Goal: Information Seeking & Learning: Find specific fact

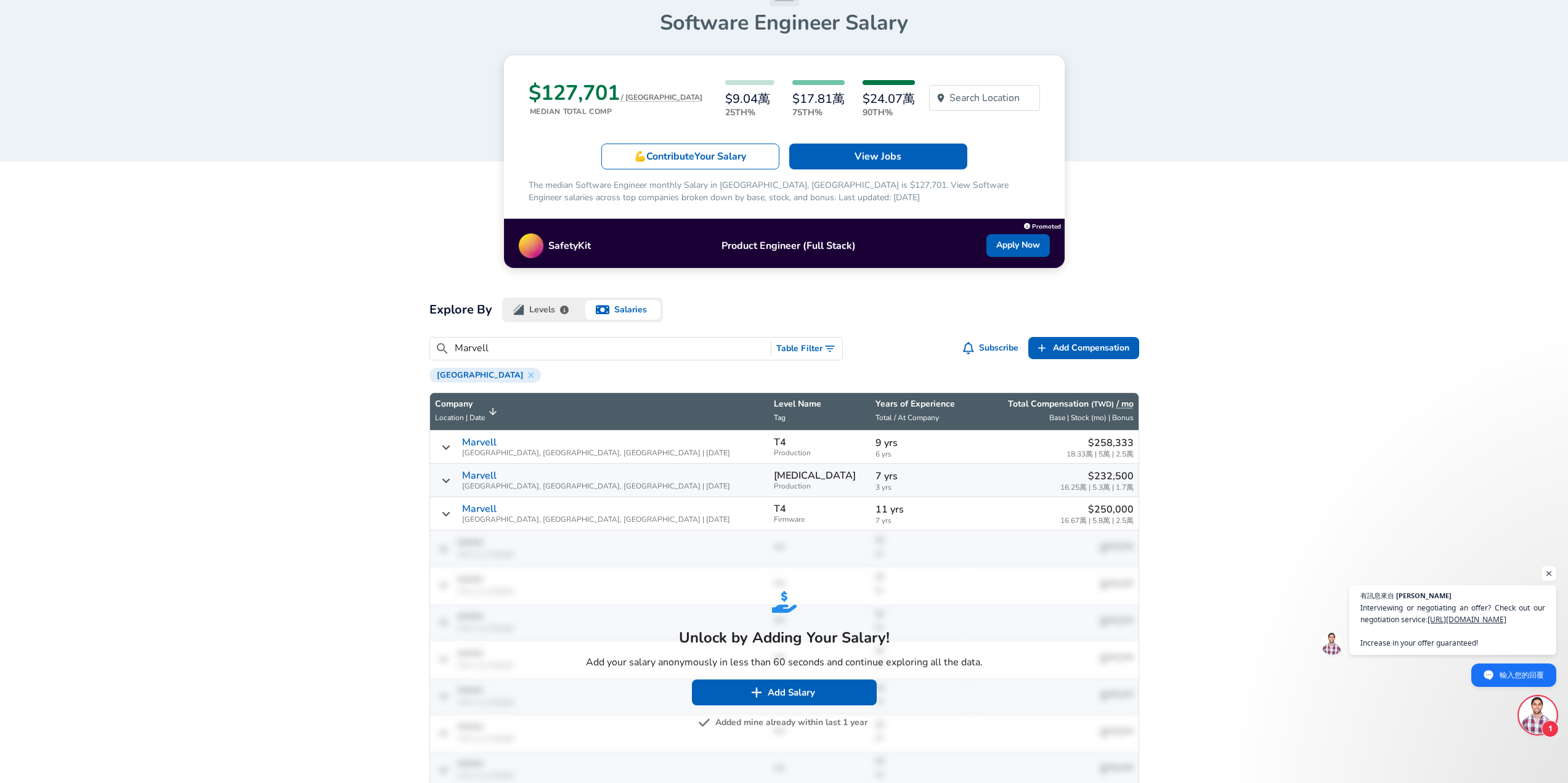
scroll to position [123, 0]
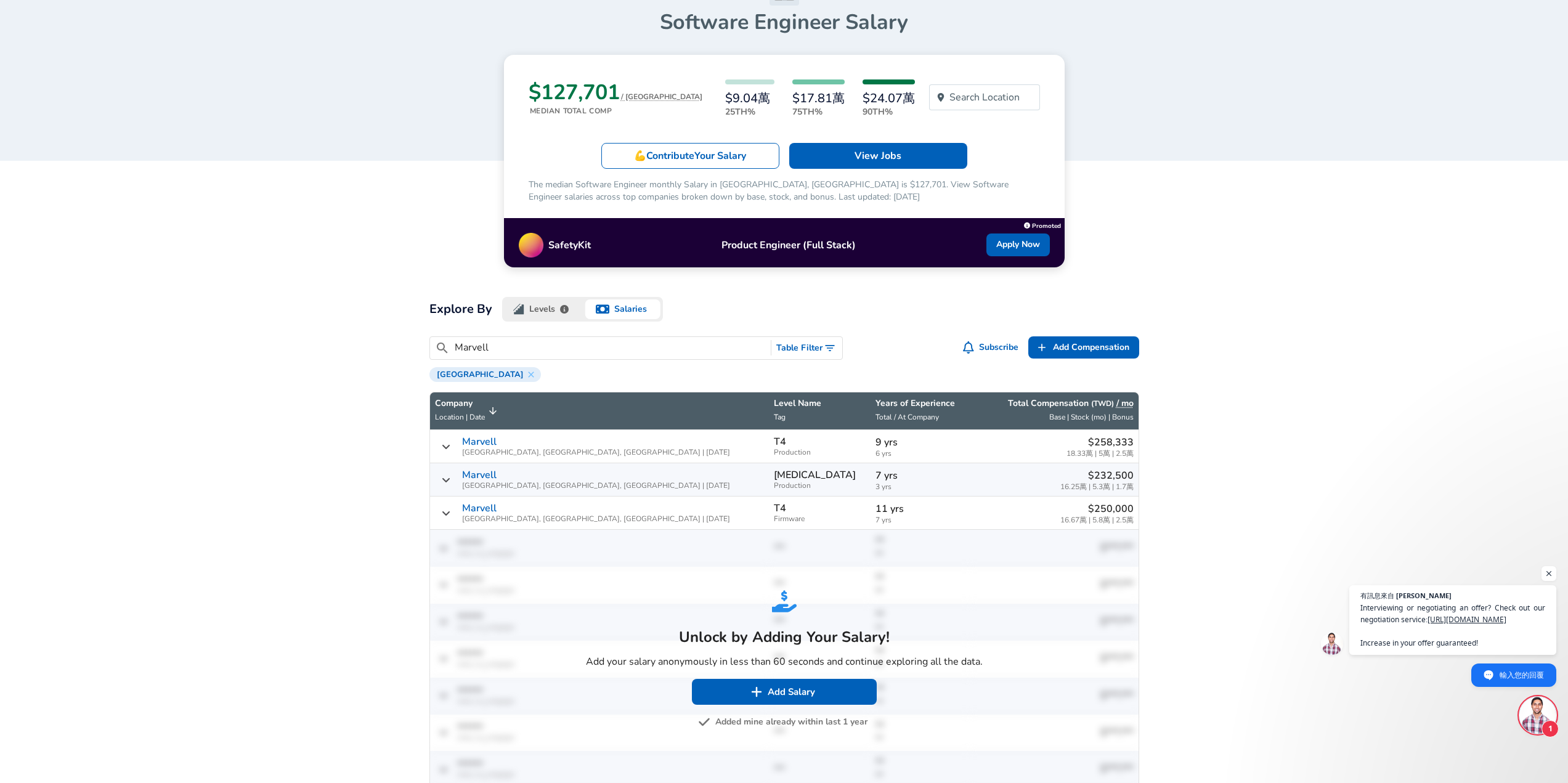
click at [533, 310] on button "Levels" at bounding box center [542, 309] width 81 height 25
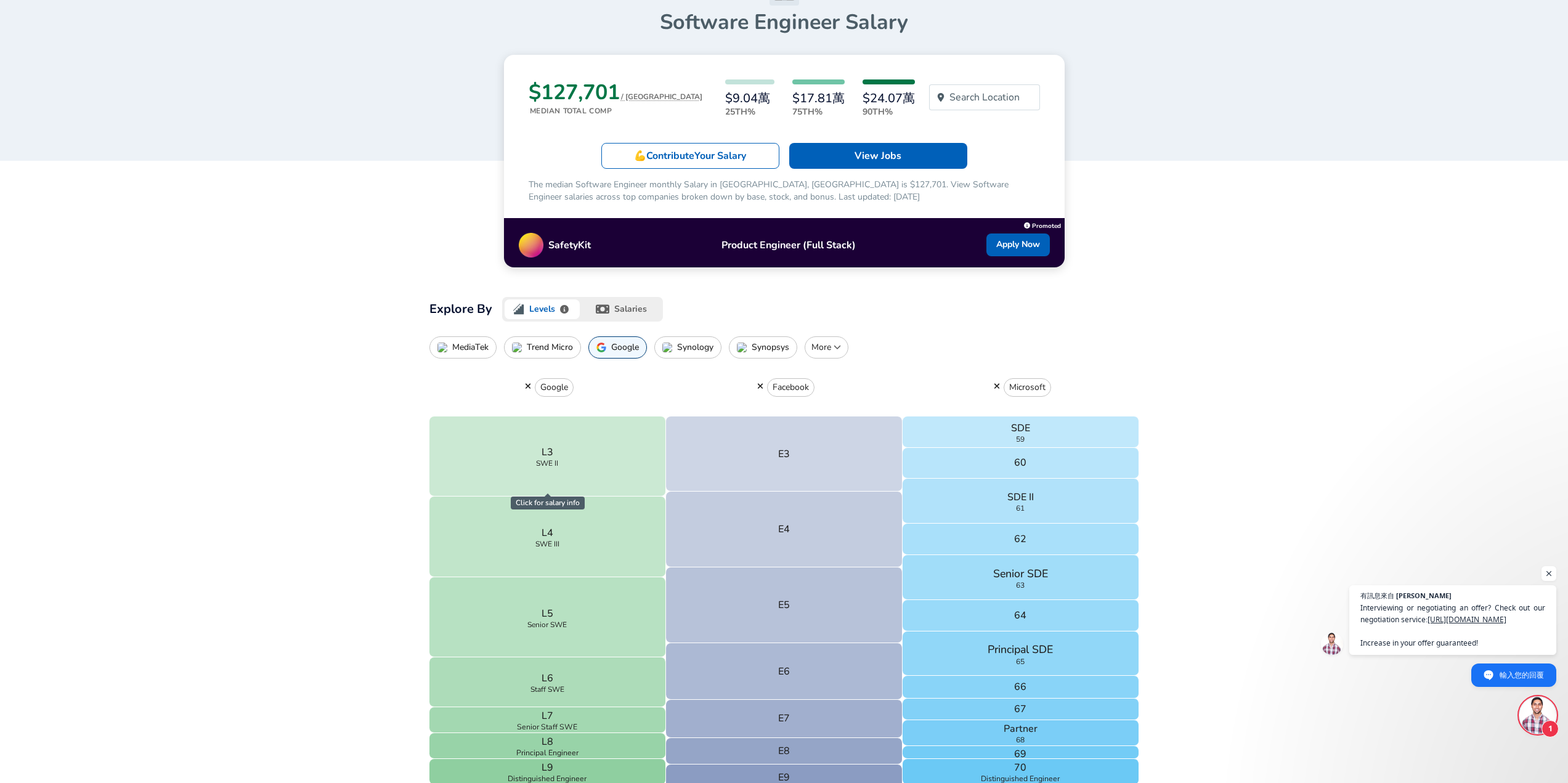
click at [617, 308] on button "salaries" at bounding box center [622, 309] width 81 height 25
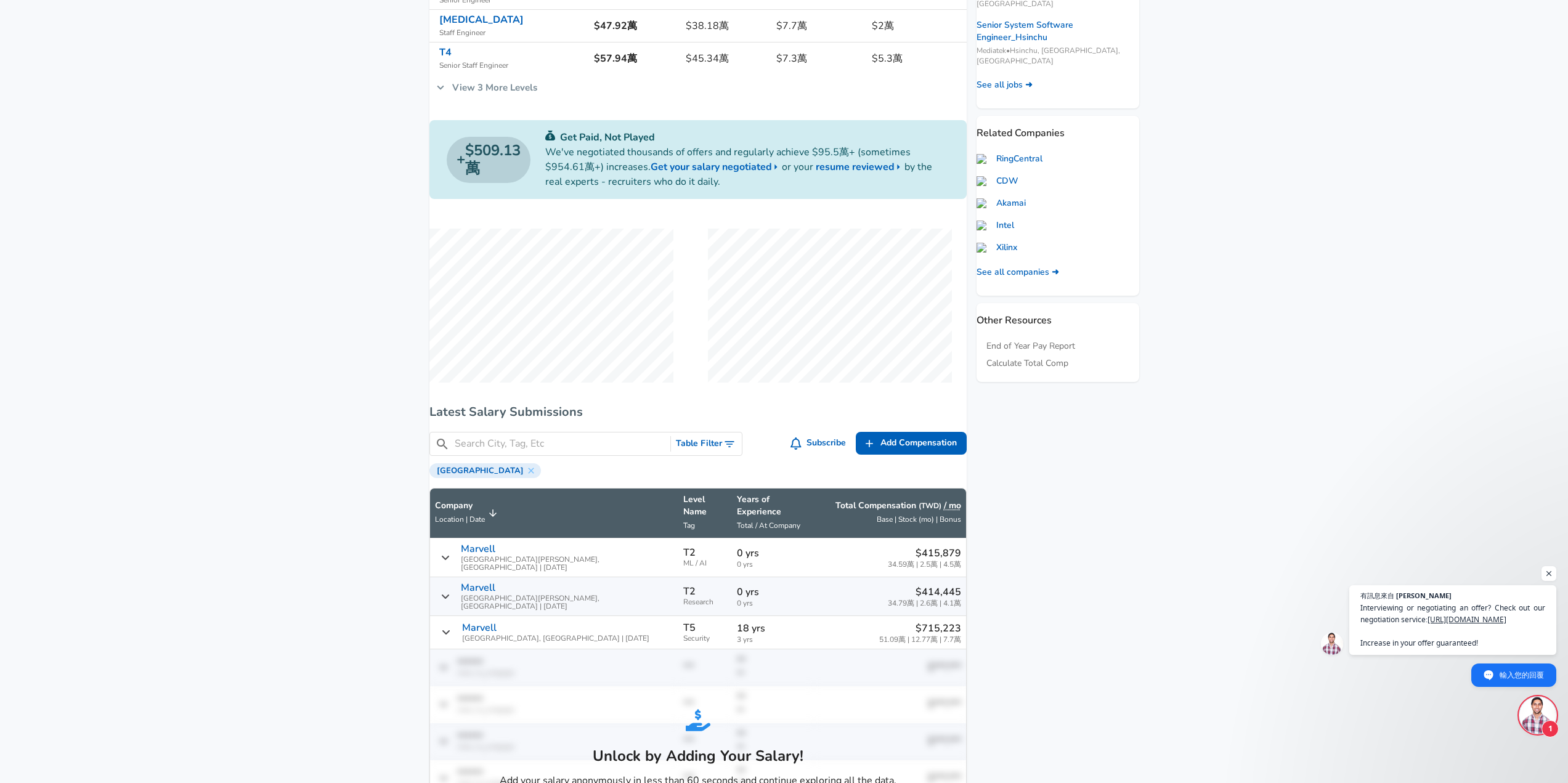
scroll to position [431, 0]
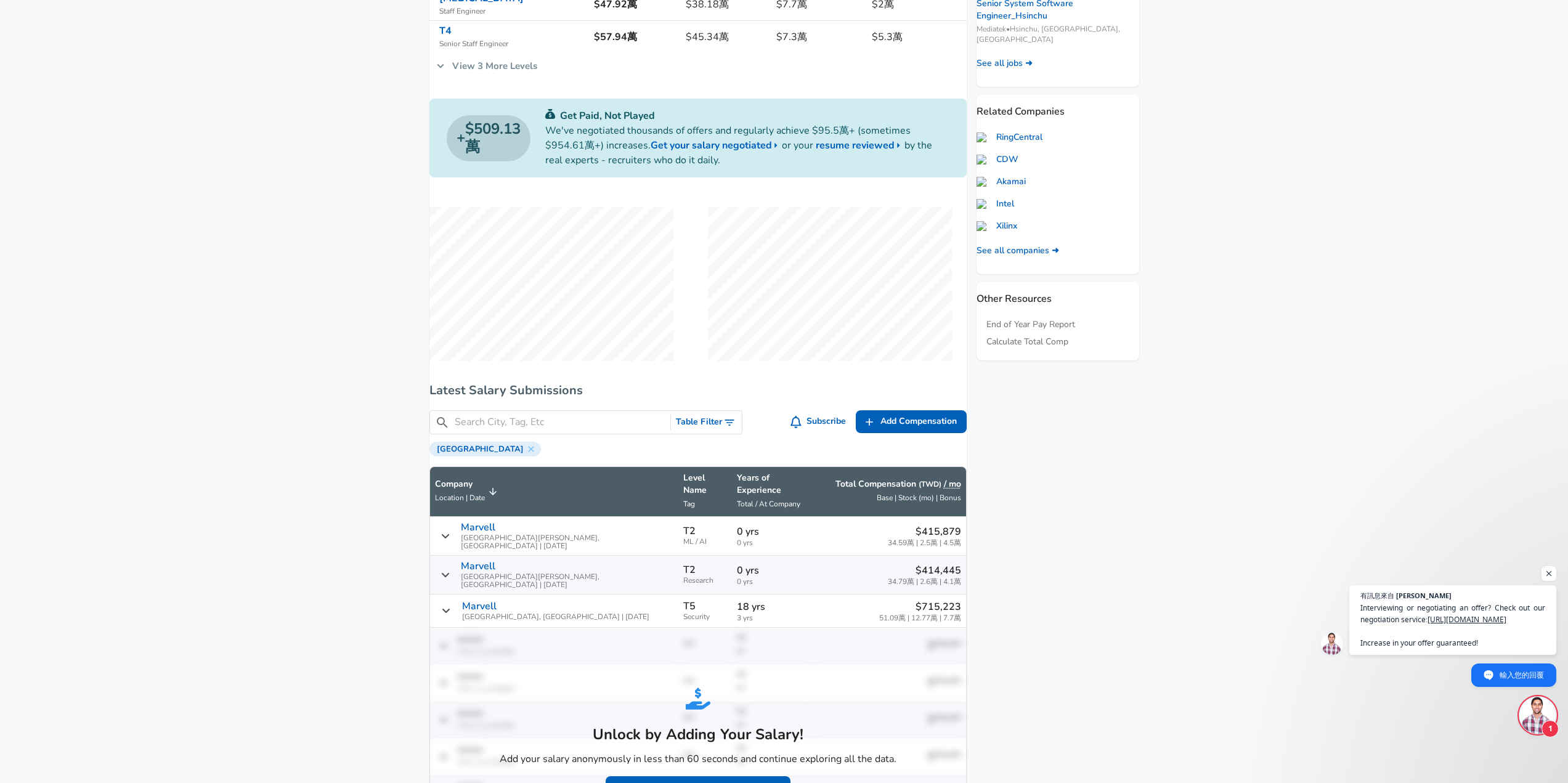
click at [600, 430] on input "Search City, Tag, Etc" at bounding box center [560, 422] width 211 height 15
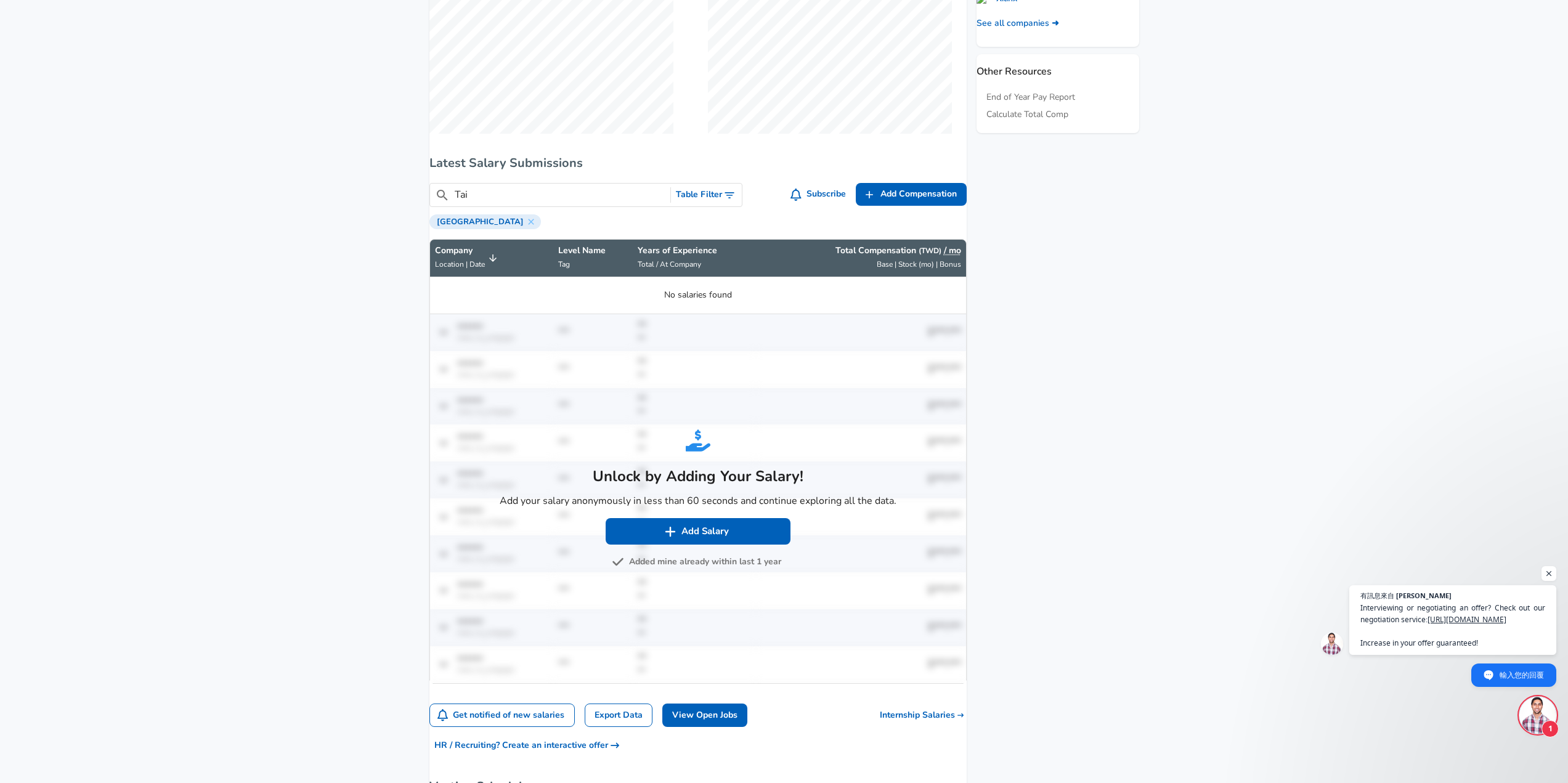
scroll to position [740, 0]
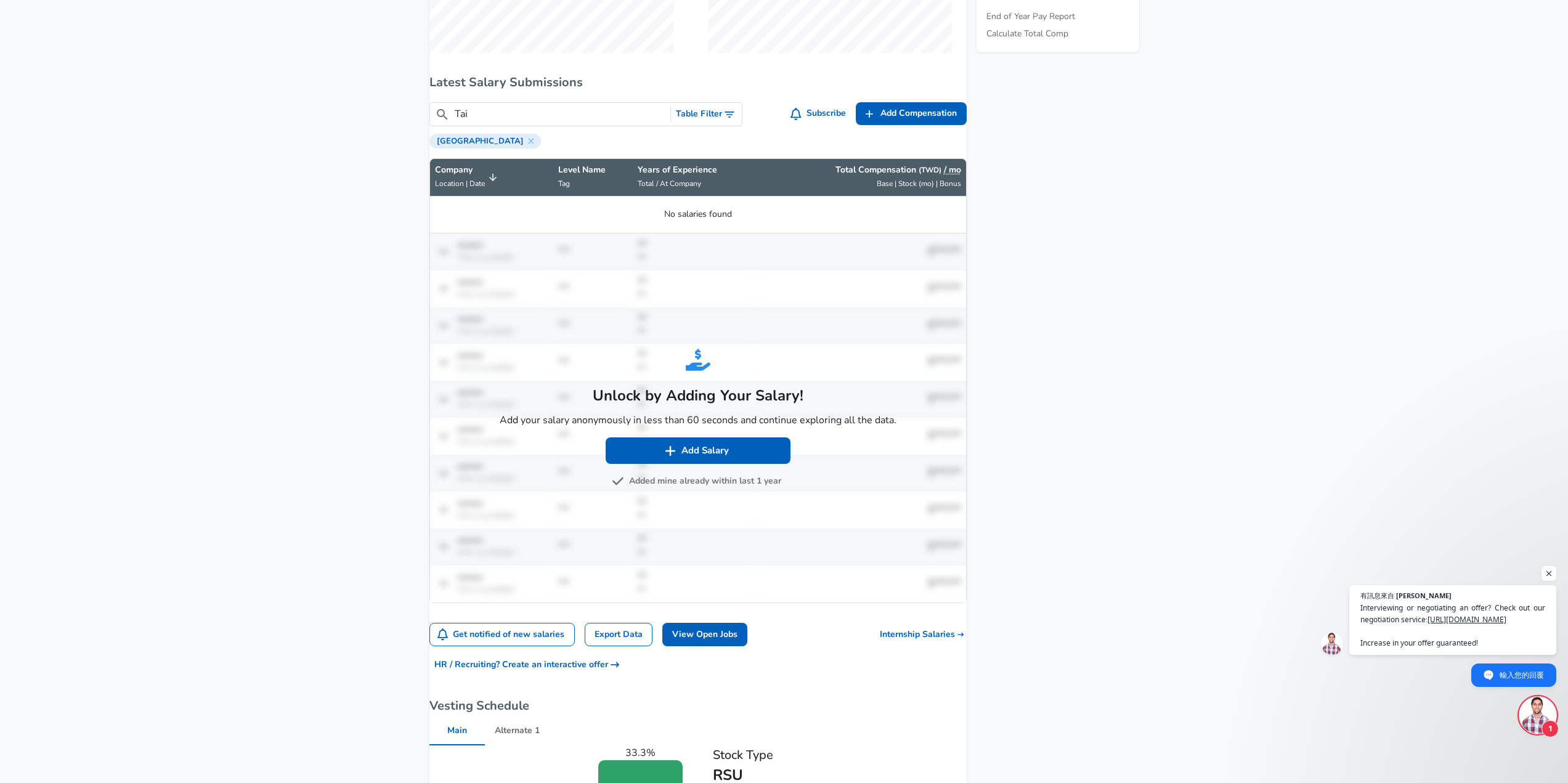
type input "Tai"
click at [698, 489] on button "Added mine already within last 1 year" at bounding box center [698, 481] width 167 height 15
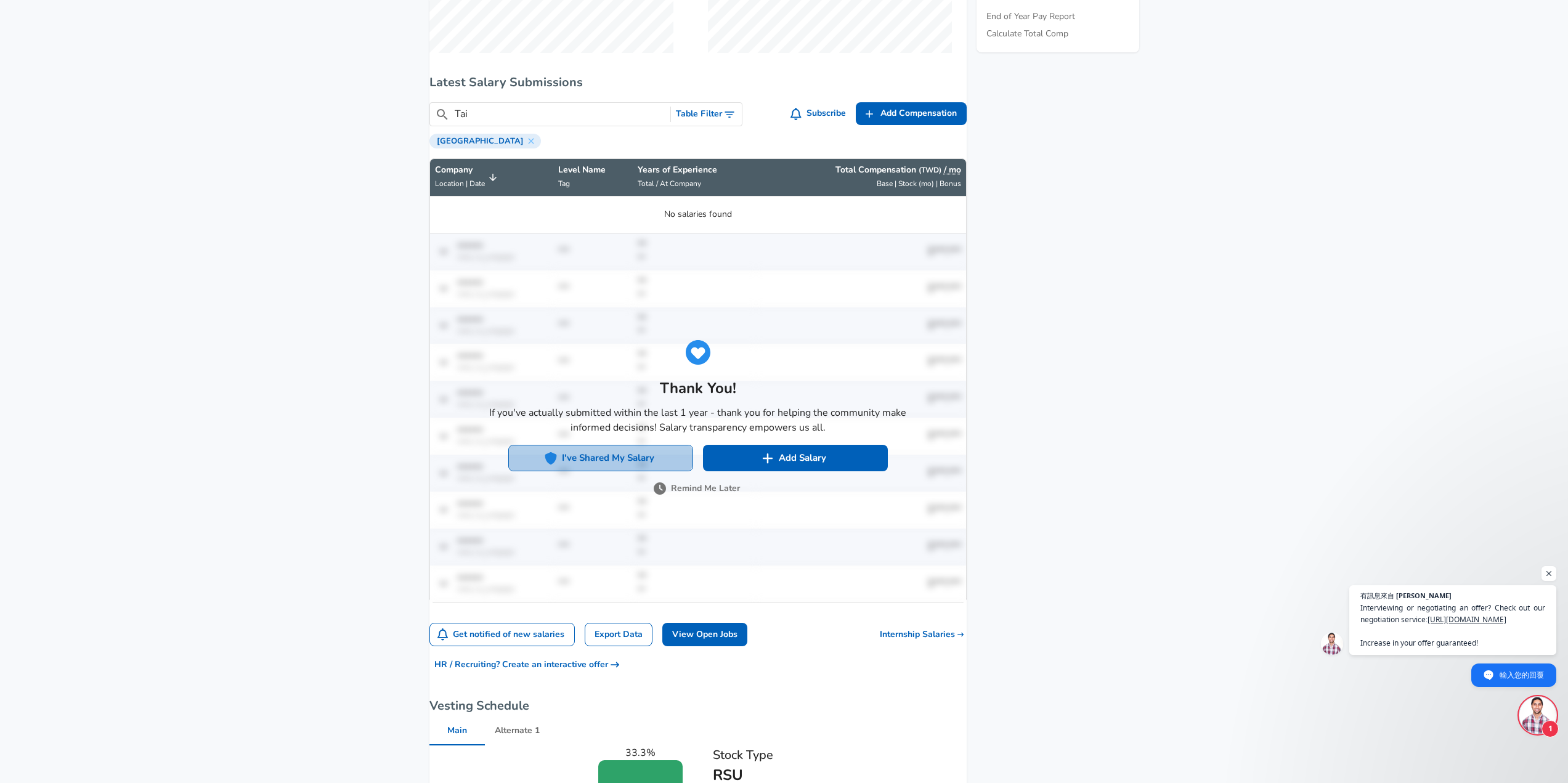
click at [661, 470] on button "I've Shared My Salary" at bounding box center [601, 458] width 185 height 26
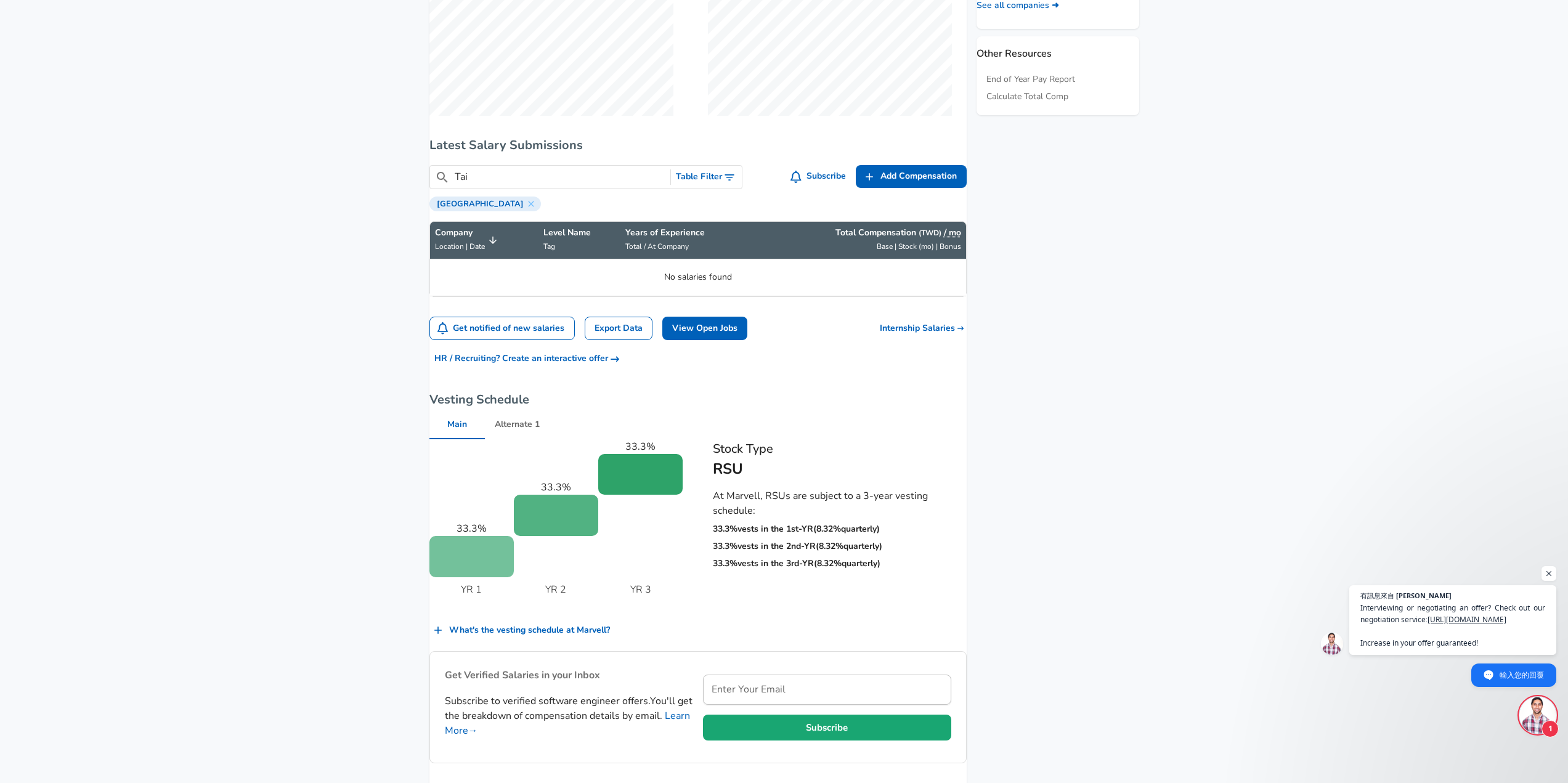
scroll to position [616, 0]
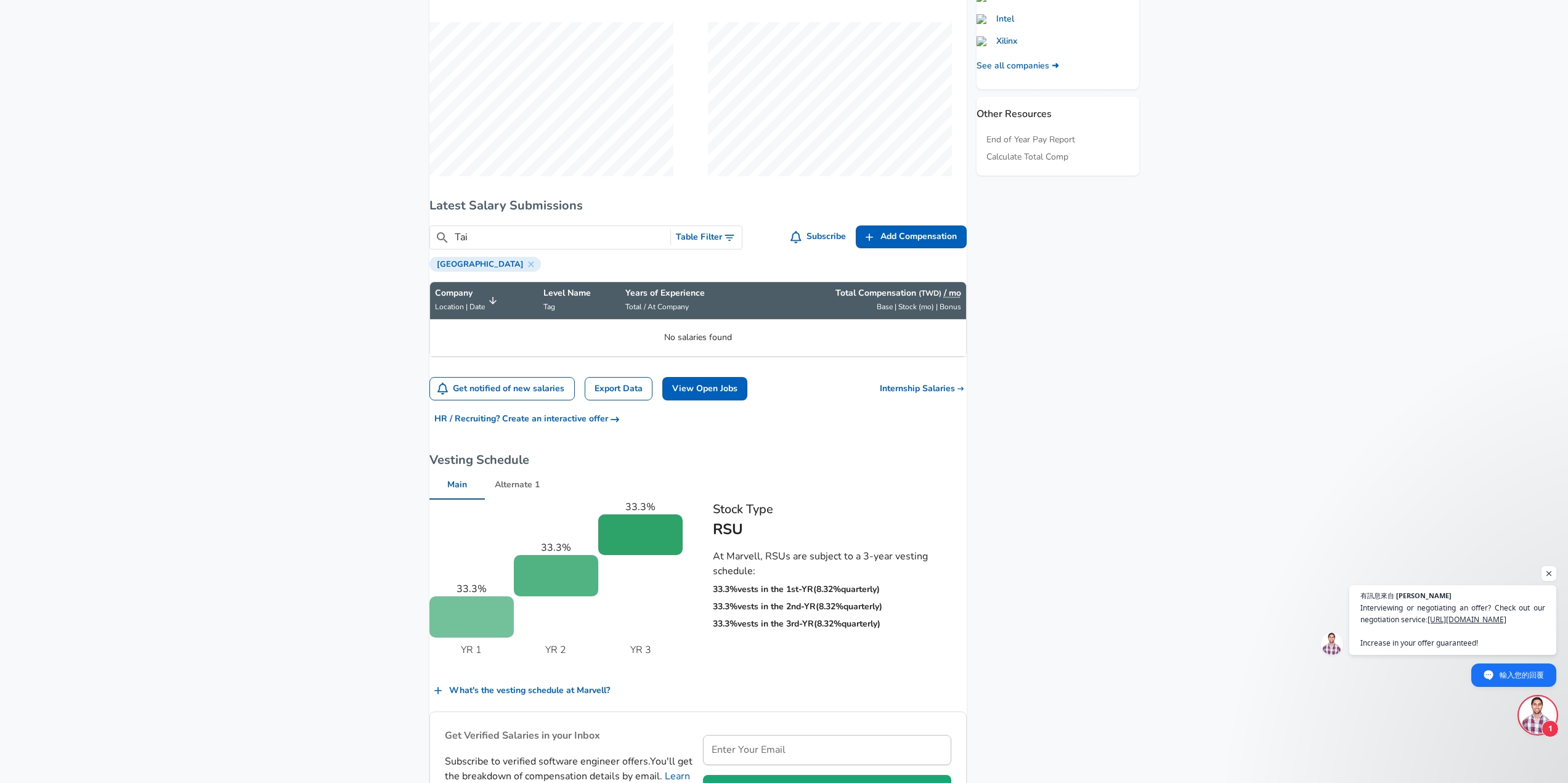
drag, startPoint x: 570, startPoint y: 247, endPoint x: 342, endPoint y: 248, distance: 228.0
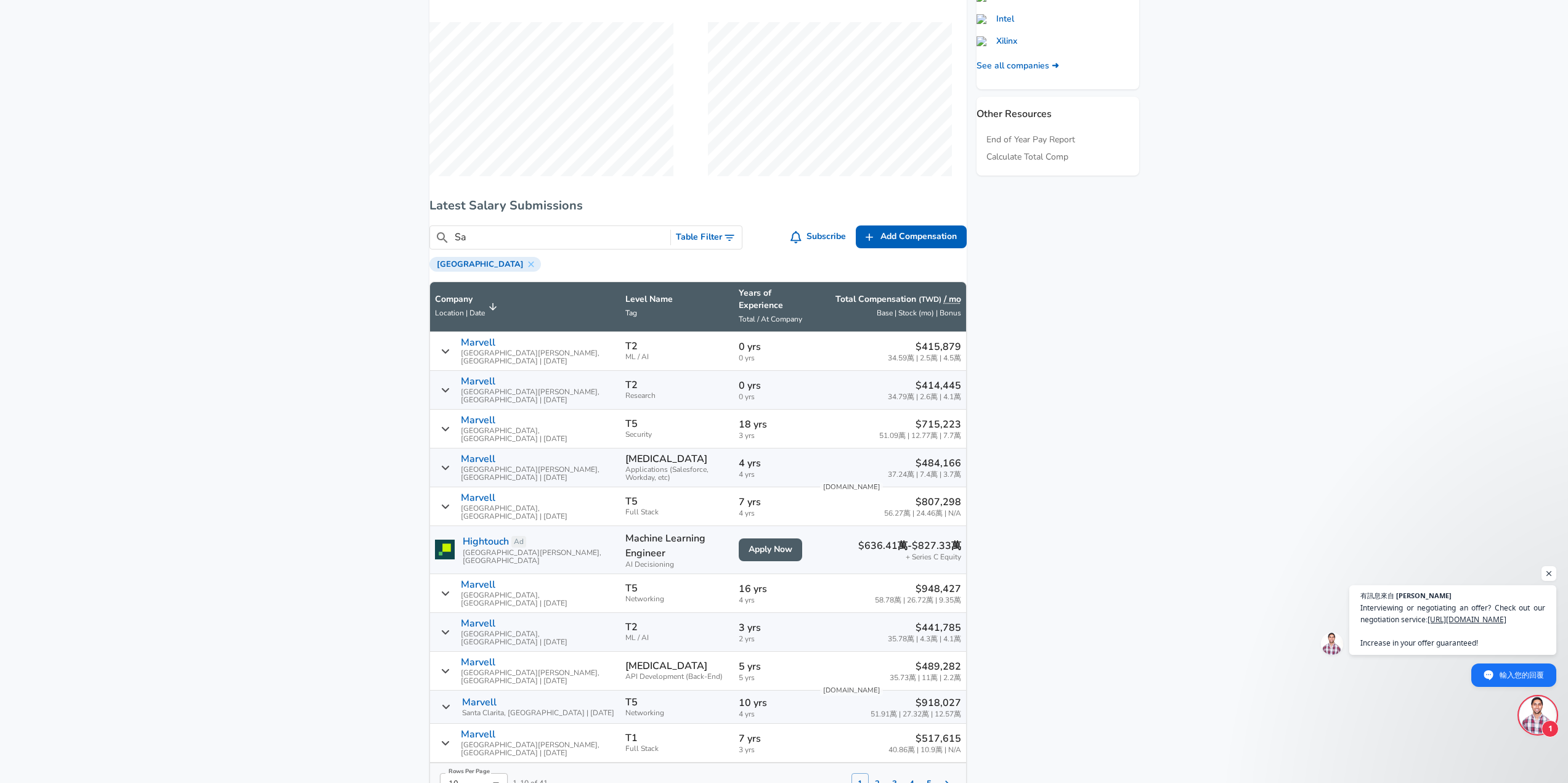
type input "S"
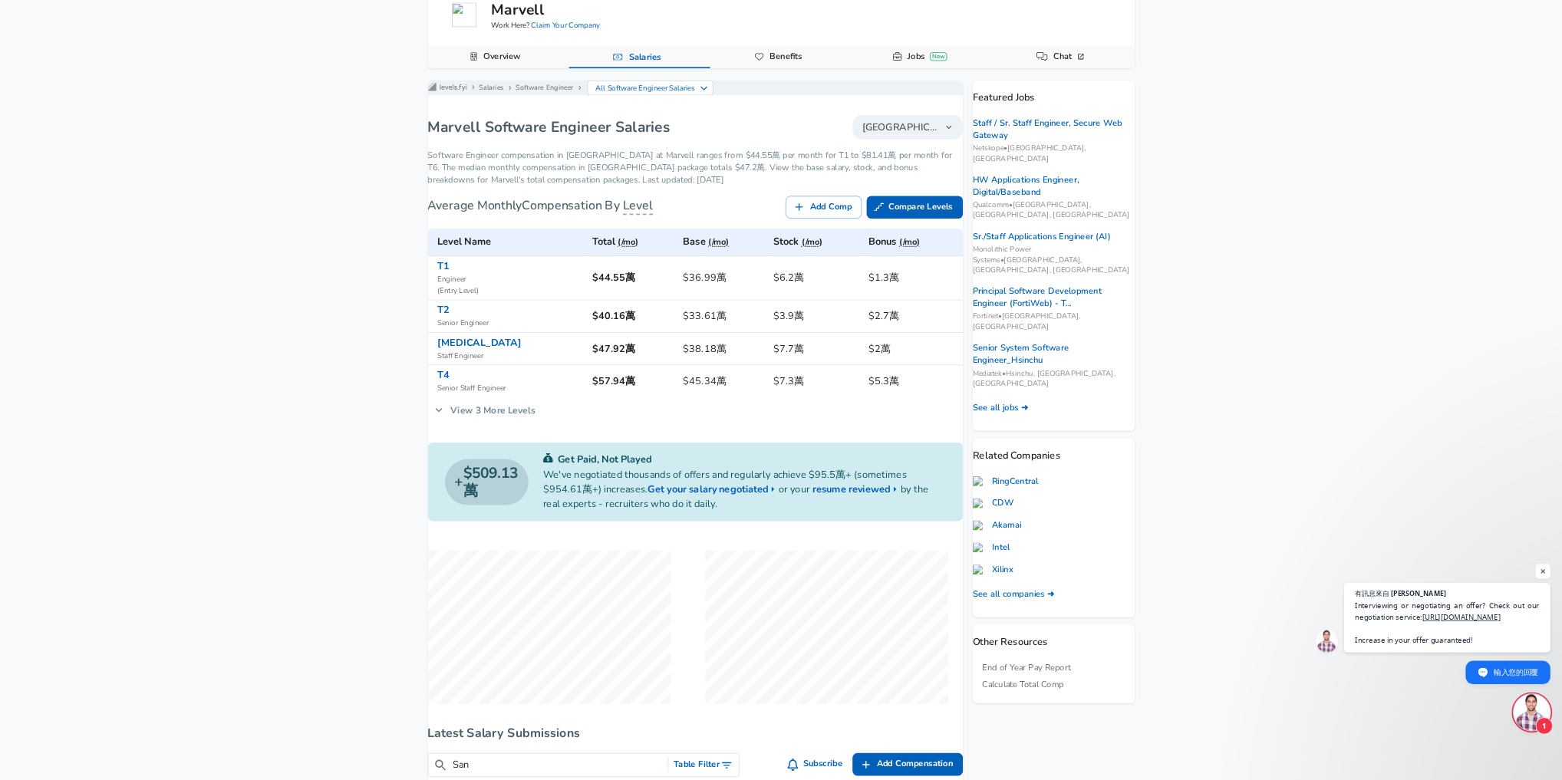
scroll to position [77, 0]
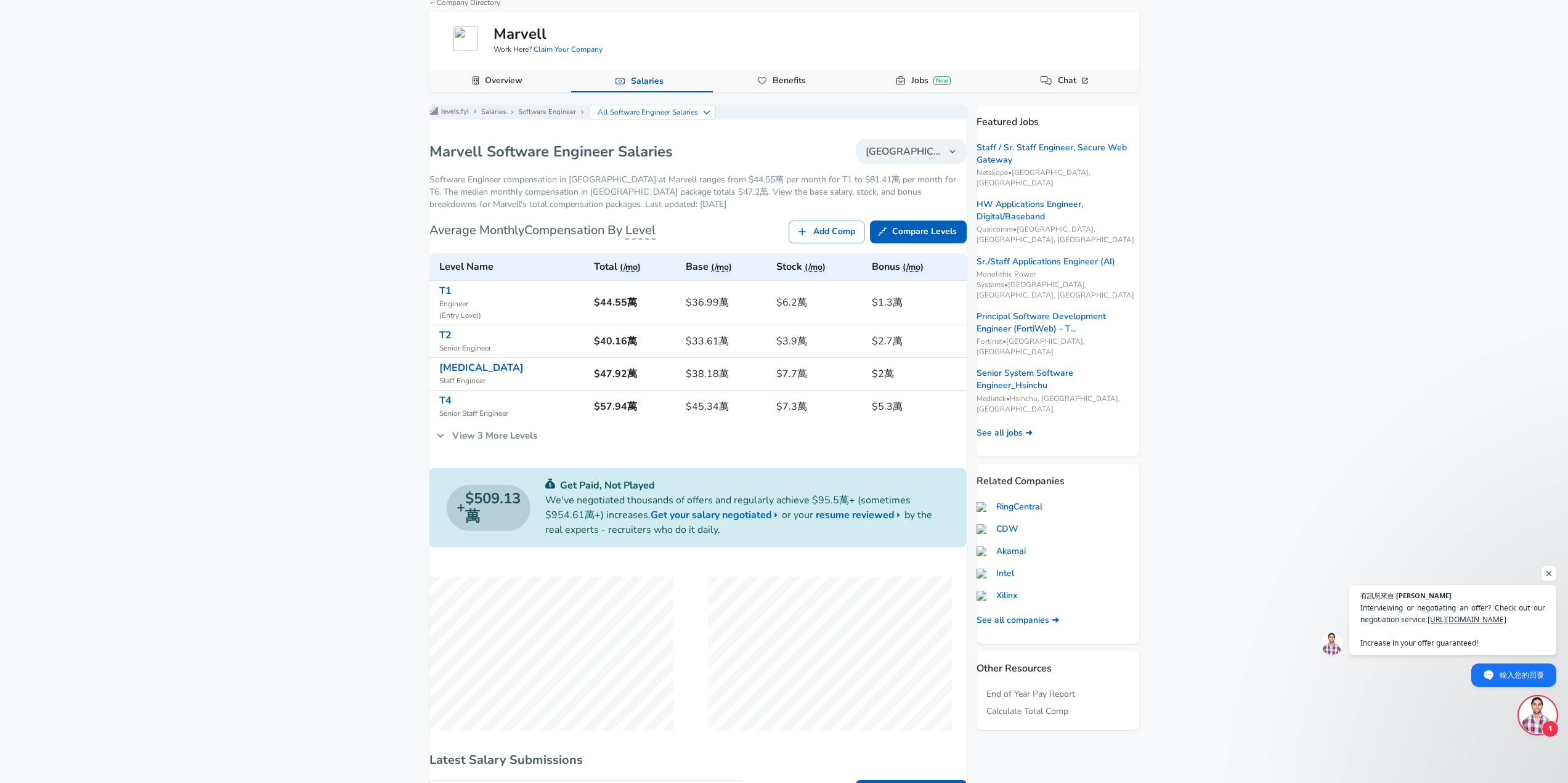
type input "San"
click at [505, 447] on link "View 3 More Levels" at bounding box center [487, 435] width 115 height 26
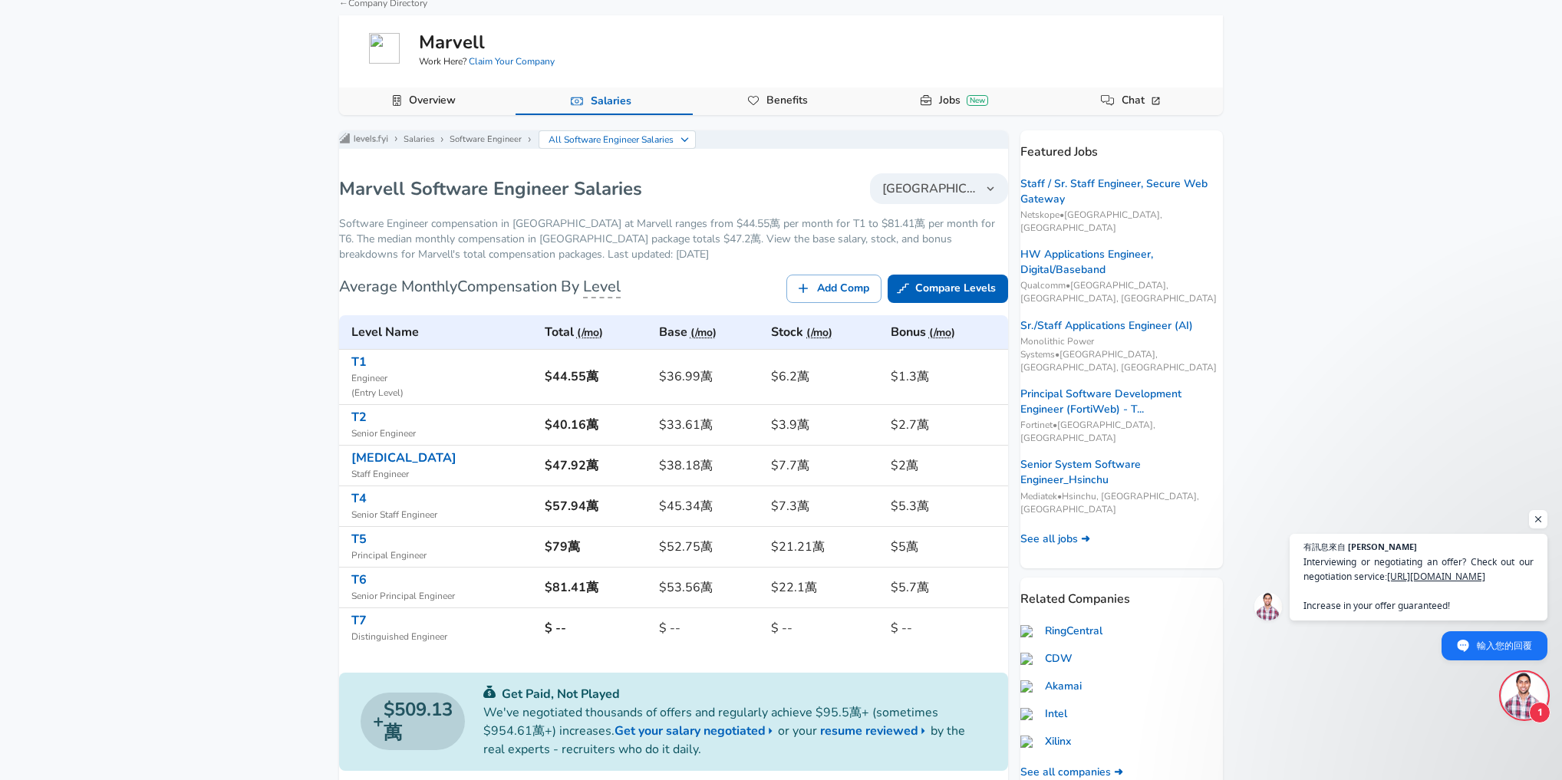
drag, startPoint x: 1943, startPoint y: 1, endPoint x: 92, endPoint y: 314, distance: 1877.1
click at [92, 314] on div "For Employers NT$ TWD / mo Change English (US) Change Community Notifications P…" at bounding box center [781, 313] width 1562 height 780
click at [136, 417] on div "For Employers NT$ TWD / mo Change English (US) Change Community Notifications P…" at bounding box center [781, 313] width 1562 height 780
click at [193, 269] on div "For Employers NT$ TWD / mo Change English (US) Change Community Notifications P…" at bounding box center [781, 313] width 1562 height 780
click at [160, 350] on div "For Employers NT$ TWD / mo Change English (US) Change Community Notifications P…" at bounding box center [781, 313] width 1562 height 780
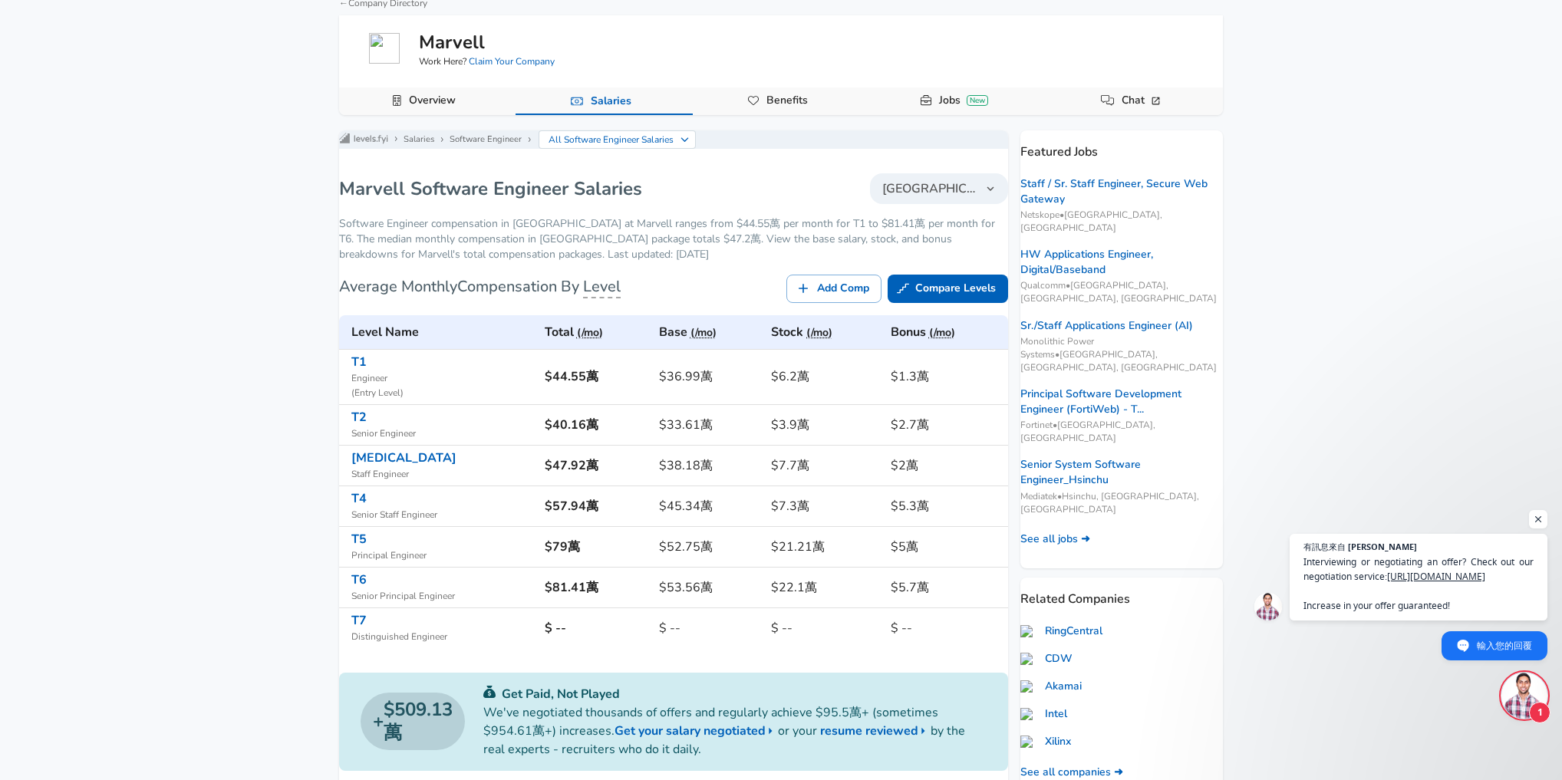
click at [124, 259] on div "For Employers NT$ TWD / mo Change English (US) Change Community Notifications P…" at bounding box center [781, 313] width 1562 height 780
click at [190, 373] on div "For Employers NT$ TWD / mo Change English (US) Change Community Notifications P…" at bounding box center [781, 313] width 1562 height 780
click at [213, 237] on div "For Employers NT$ TWD / mo Change English (US) Change Community Notifications P…" at bounding box center [781, 313] width 1562 height 780
click at [167, 347] on div "For Employers NT$ TWD / mo Change English (US) Change Community Notifications P…" at bounding box center [781, 313] width 1562 height 780
click at [106, 203] on div "For Employers NT$ TWD / mo Change English (US) Change Community Notifications P…" at bounding box center [781, 313] width 1562 height 780
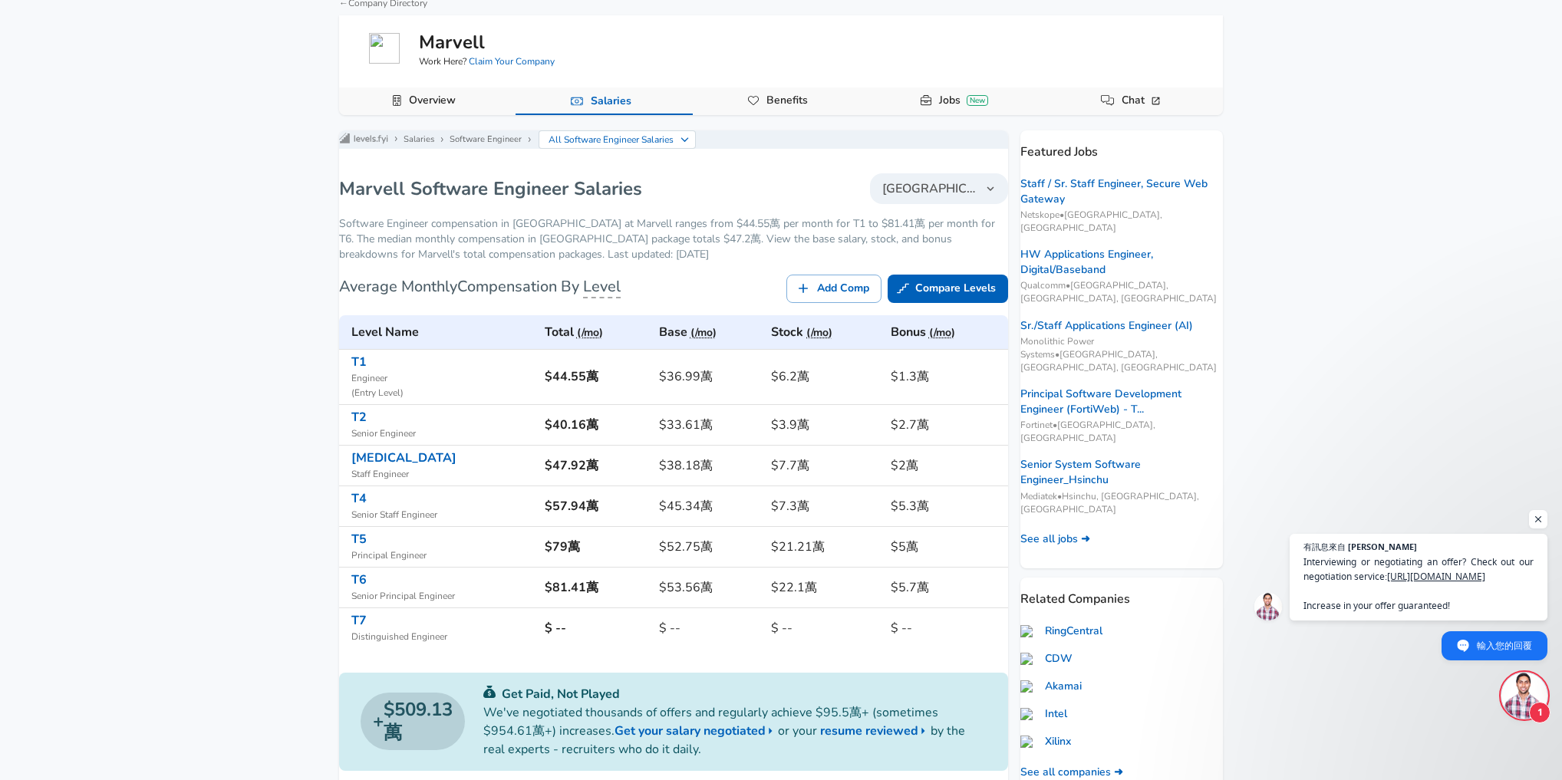
click at [167, 329] on div "For Employers NT$ TWD / mo Change English (US) Change Community Notifications P…" at bounding box center [781, 313] width 1562 height 780
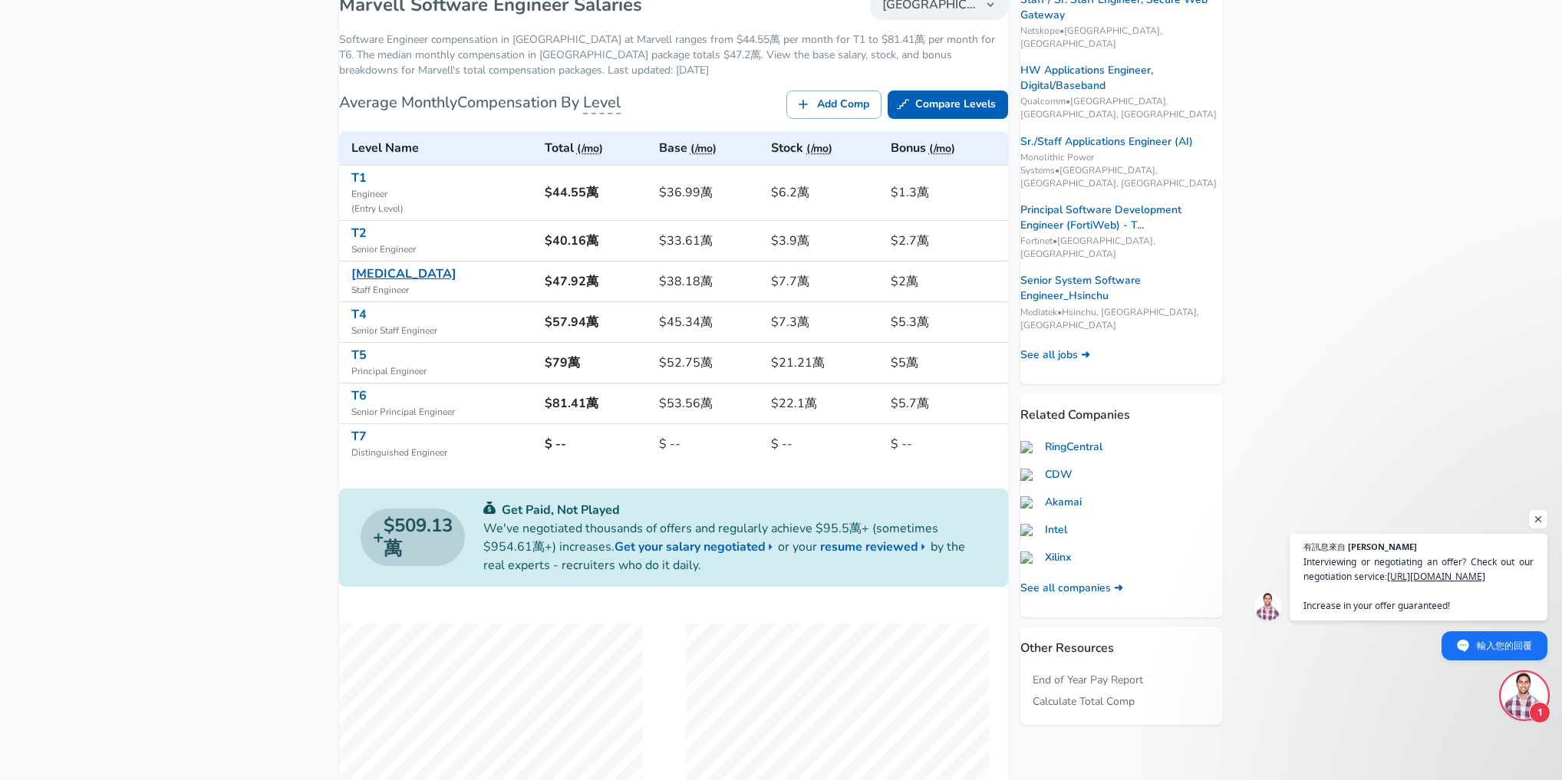
click at [378, 282] on link "[MEDICAL_DATA]" at bounding box center [403, 273] width 105 height 17
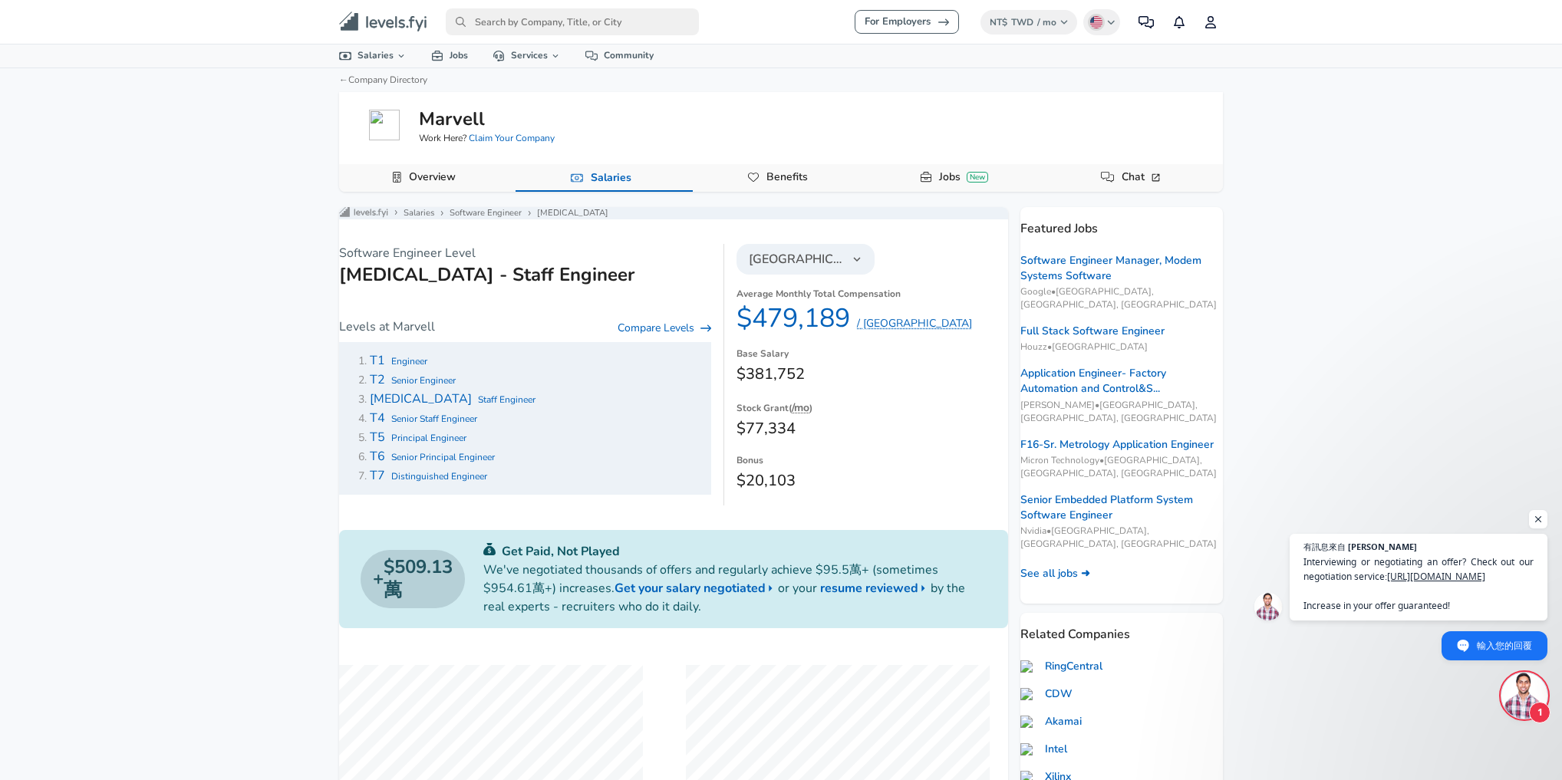
click at [827, 269] on span "[GEOGRAPHIC_DATA]" at bounding box center [796, 259] width 95 height 18
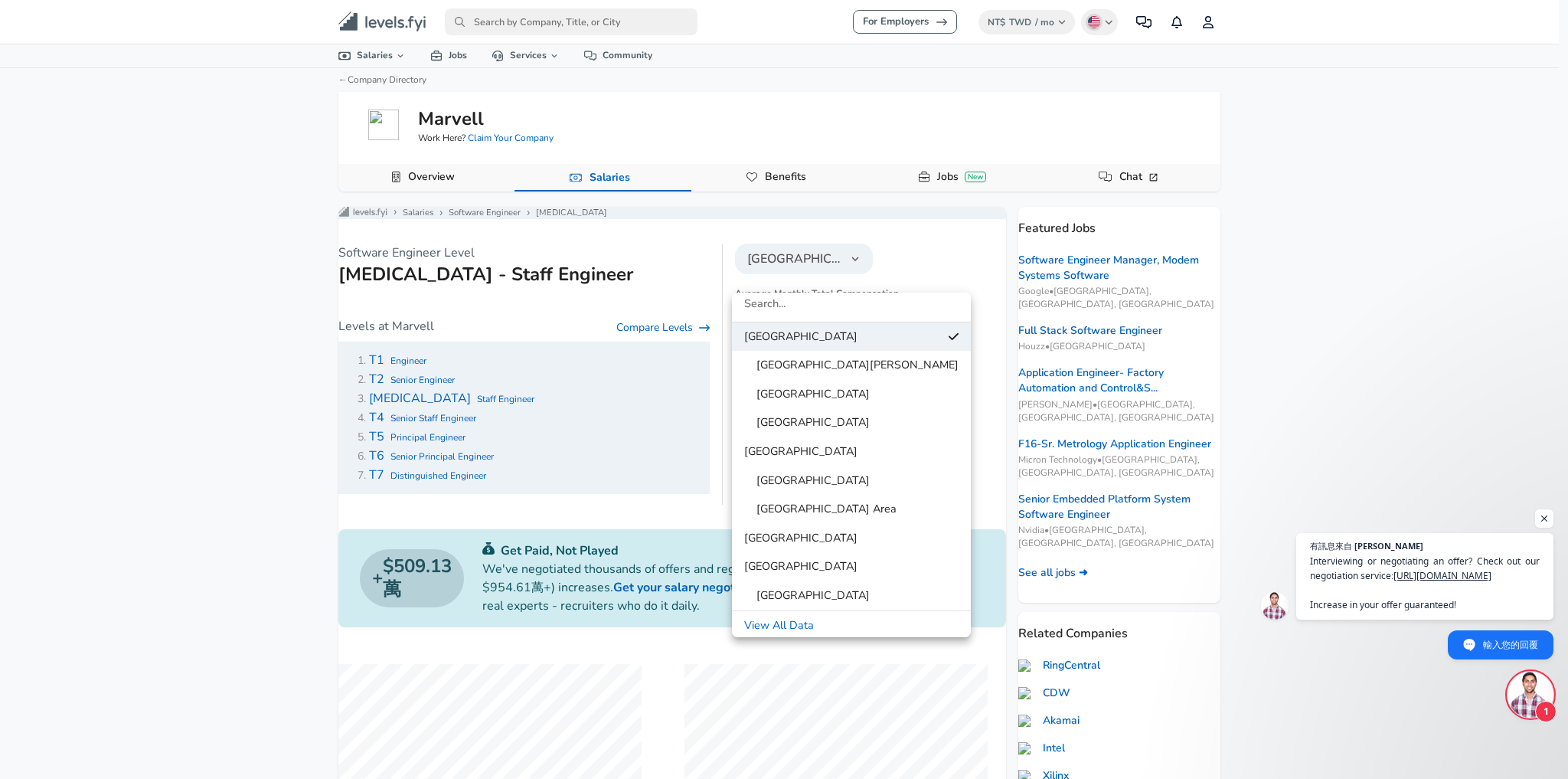
scroll to position [8, 0]
click at [787, 565] on link "[GEOGRAPHIC_DATA]" at bounding box center [851, 565] width 239 height 23
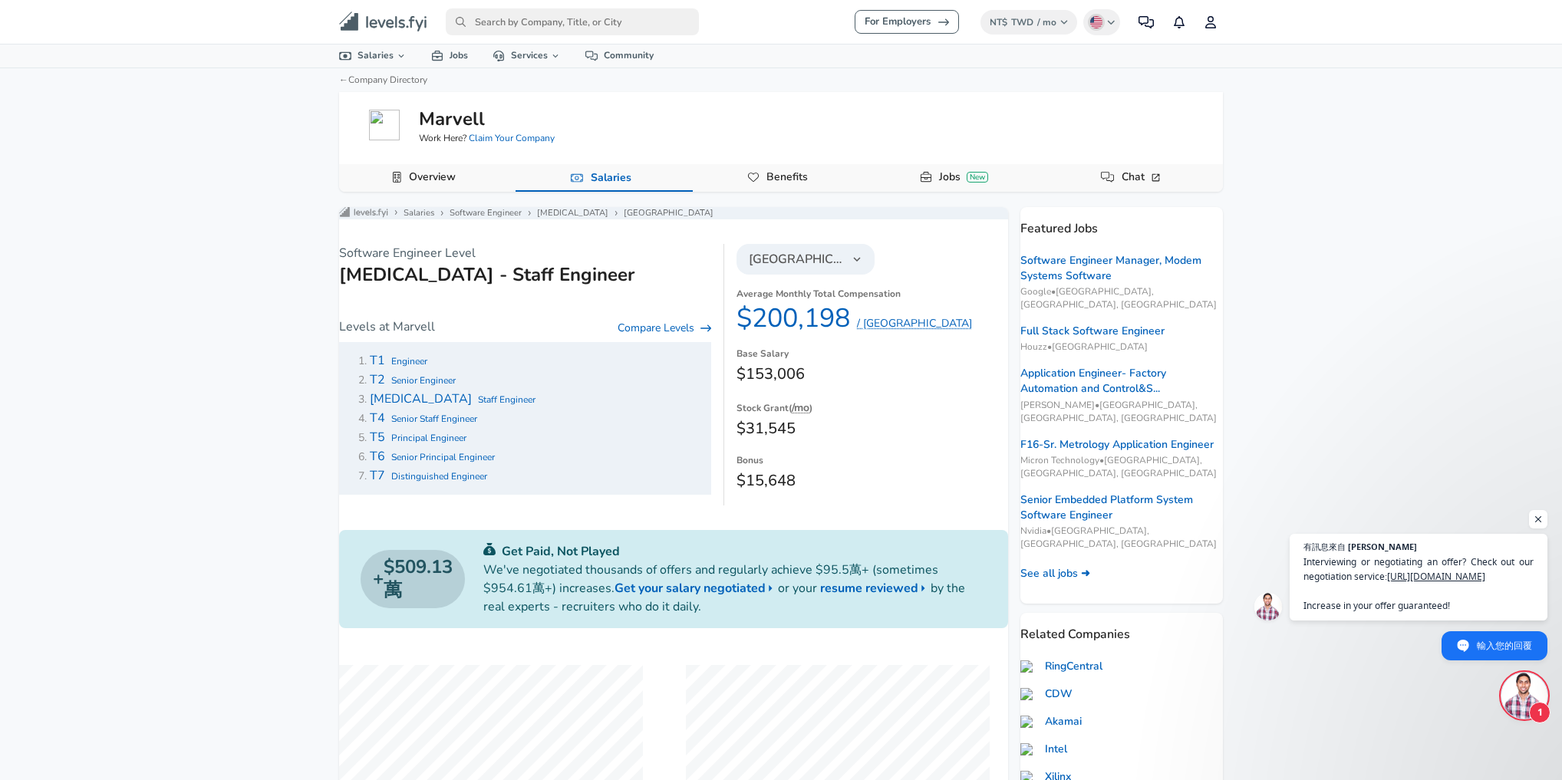
click at [850, 265] on icon "button" at bounding box center [857, 259] width 14 height 14
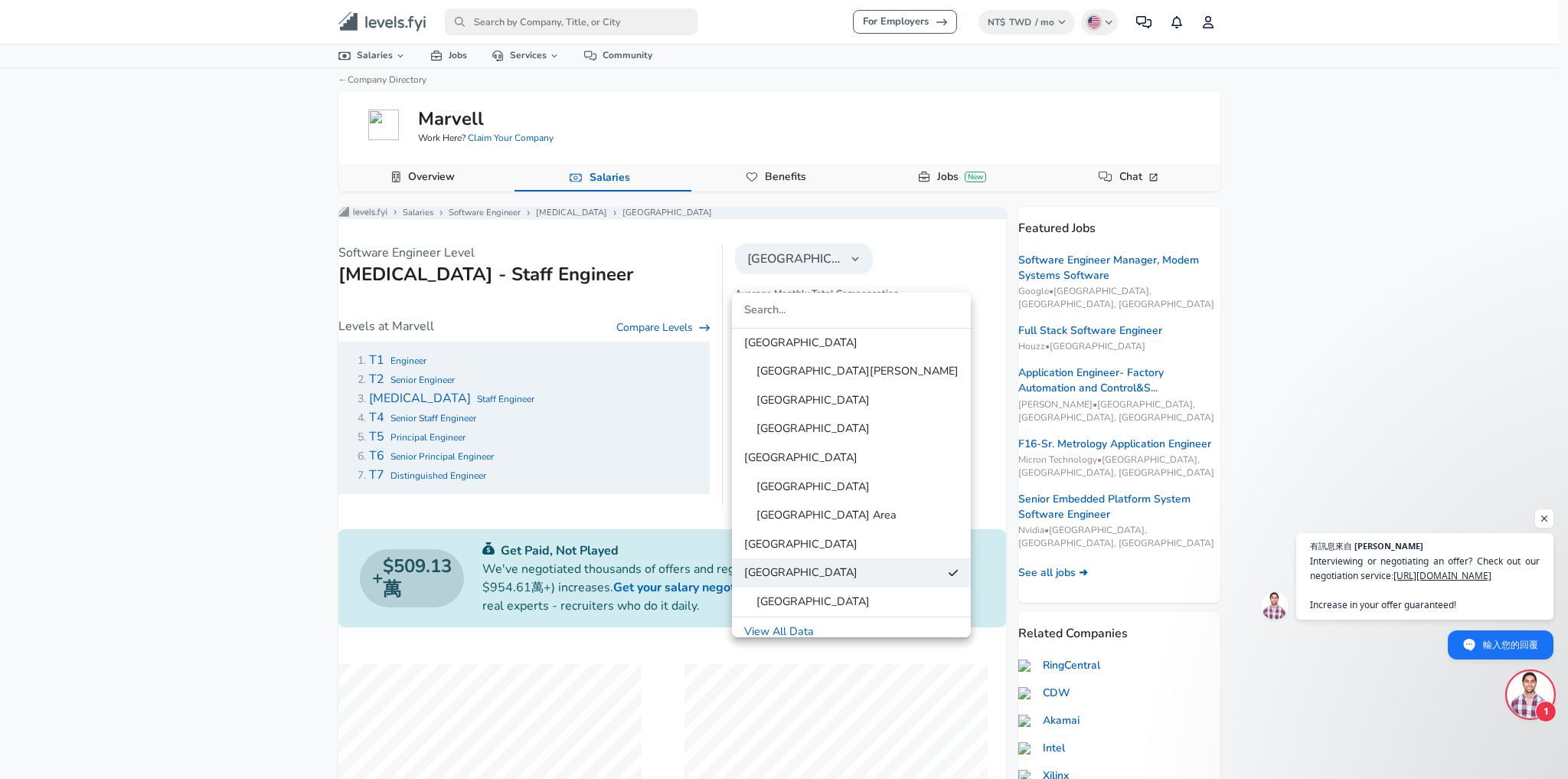
click at [831, 265] on div at bounding box center [784, 390] width 1568 height 779
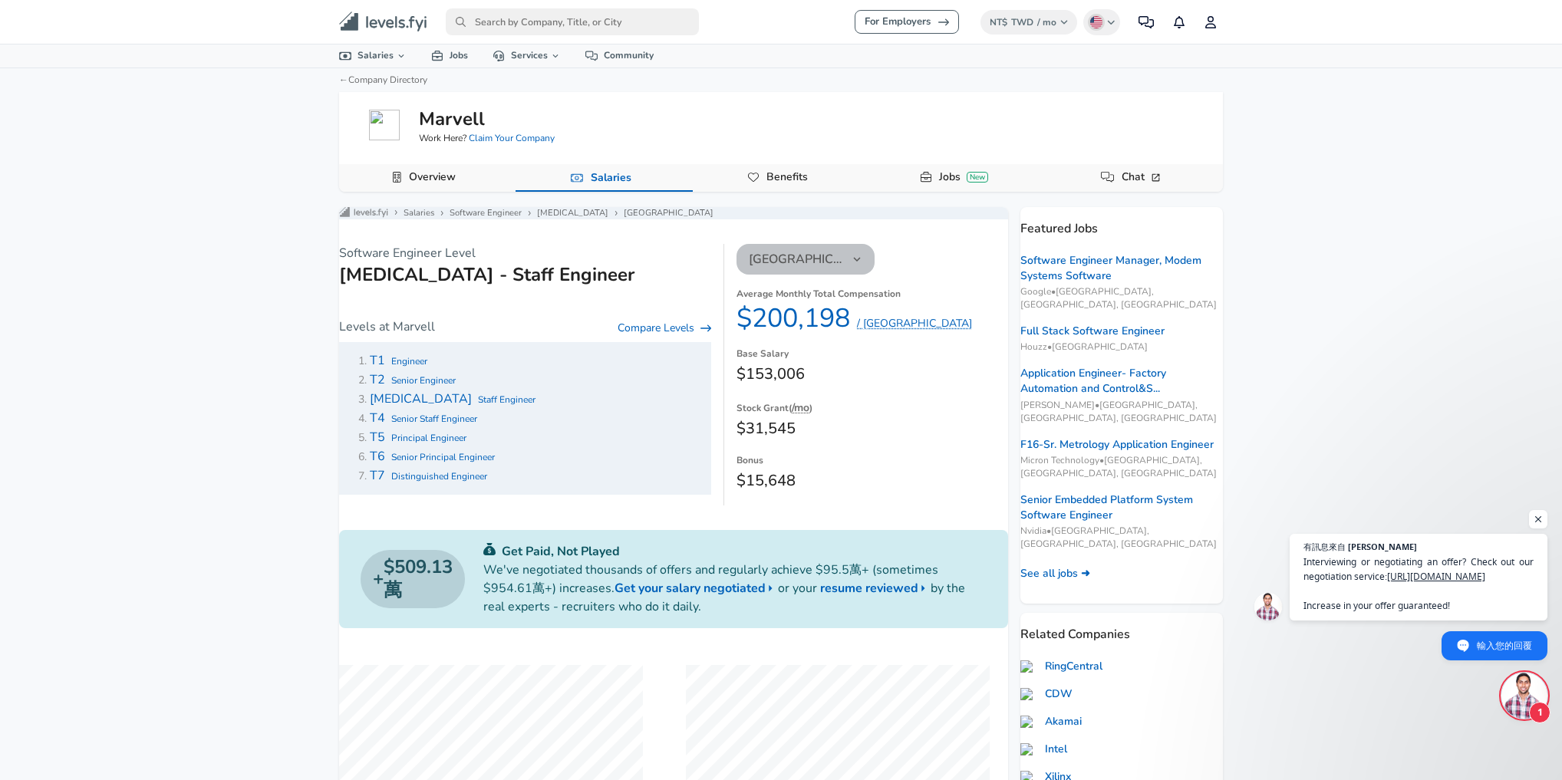
click at [850, 265] on icon "button" at bounding box center [857, 259] width 14 height 14
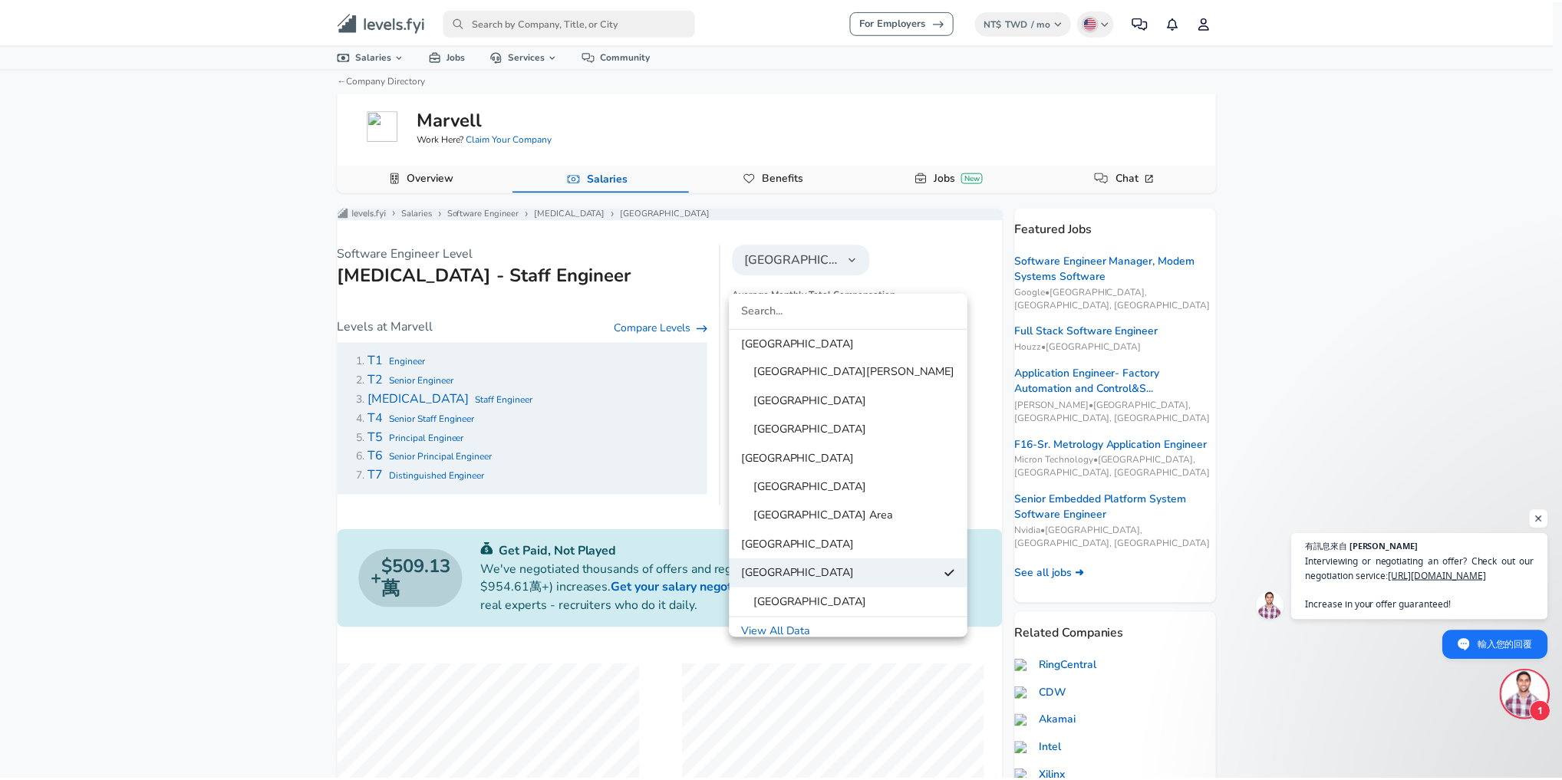
scroll to position [8, 0]
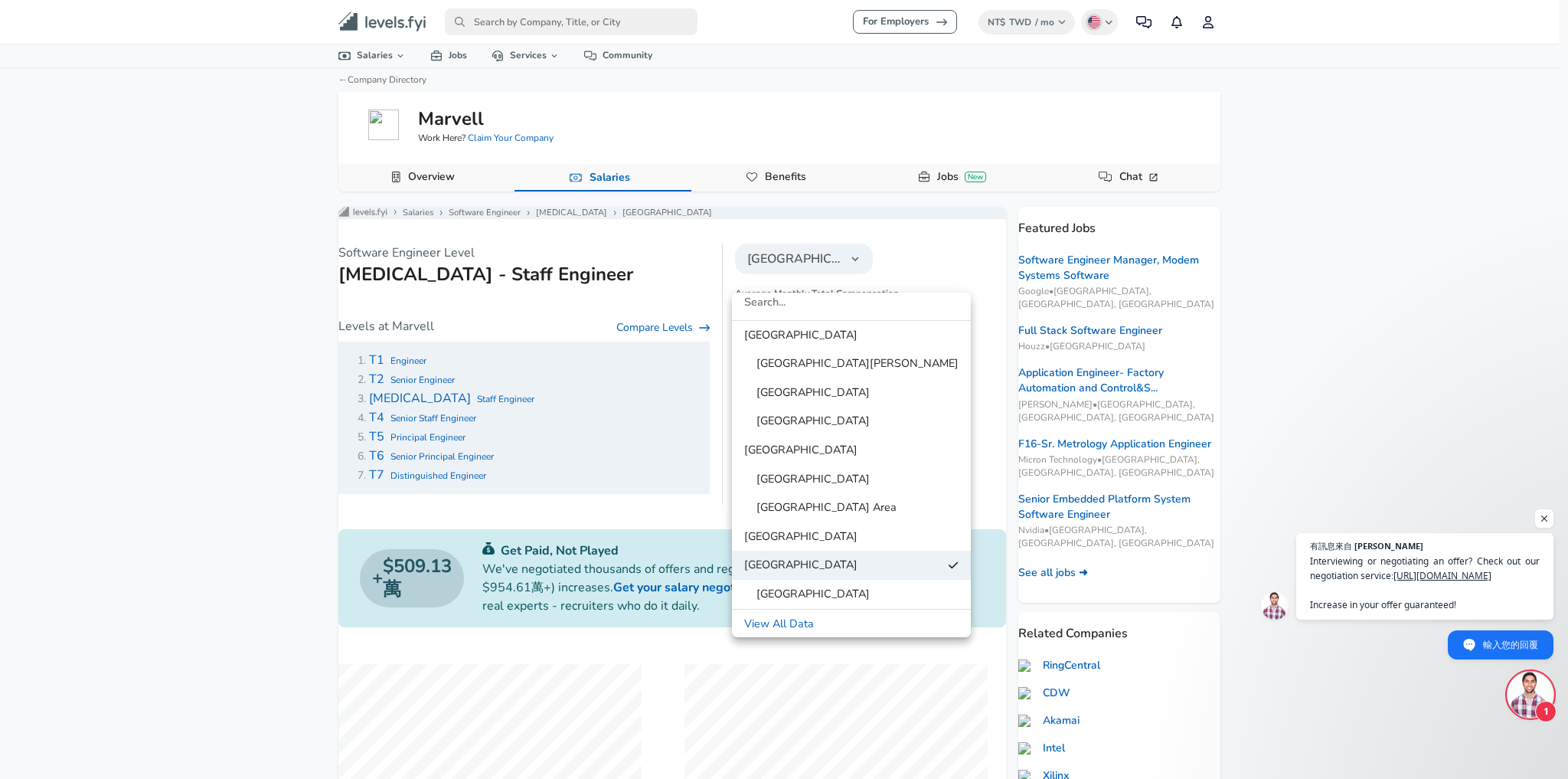
click at [845, 591] on span "[GEOGRAPHIC_DATA]" at bounding box center [807, 594] width 126 height 17
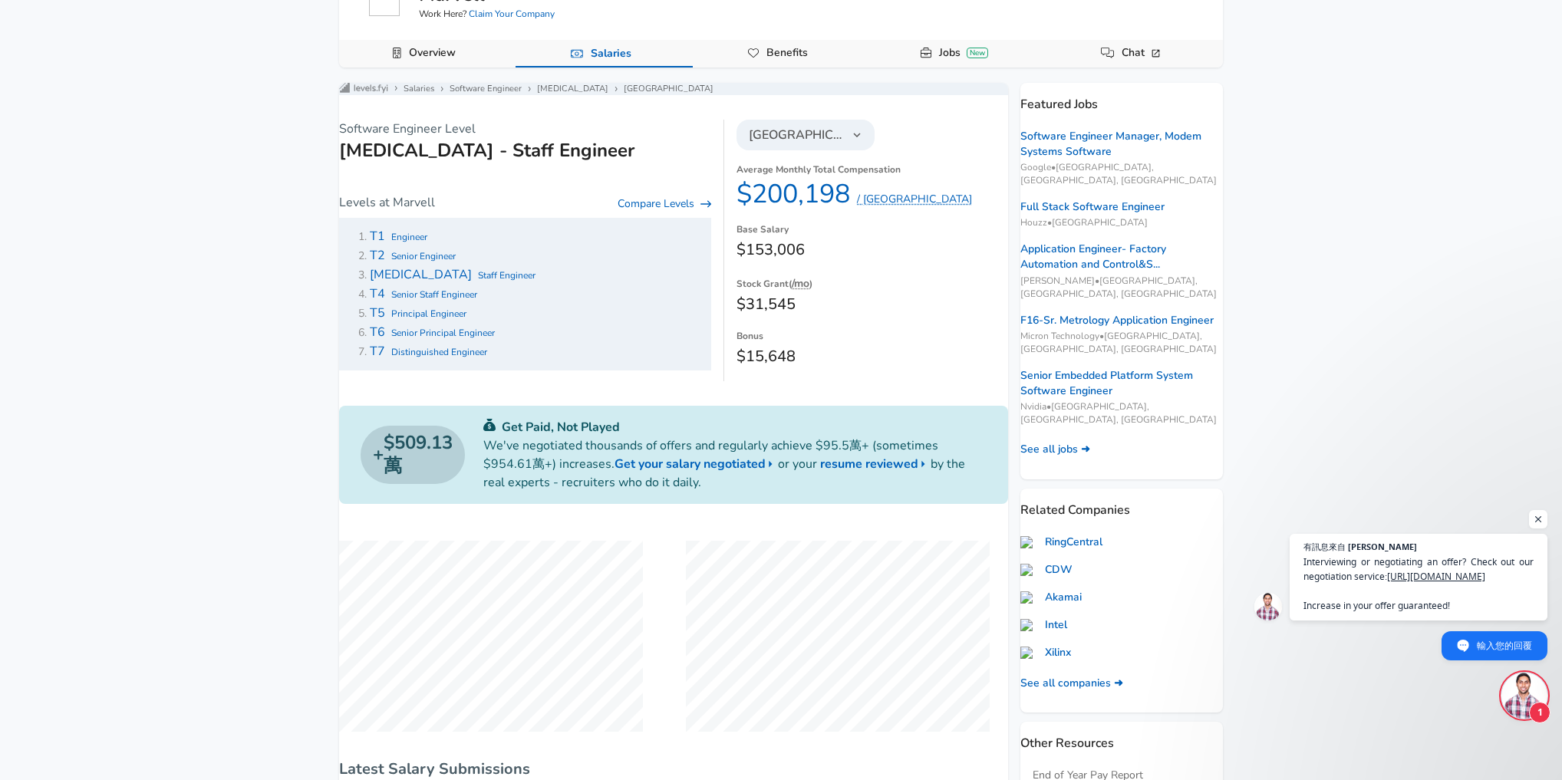
scroll to position [123, 0]
click at [435, 264] on span "Senior Engineer" at bounding box center [423, 258] width 64 height 12
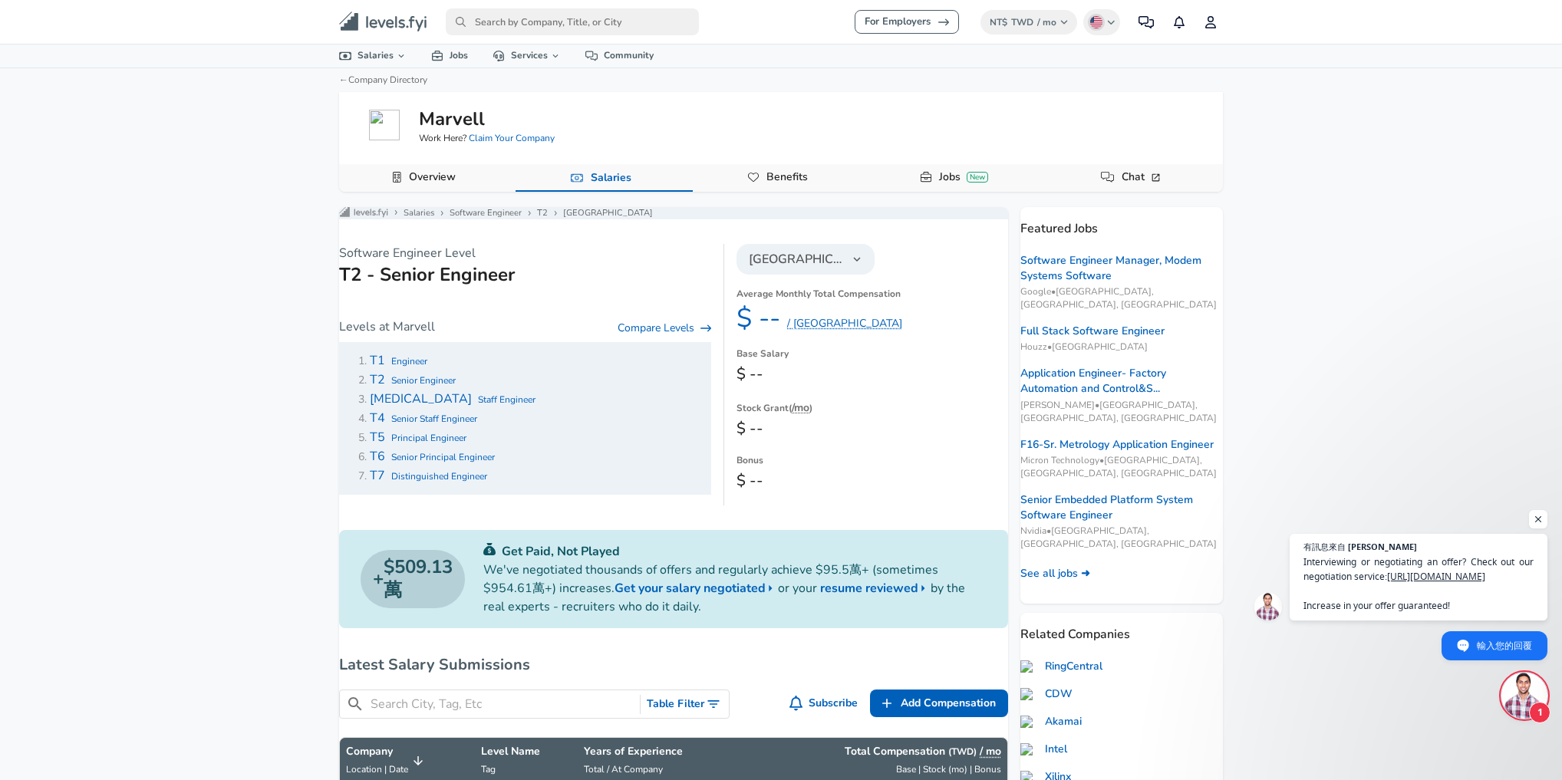
click at [411, 368] on span "Engineer" at bounding box center [409, 361] width 36 height 12
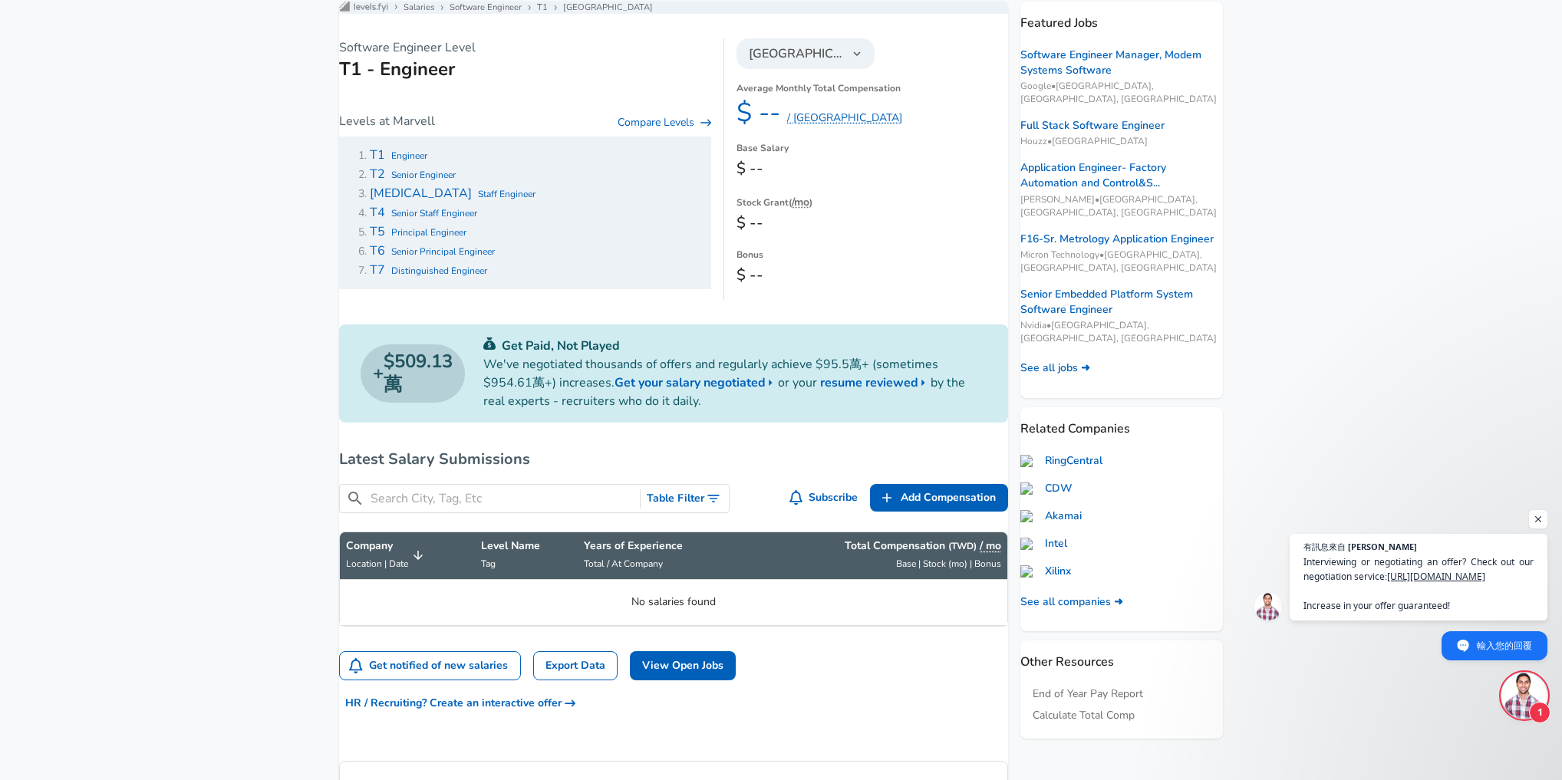
scroll to position [184, 0]
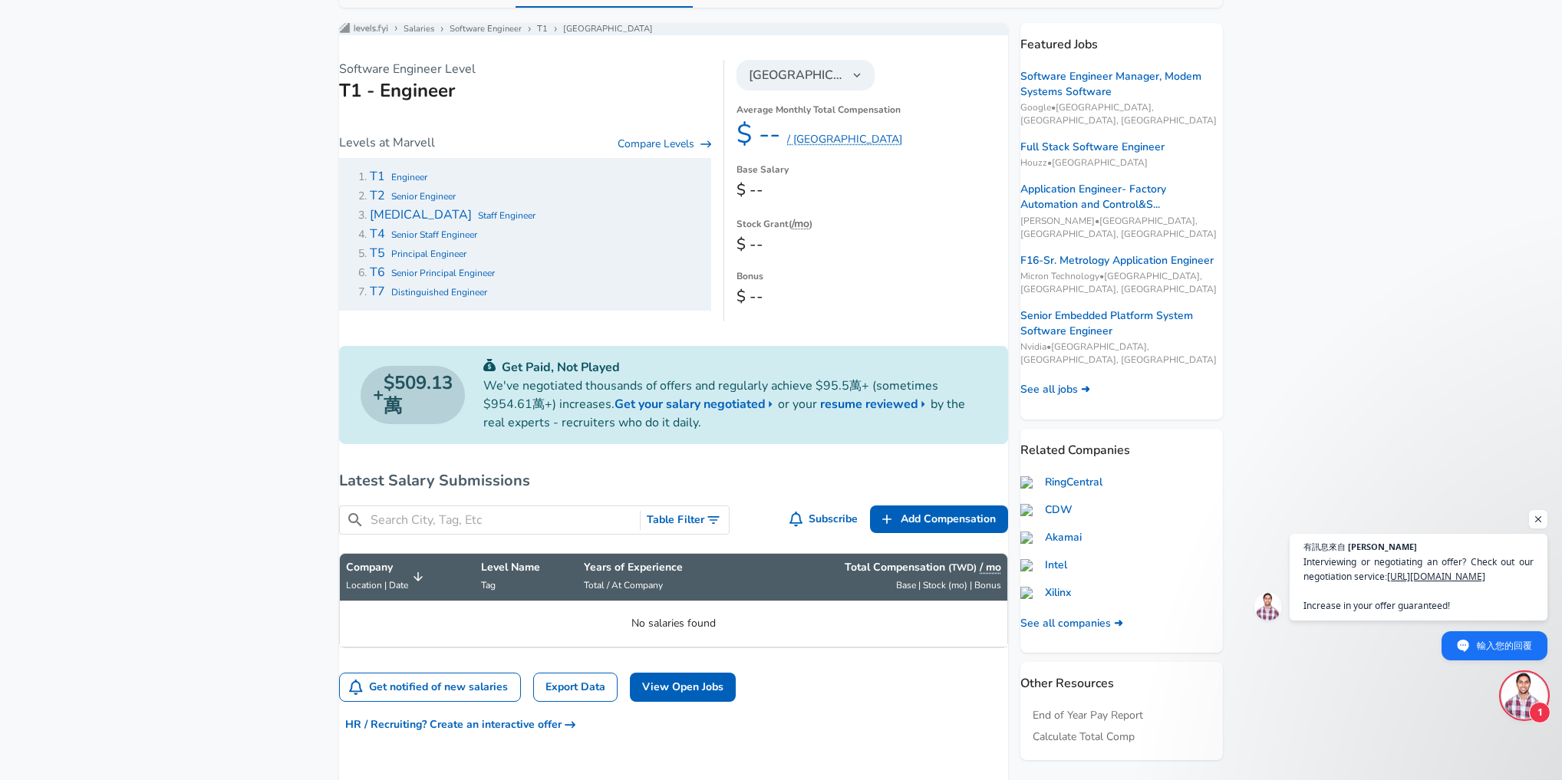
click at [478, 222] on span "Staff Engineer" at bounding box center [507, 215] width 58 height 12
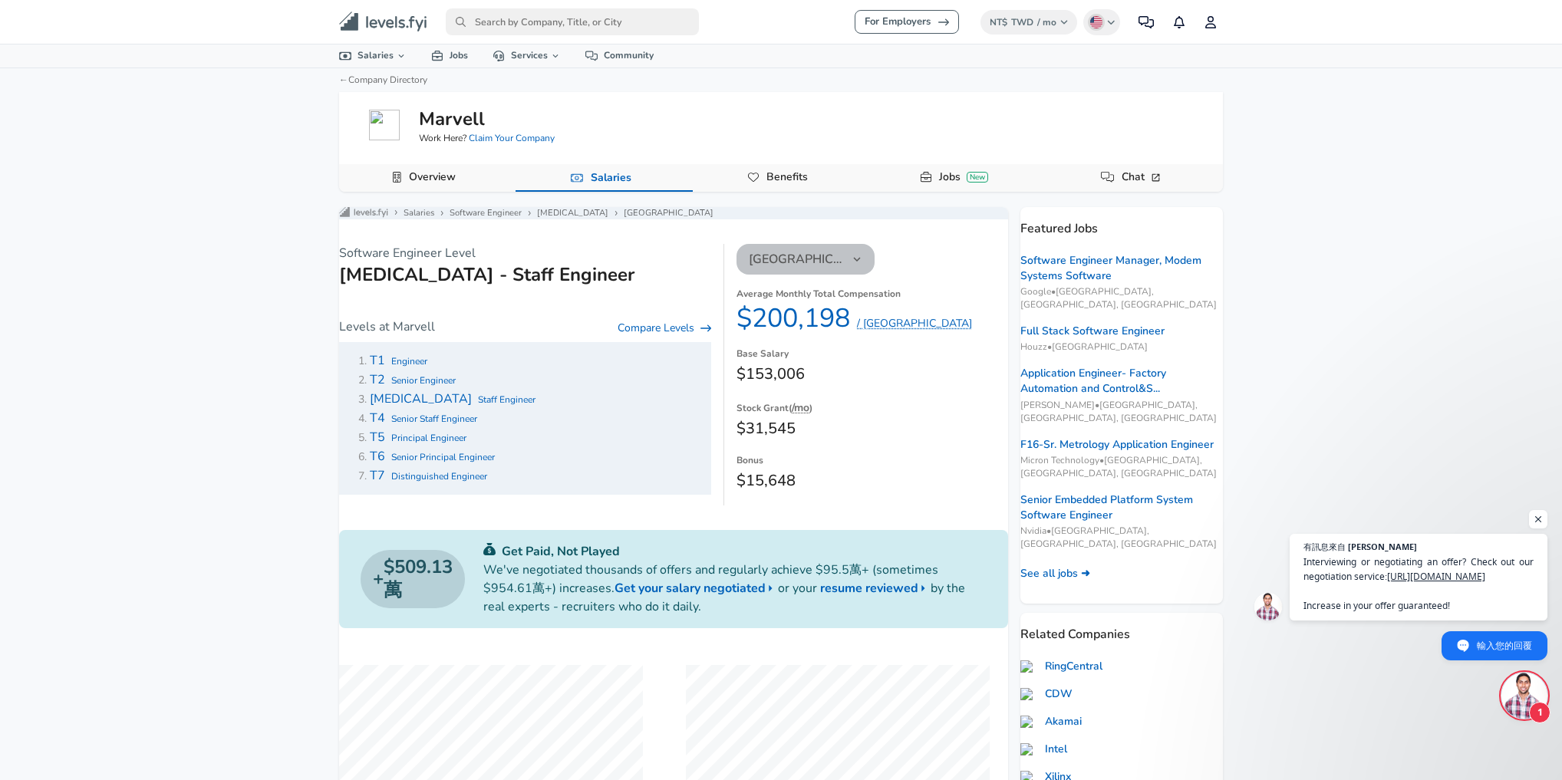
click at [856, 266] on icon "button" at bounding box center [857, 259] width 14 height 14
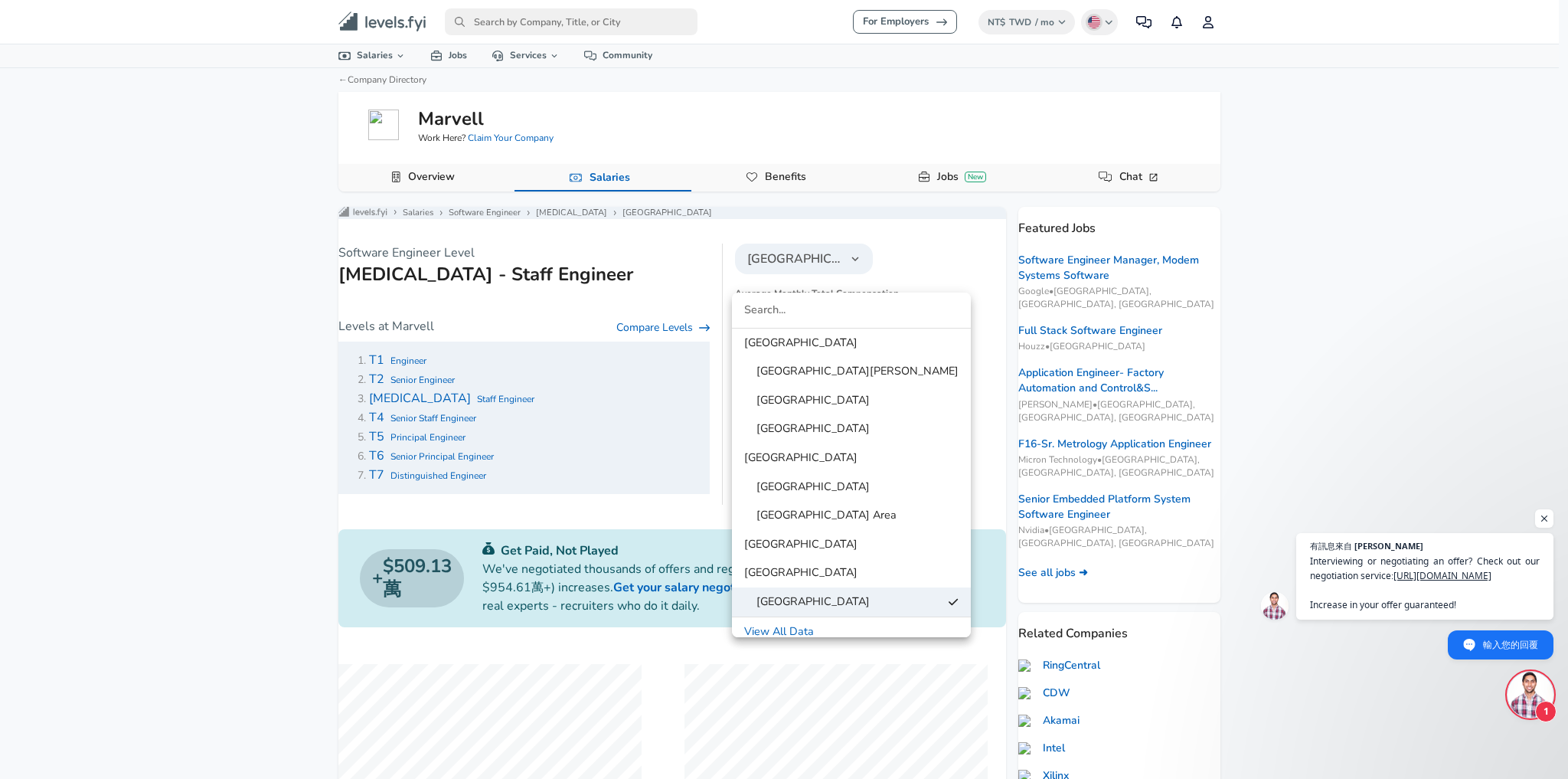
click at [854, 273] on div at bounding box center [784, 390] width 1568 height 779
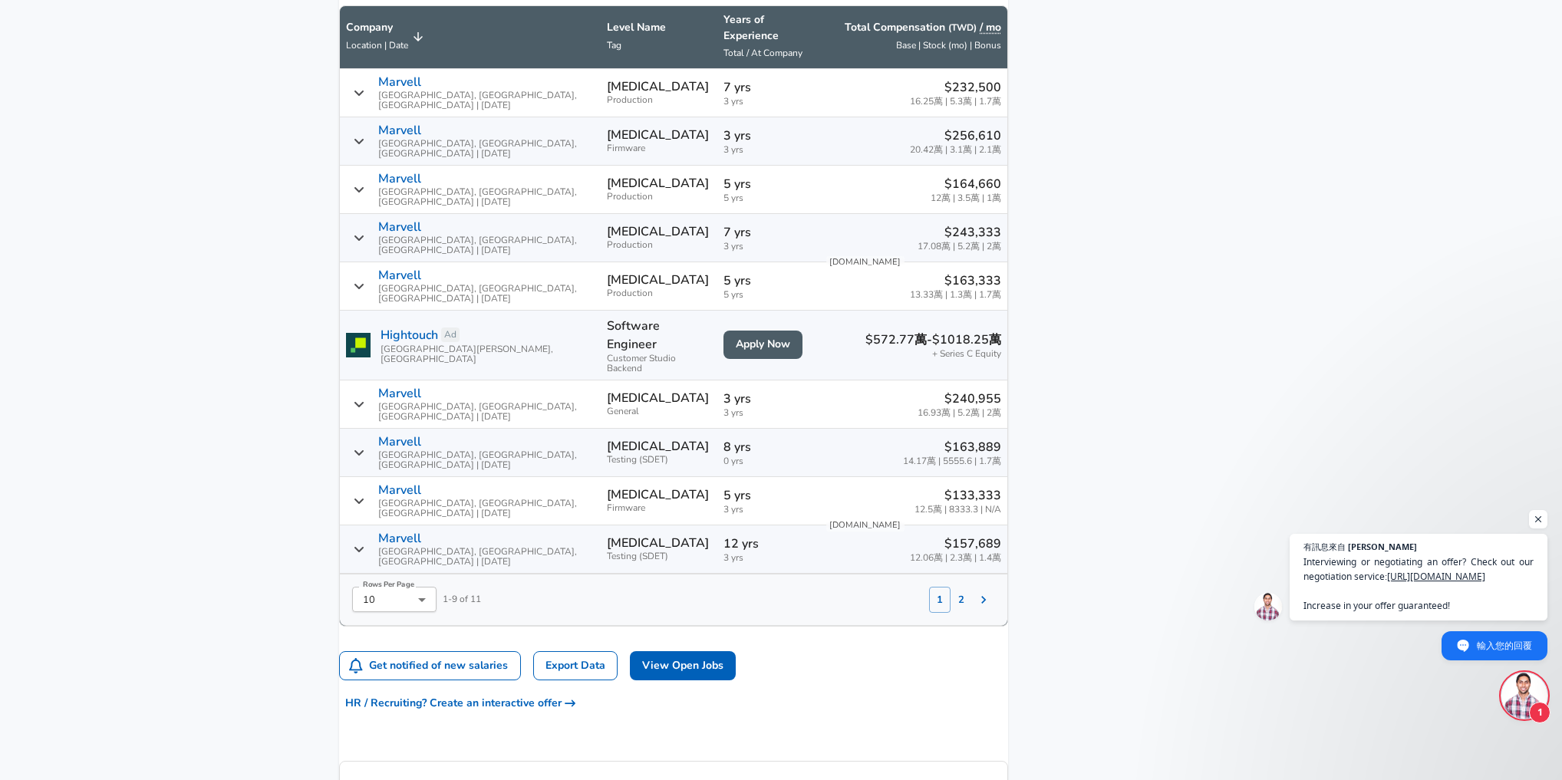
scroll to position [982, 0]
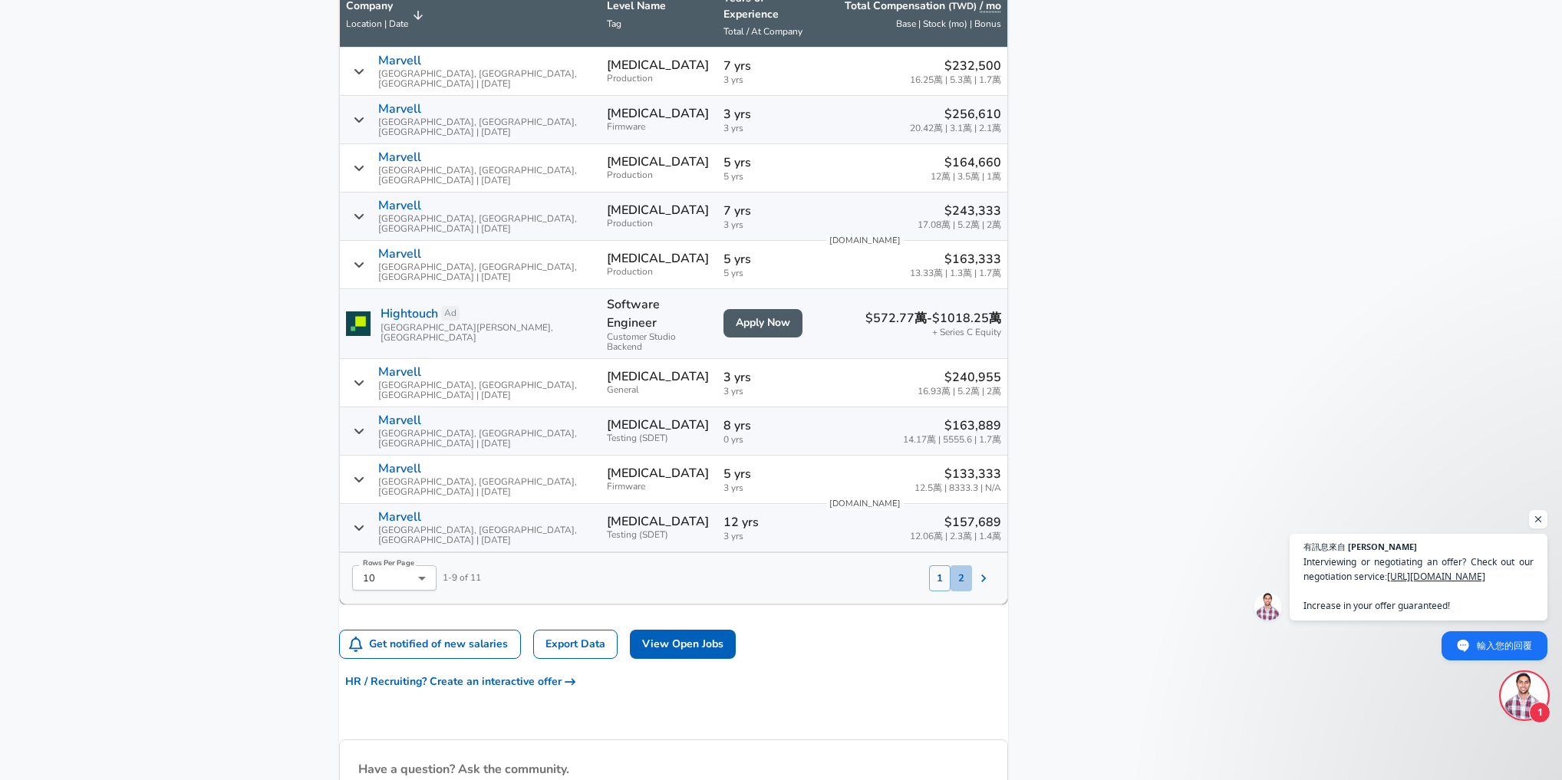
click at [951, 566] on button "2" at bounding box center [961, 579] width 21 height 26
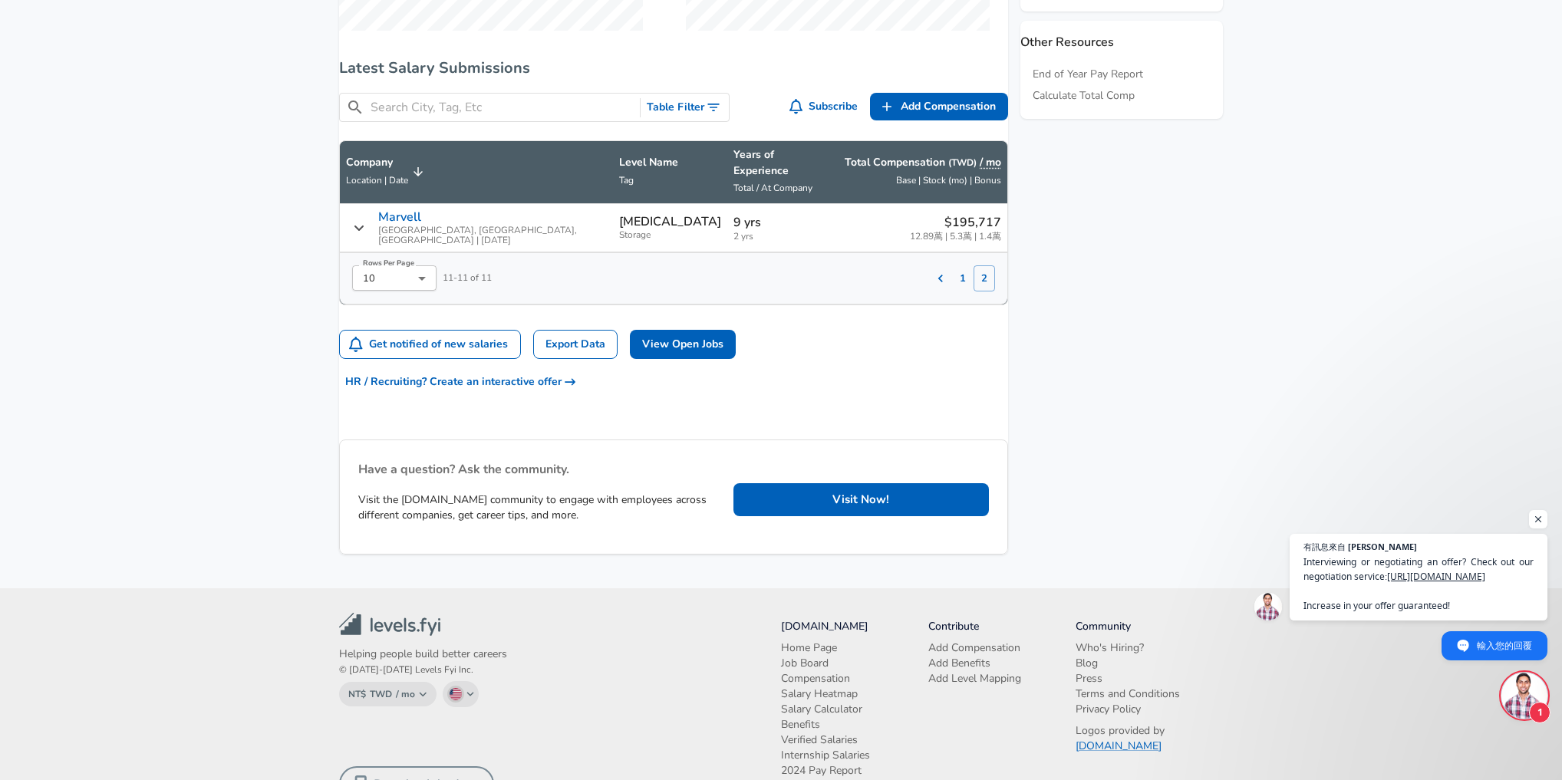
scroll to position [813, 0]
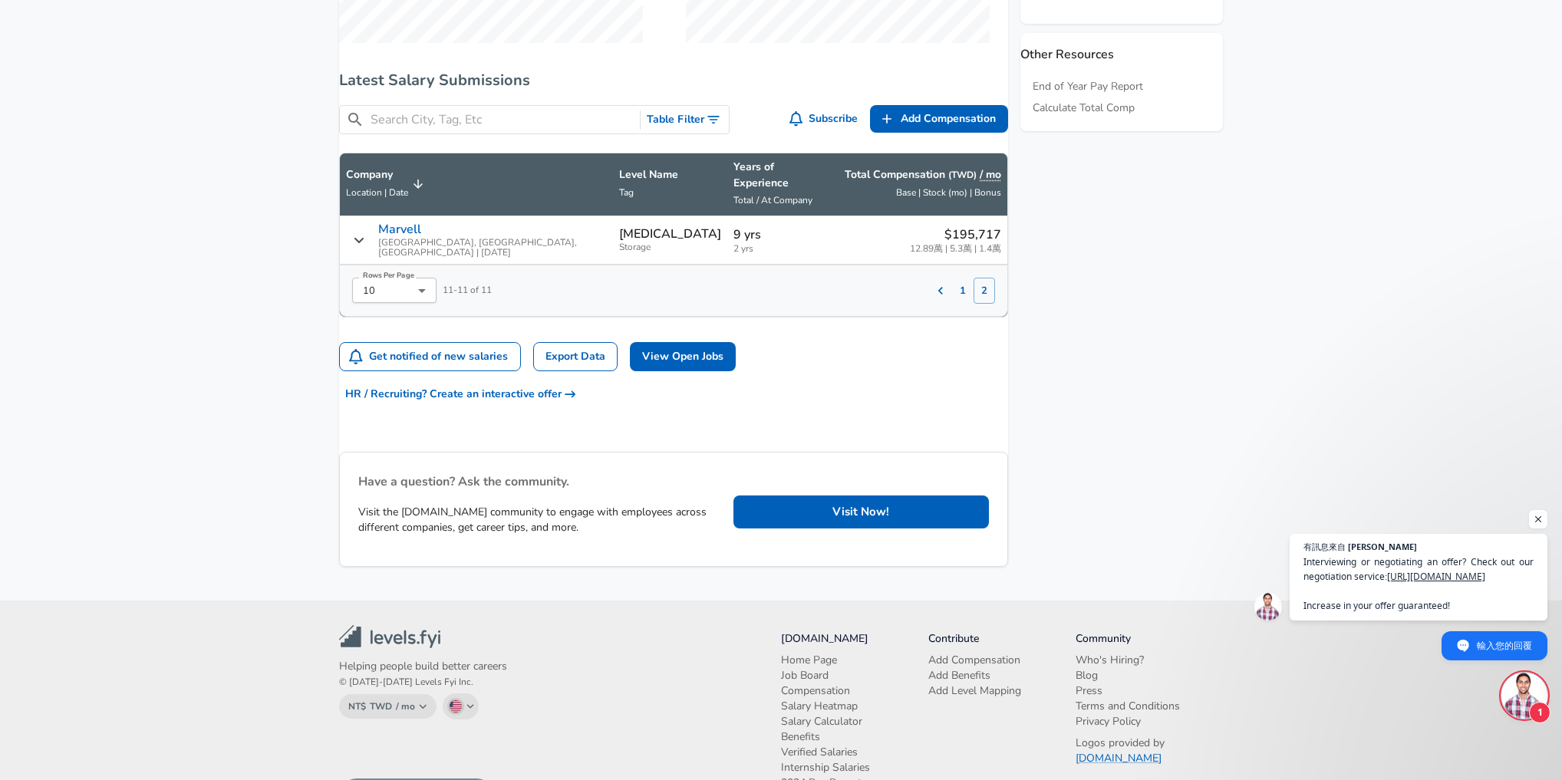
click at [952, 282] on button "1" at bounding box center [962, 291] width 21 height 26
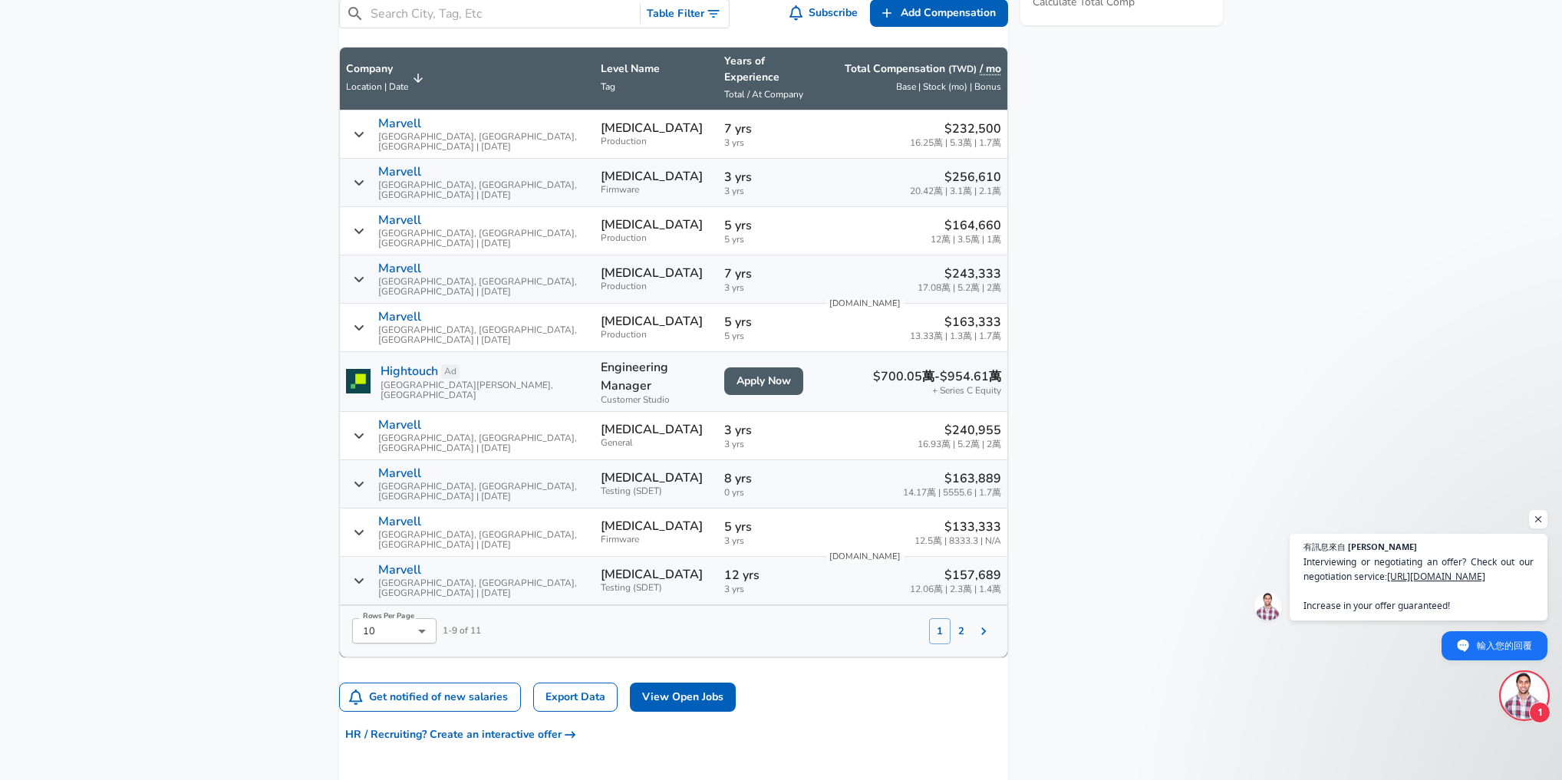
scroll to position [936, 0]
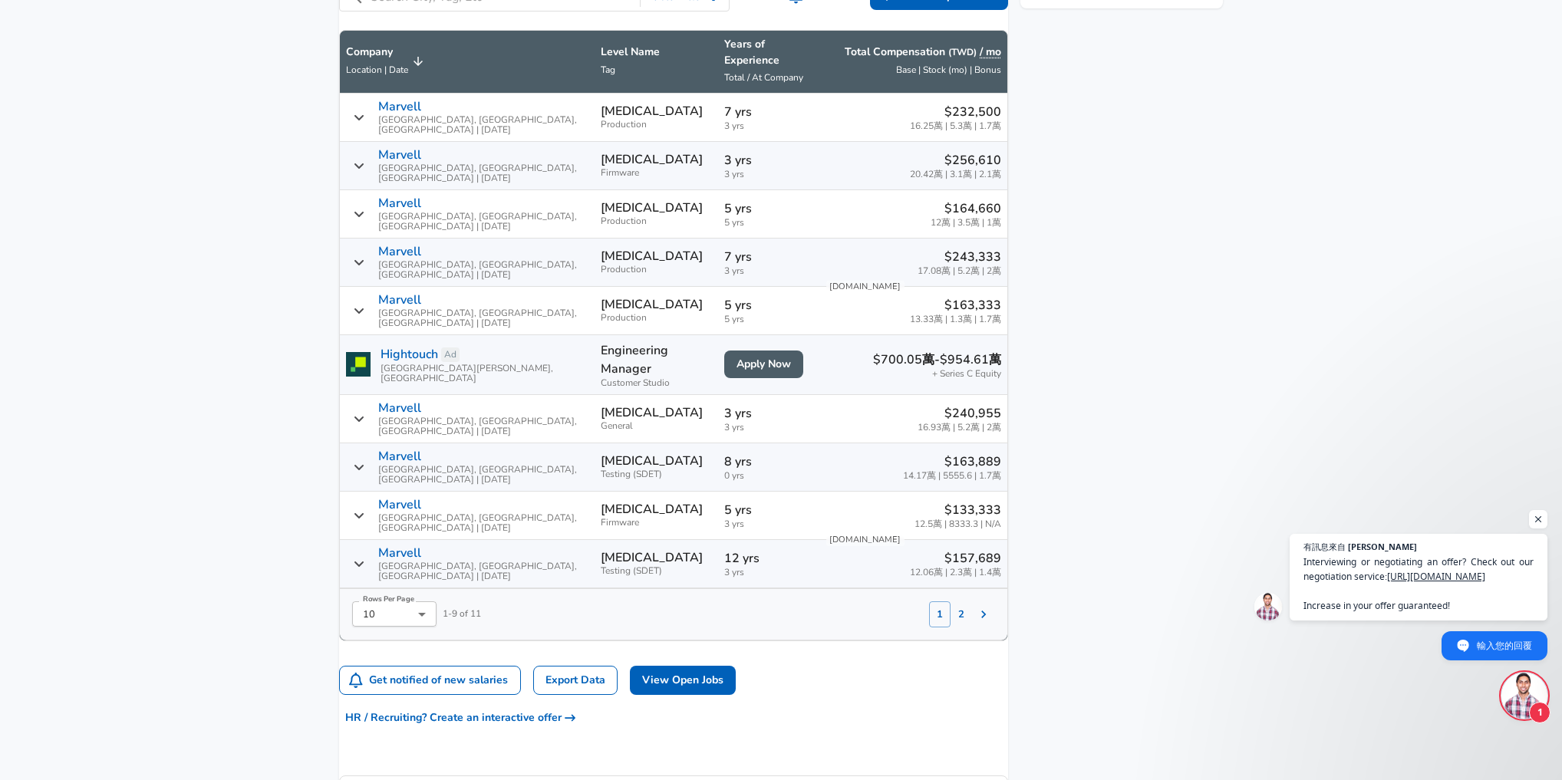
click at [1059, 354] on aside "Featured Jobs Software Engineer Manager, Modem Systems Software Google • [GEOGR…" at bounding box center [1115, 85] width 215 height 1629
click at [1090, 420] on aside "Featured Jobs Software Engineer Manager, Modem Systems Software Google • [GEOGR…" at bounding box center [1115, 85] width 215 height 1629
click at [1128, 368] on aside "Featured Jobs Software Engineer Manager, Modem Systems Software Google • [GEOGR…" at bounding box center [1115, 85] width 215 height 1629
click at [1093, 420] on aside "Featured Jobs Software Engineer Manager, Modem Systems Software Google • [GEOGR…" at bounding box center [1115, 85] width 215 height 1629
click at [1060, 322] on aside "Featured Jobs Software Engineer Manager, Modem Systems Software Google • [GEOGR…" at bounding box center [1115, 85] width 215 height 1629
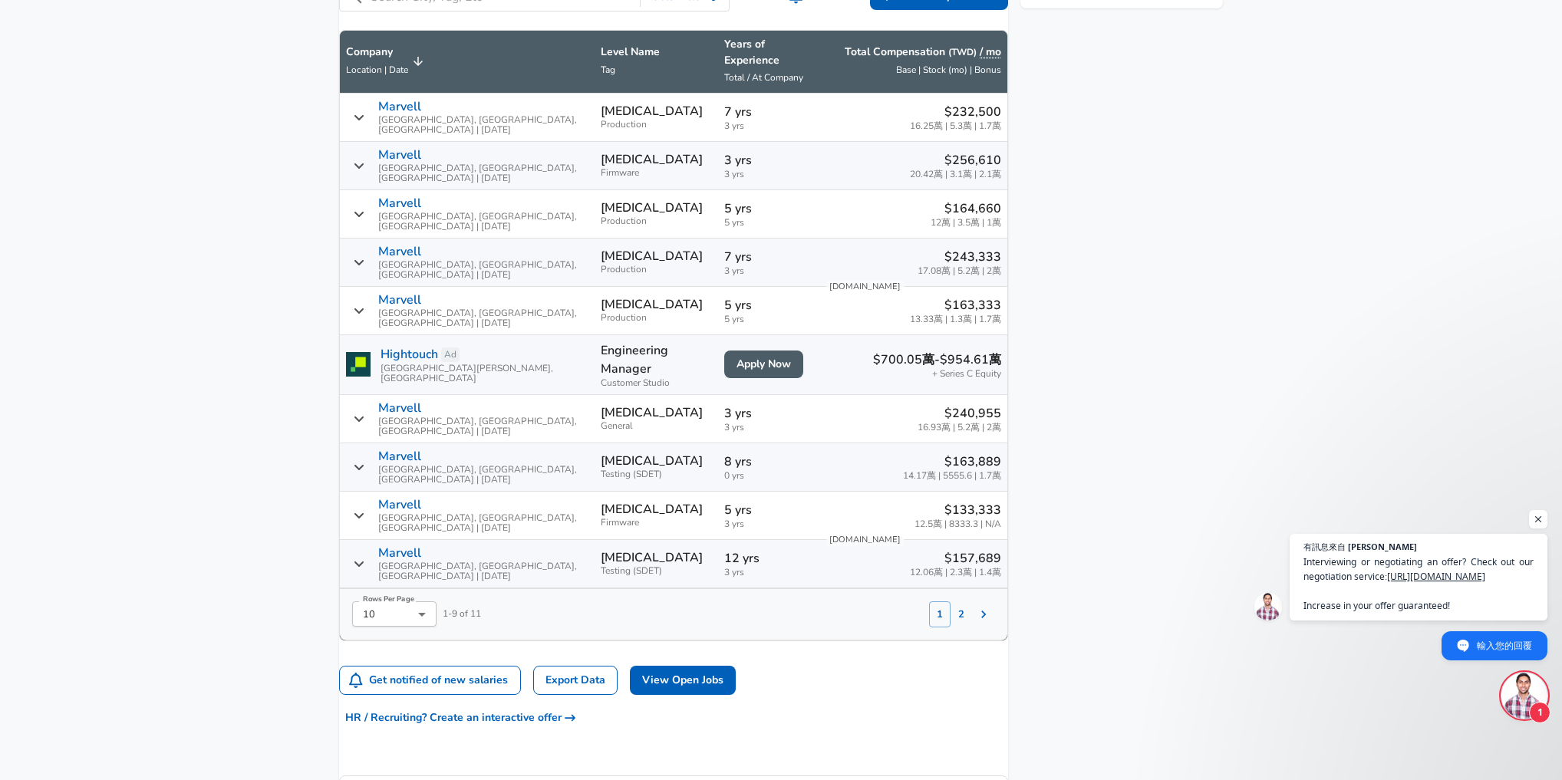
click at [1087, 396] on aside "Featured Jobs Software Engineer Manager, Modem Systems Software Google • [GEOGR…" at bounding box center [1115, 85] width 215 height 1629
click at [1126, 341] on aside "Featured Jobs Software Engineer Manager, Modem Systems Software Google • [GEOGR…" at bounding box center [1115, 85] width 215 height 1629
click at [1107, 391] on aside "Featured Jobs Software Engineer Manager, Modem Systems Software Google • [GEOGR…" at bounding box center [1115, 85] width 215 height 1629
click at [1067, 306] on aside "Featured Jobs Software Engineer Manager, Modem Systems Software Google • [GEOGR…" at bounding box center [1115, 85] width 215 height 1629
click at [1123, 381] on aside "Featured Jobs Software Engineer Manager, Modem Systems Software Google • [GEOGR…" at bounding box center [1115, 85] width 215 height 1629
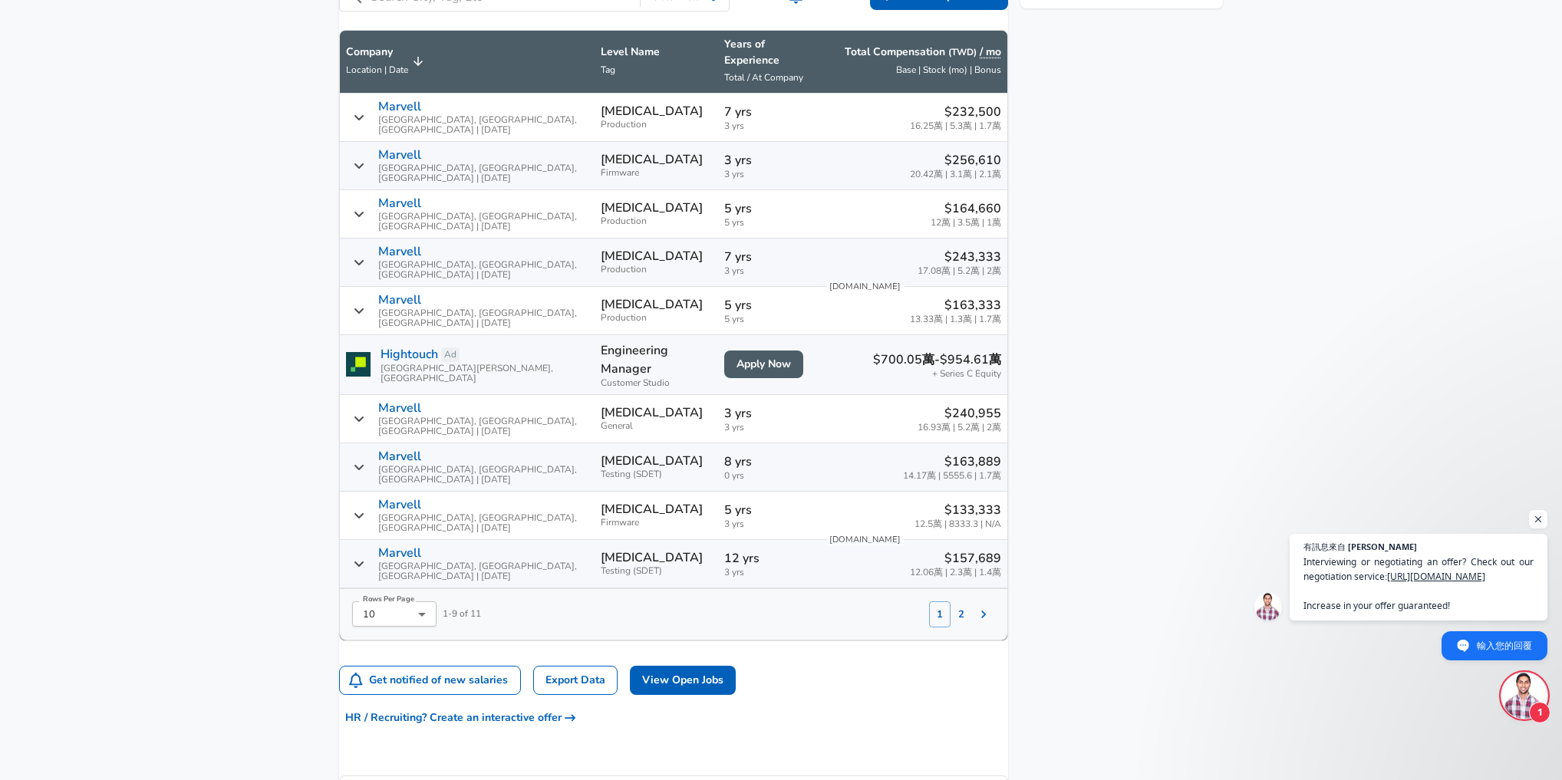
click at [1145, 318] on aside "Featured Jobs Software Engineer Manager, Modem Systems Software Google • [GEOGR…" at bounding box center [1115, 85] width 215 height 1629
click at [1127, 375] on aside "Featured Jobs Software Engineer Manager, Modem Systems Software Google • [GEOGR…" at bounding box center [1115, 85] width 215 height 1629
click at [1102, 311] on aside "Featured Jobs Software Engineer Manager, Modem Systems Software Google • [GEOGR…" at bounding box center [1115, 85] width 215 height 1629
click at [1133, 392] on aside "Featured Jobs Software Engineer Manager, Modem Systems Software Google • [GEOGR…" at bounding box center [1115, 85] width 215 height 1629
click at [1156, 316] on aside "Featured Jobs Software Engineer Manager, Modem Systems Software Google • [GEOGR…" at bounding box center [1115, 85] width 215 height 1629
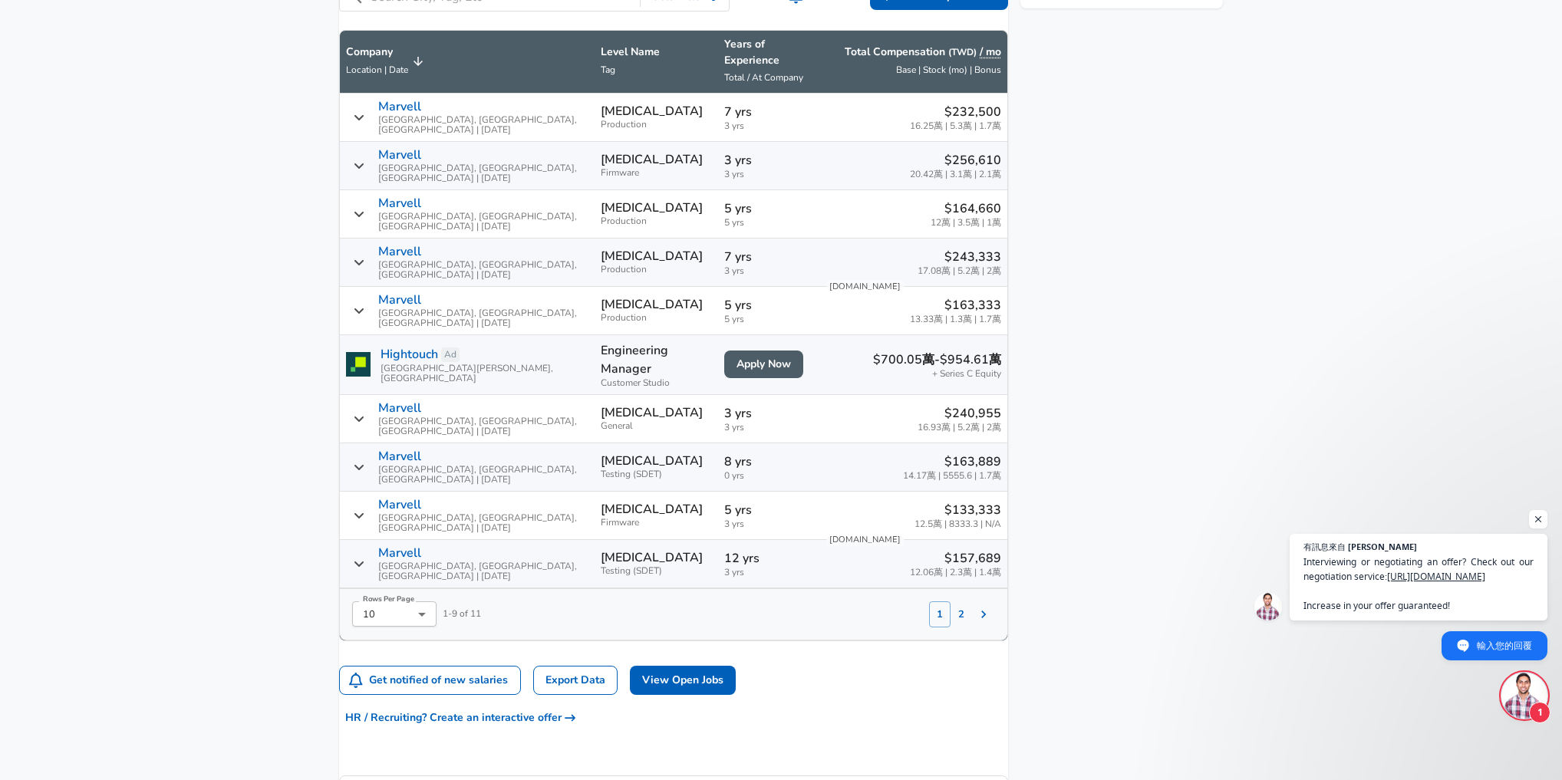
click at [1122, 396] on aside "Featured Jobs Software Engineer Manager, Modem Systems Software Google • [GEOGR…" at bounding box center [1115, 85] width 215 height 1629
click at [1105, 308] on aside "Featured Jobs Software Engineer Manager, Modem Systems Software Google • [GEOGR…" at bounding box center [1115, 85] width 215 height 1629
click at [1153, 390] on aside "Featured Jobs Software Engineer Manager, Modem Systems Software Google • [GEOGR…" at bounding box center [1115, 85] width 215 height 1629
click at [1179, 313] on aside "Featured Jobs Software Engineer Manager, Modem Systems Software Google • [GEOGR…" at bounding box center [1115, 85] width 215 height 1629
click at [1134, 375] on aside "Featured Jobs Software Engineer Manager, Modem Systems Software Google • [GEOGR…" at bounding box center [1115, 85] width 215 height 1629
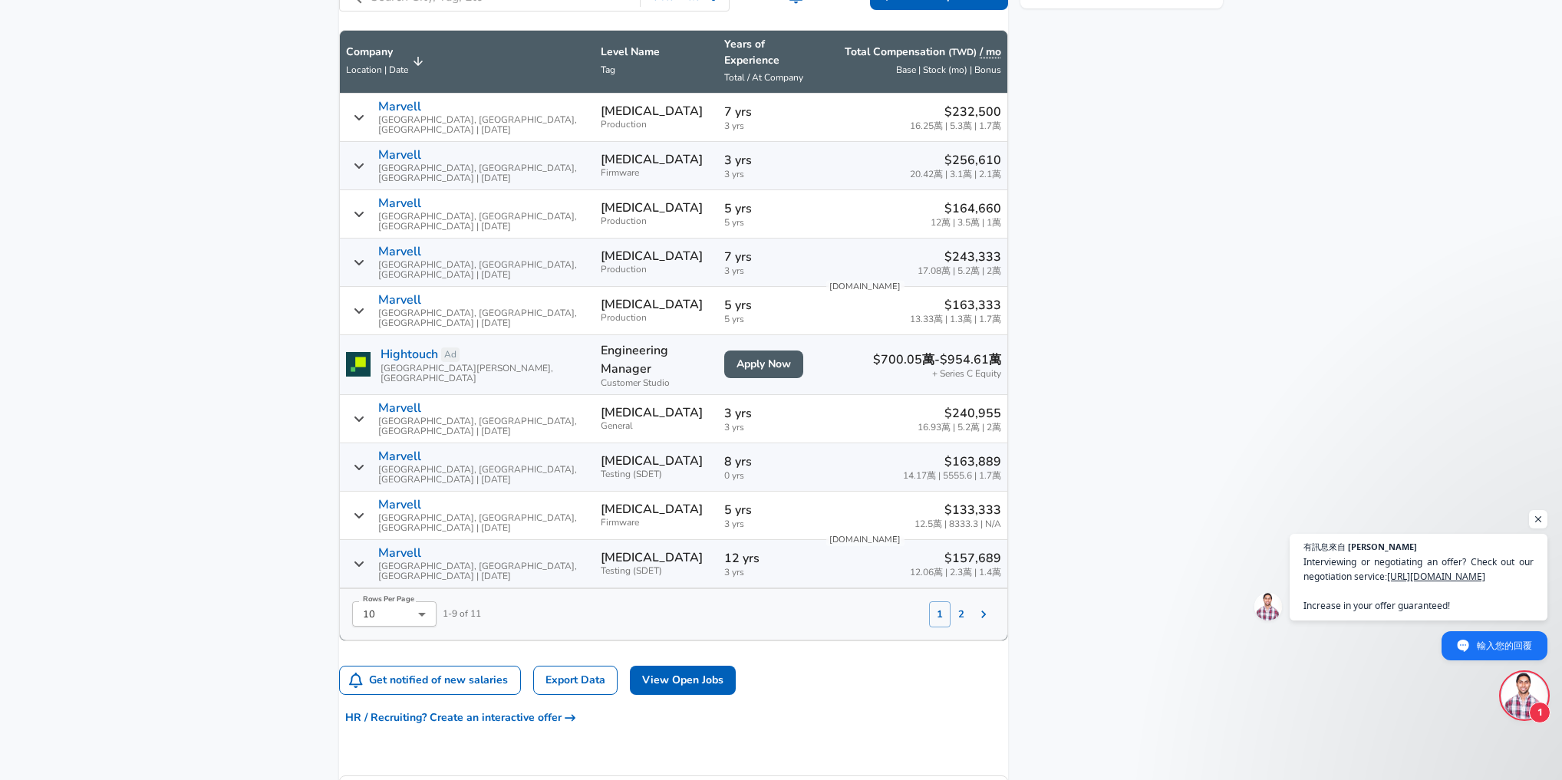
click at [1106, 287] on aside "Featured Jobs Software Engineer Manager, Modem Systems Software Google • [GEOGR…" at bounding box center [1115, 85] width 215 height 1629
click at [1133, 377] on aside "Featured Jobs Software Engineer Manager, Modem Systems Software Google • [GEOGR…" at bounding box center [1115, 85] width 215 height 1629
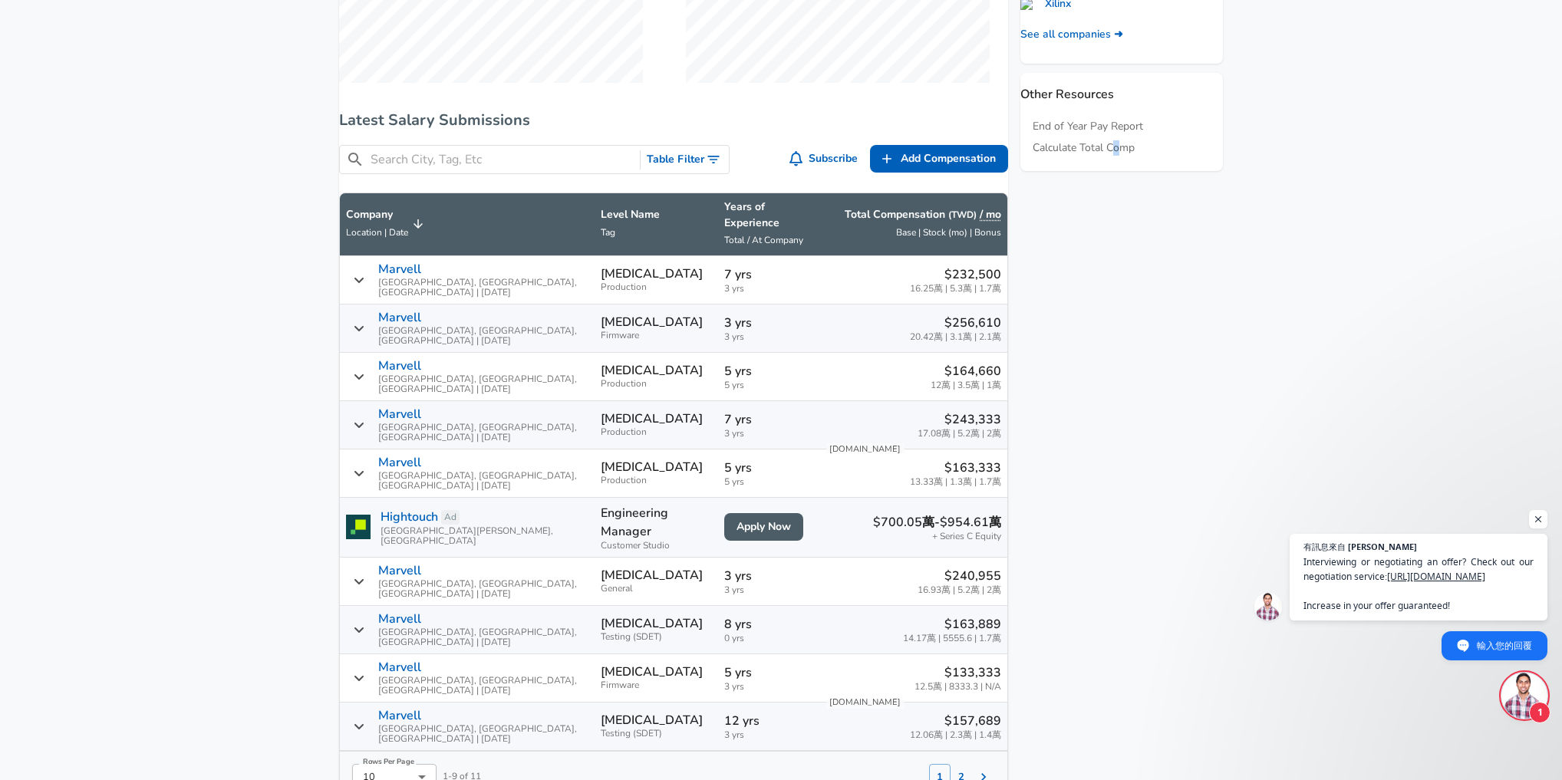
scroll to position [813, 0]
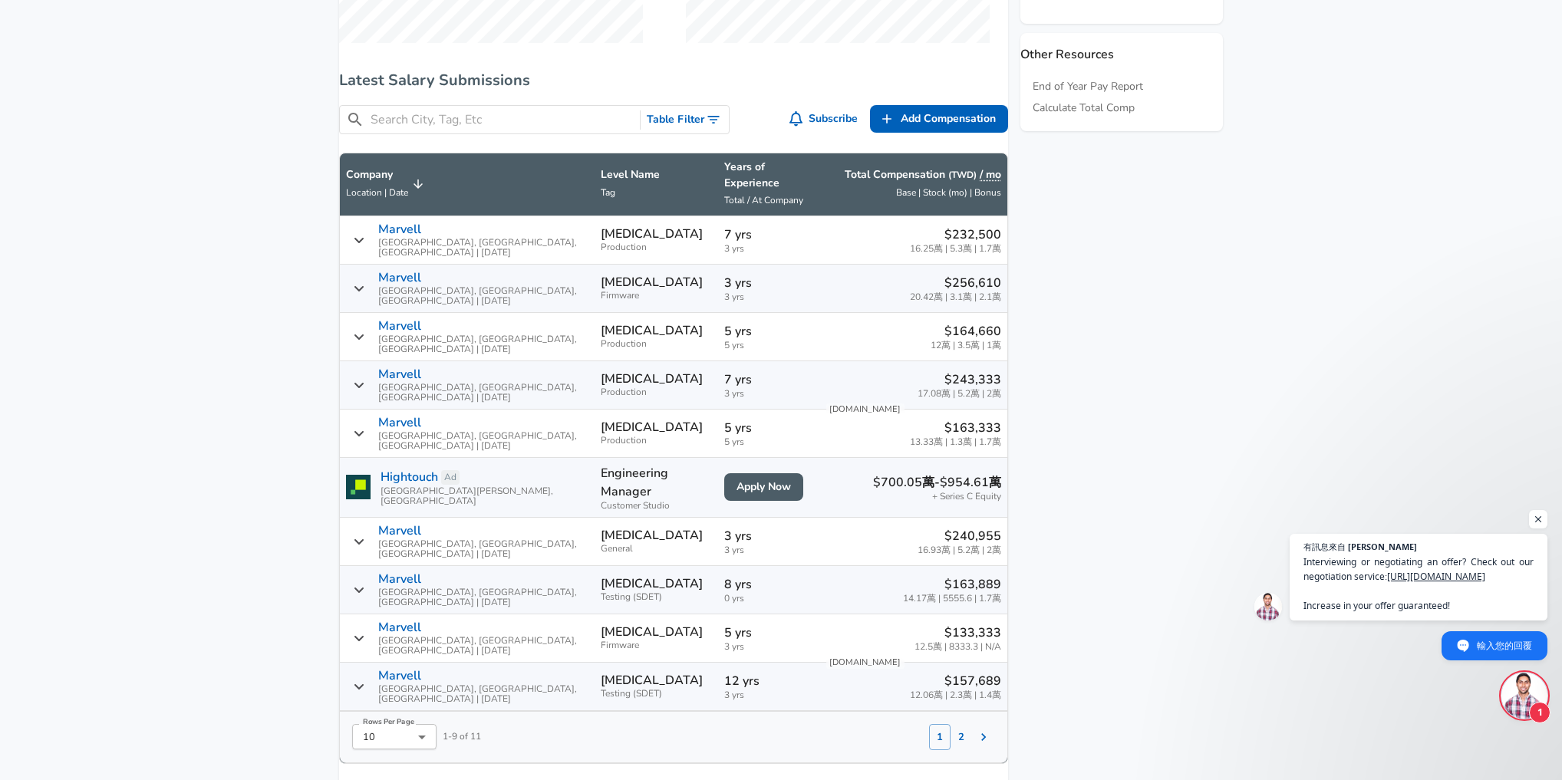
click at [364, 584] on icon "Salary Submissions" at bounding box center [359, 590] width 11 height 12
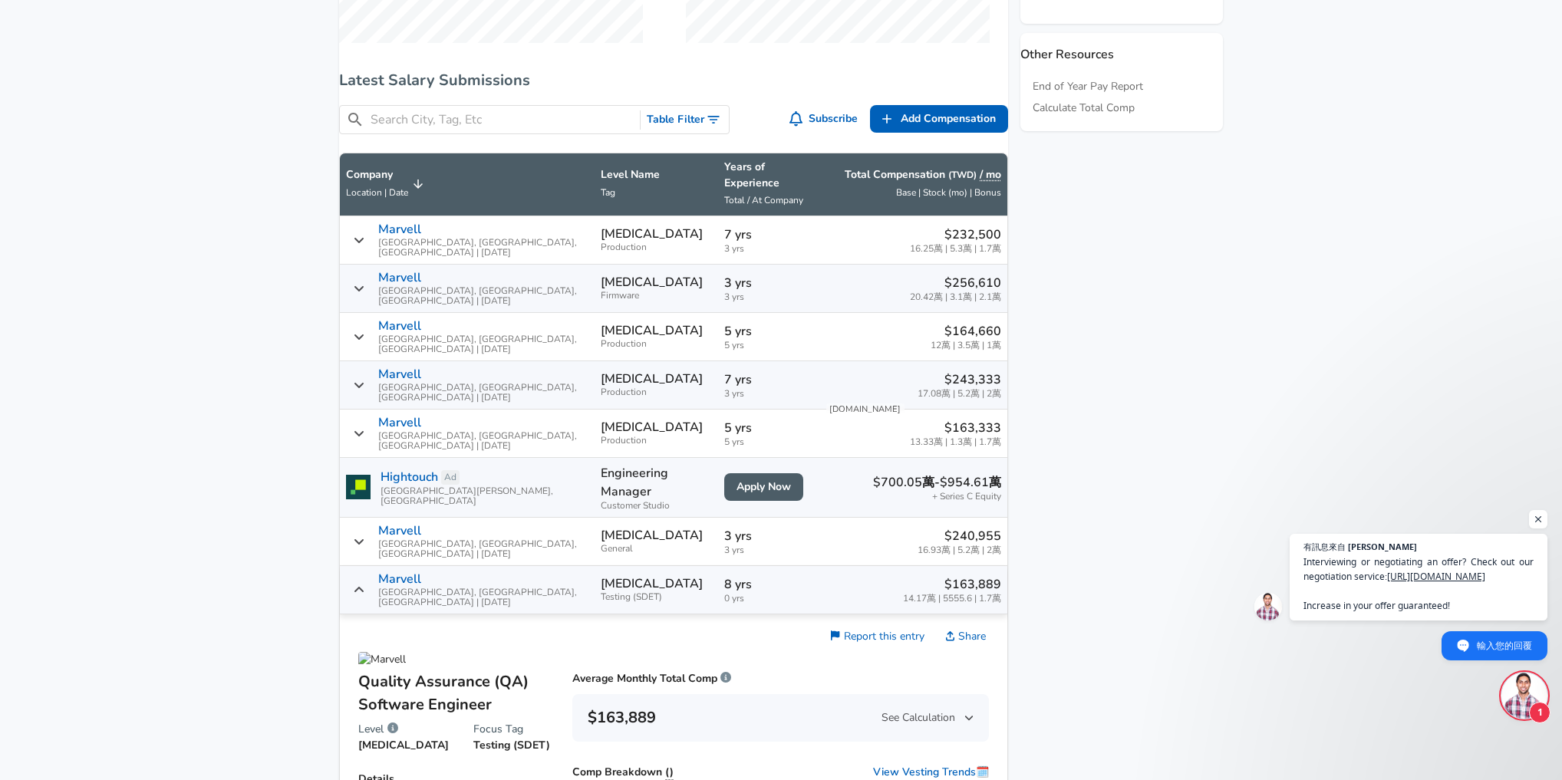
click at [364, 584] on icon "Salary Submissions" at bounding box center [359, 590] width 11 height 12
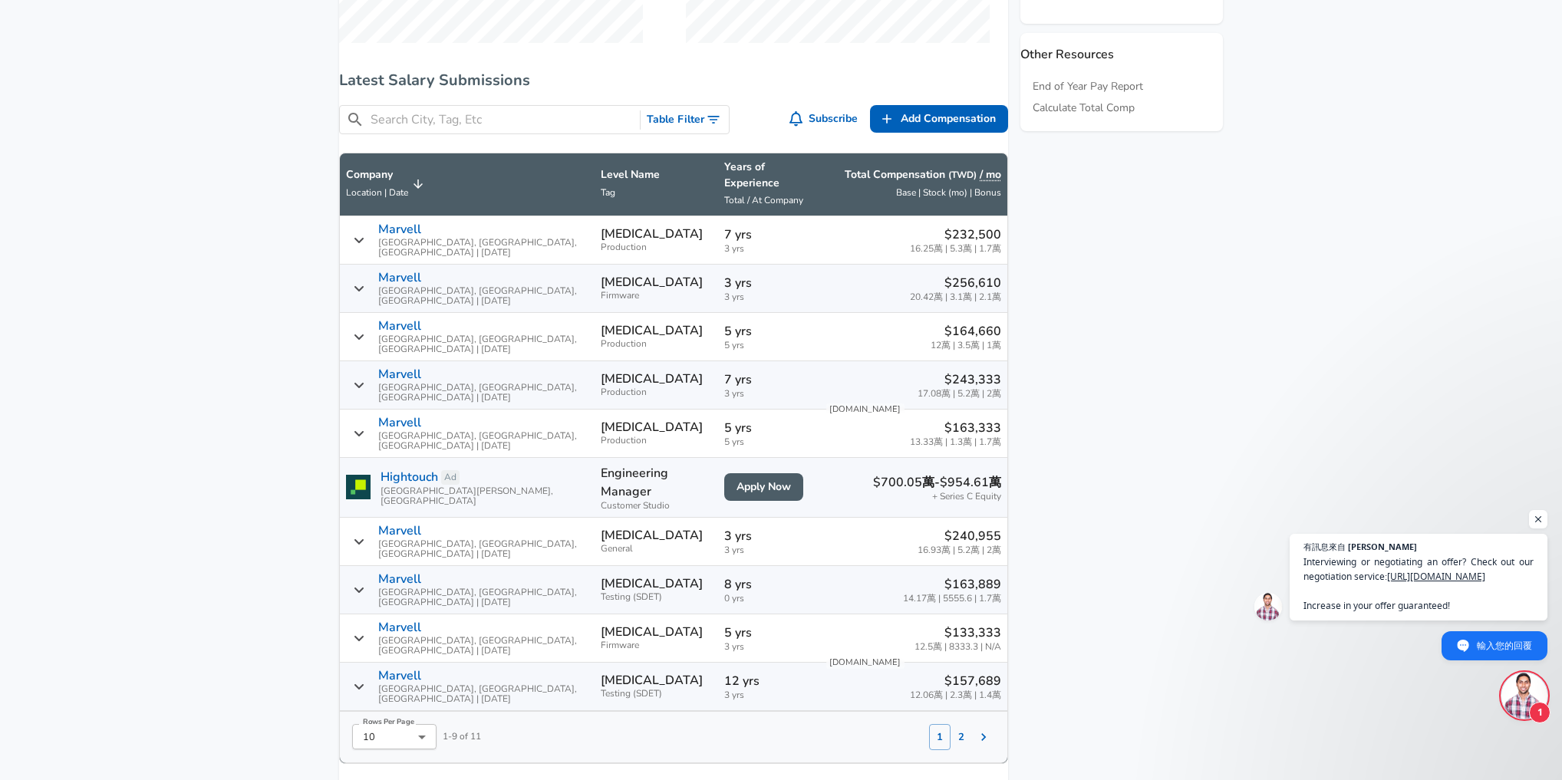
click at [364, 584] on icon "Salary Submissions" at bounding box center [359, 590] width 11 height 12
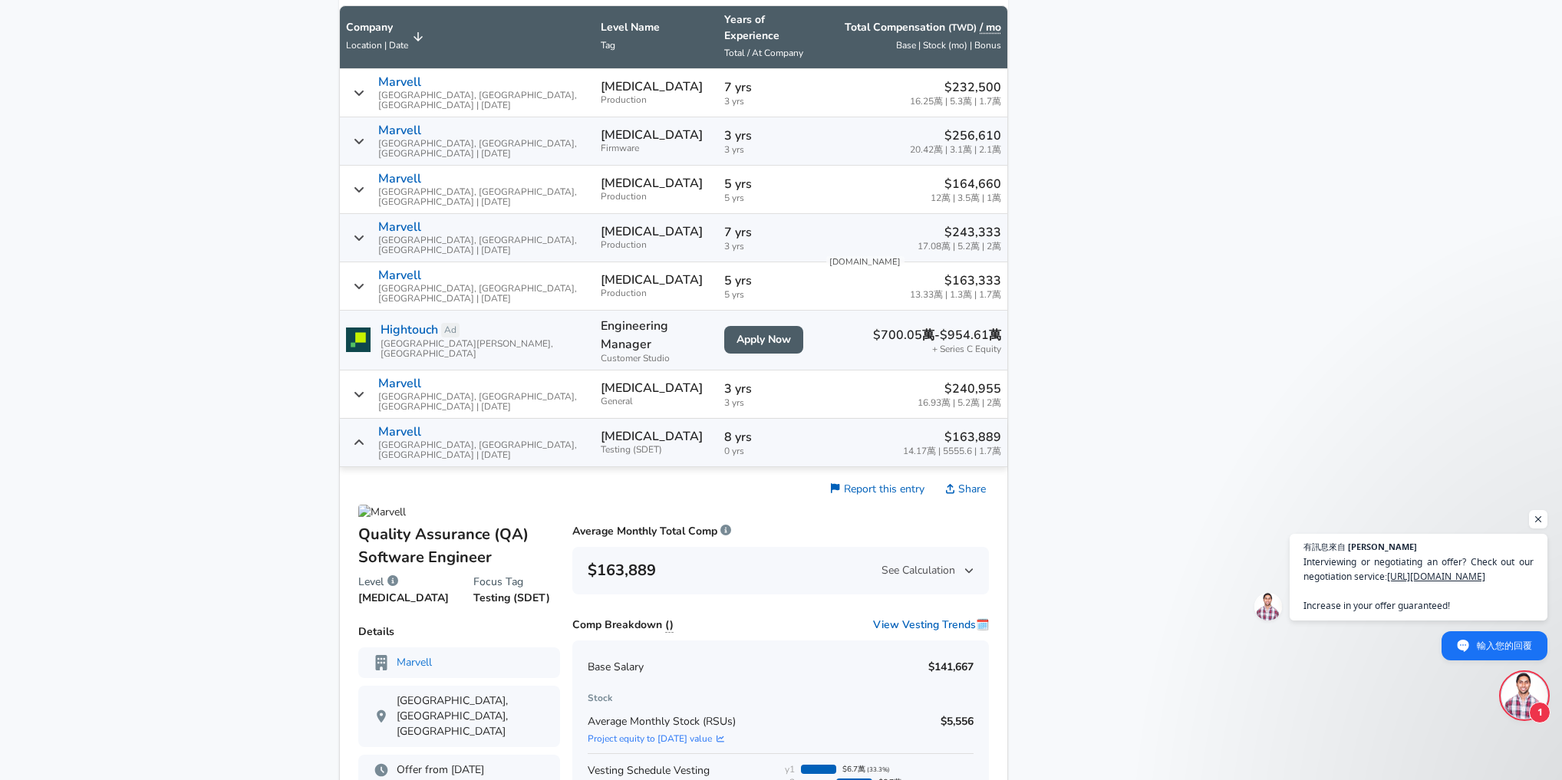
scroll to position [998, 0]
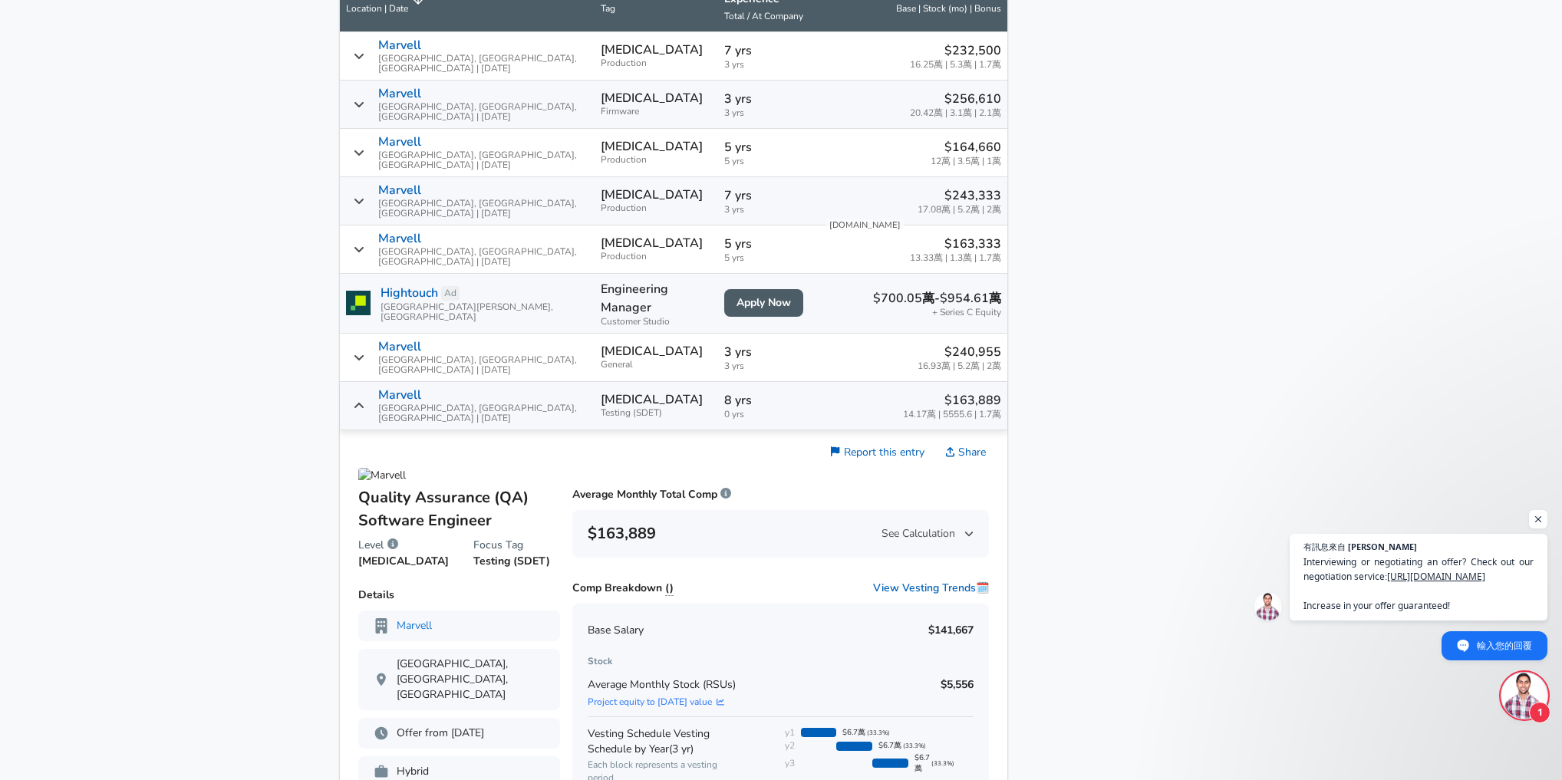
click at [364, 400] on icon "Salary Submissions" at bounding box center [359, 406] width 11 height 12
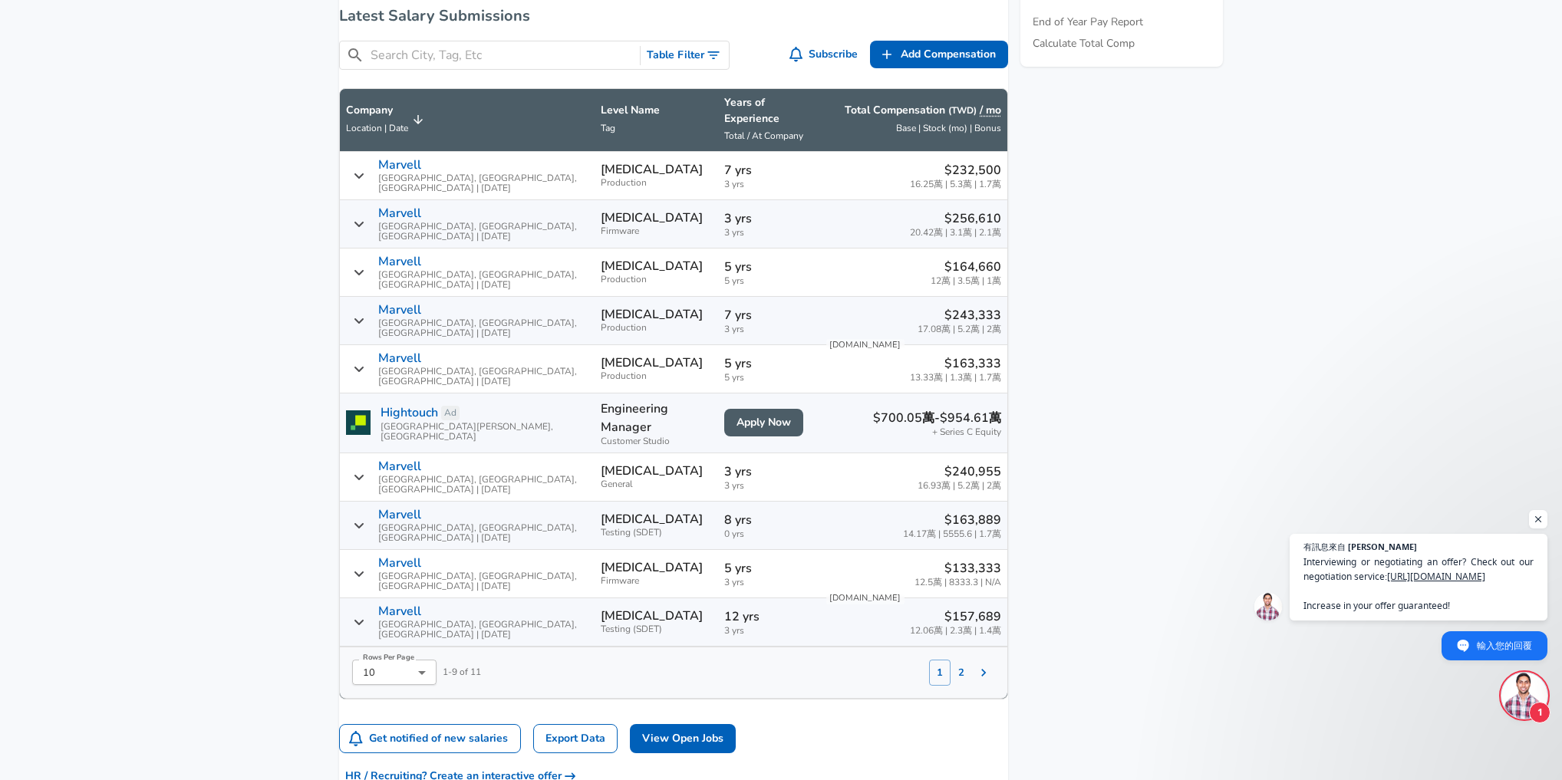
scroll to position [875, 0]
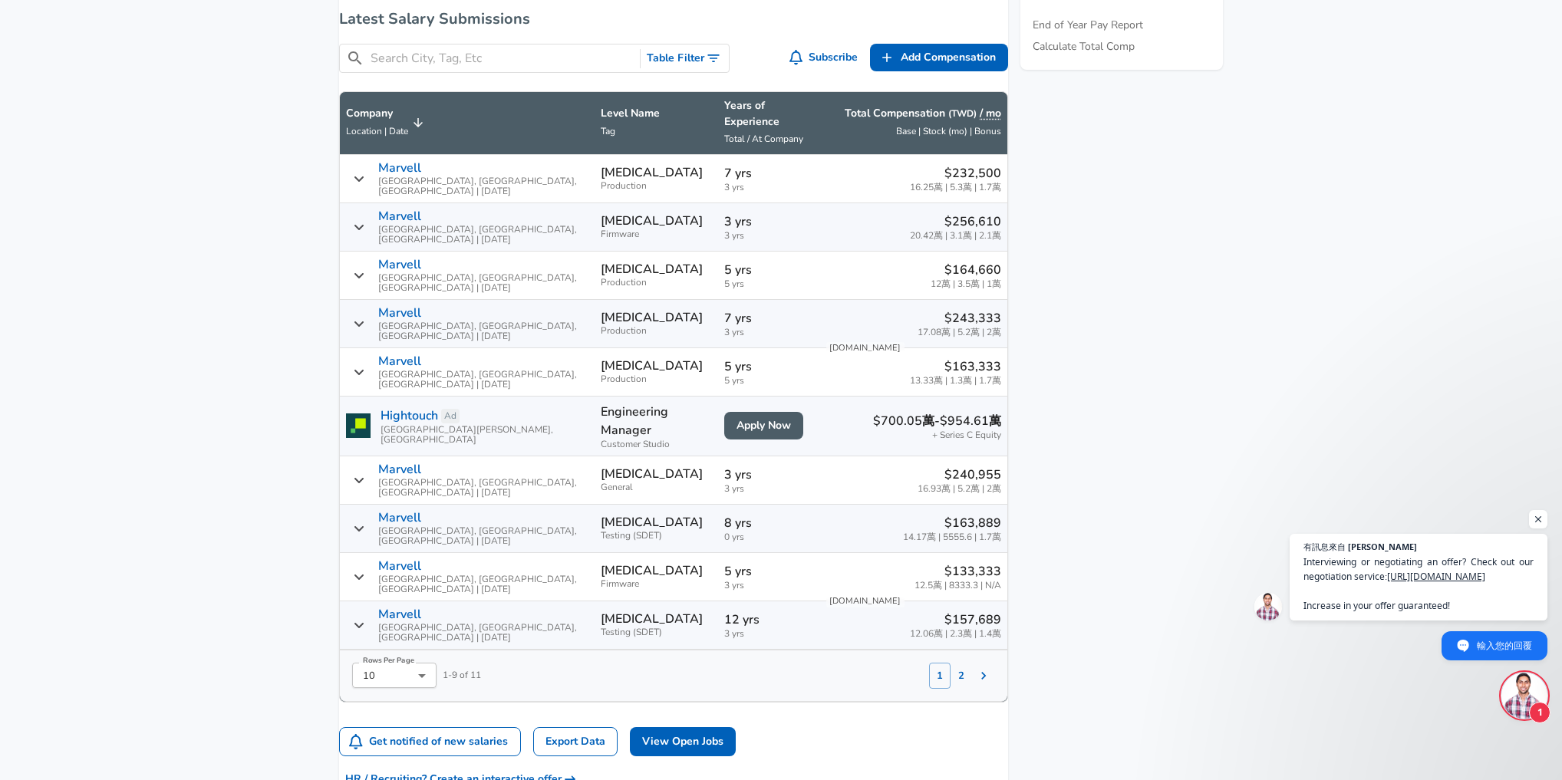
click at [364, 173] on icon "Salary Submissions" at bounding box center [359, 179] width 11 height 12
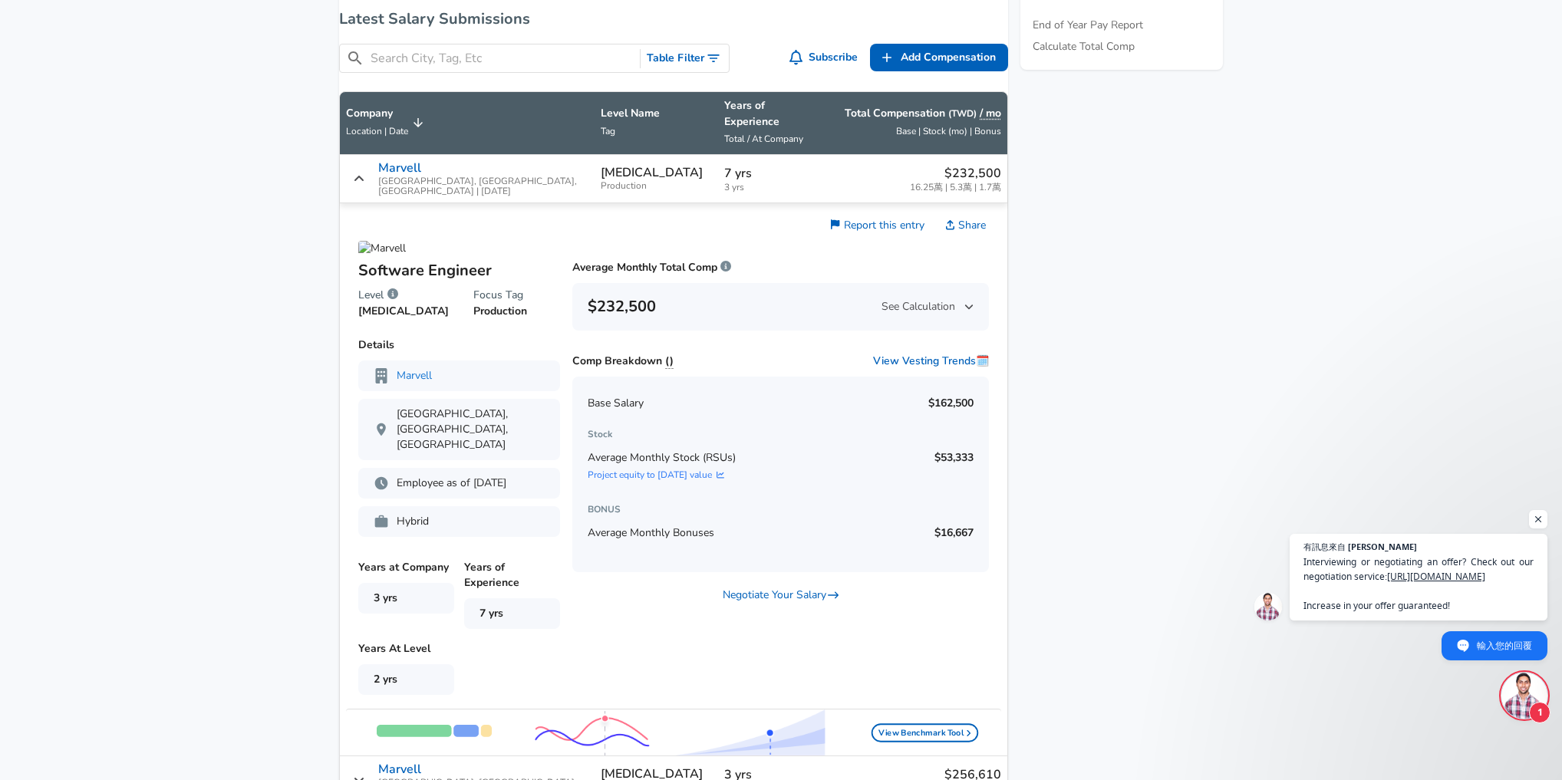
click at [364, 173] on icon "Salary Submissions" at bounding box center [359, 179] width 11 height 12
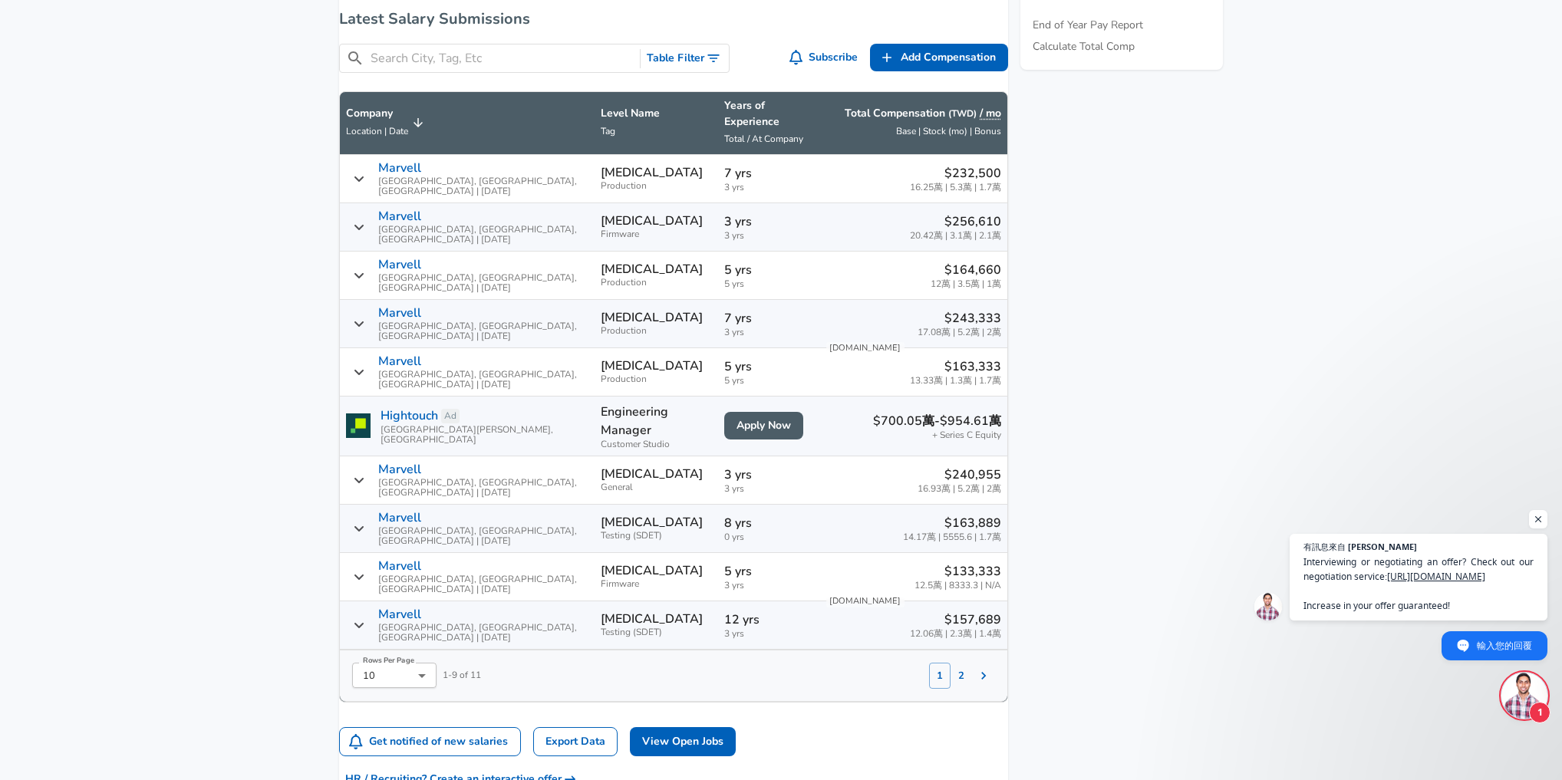
click at [364, 221] on icon "Salary Submissions" at bounding box center [359, 227] width 11 height 12
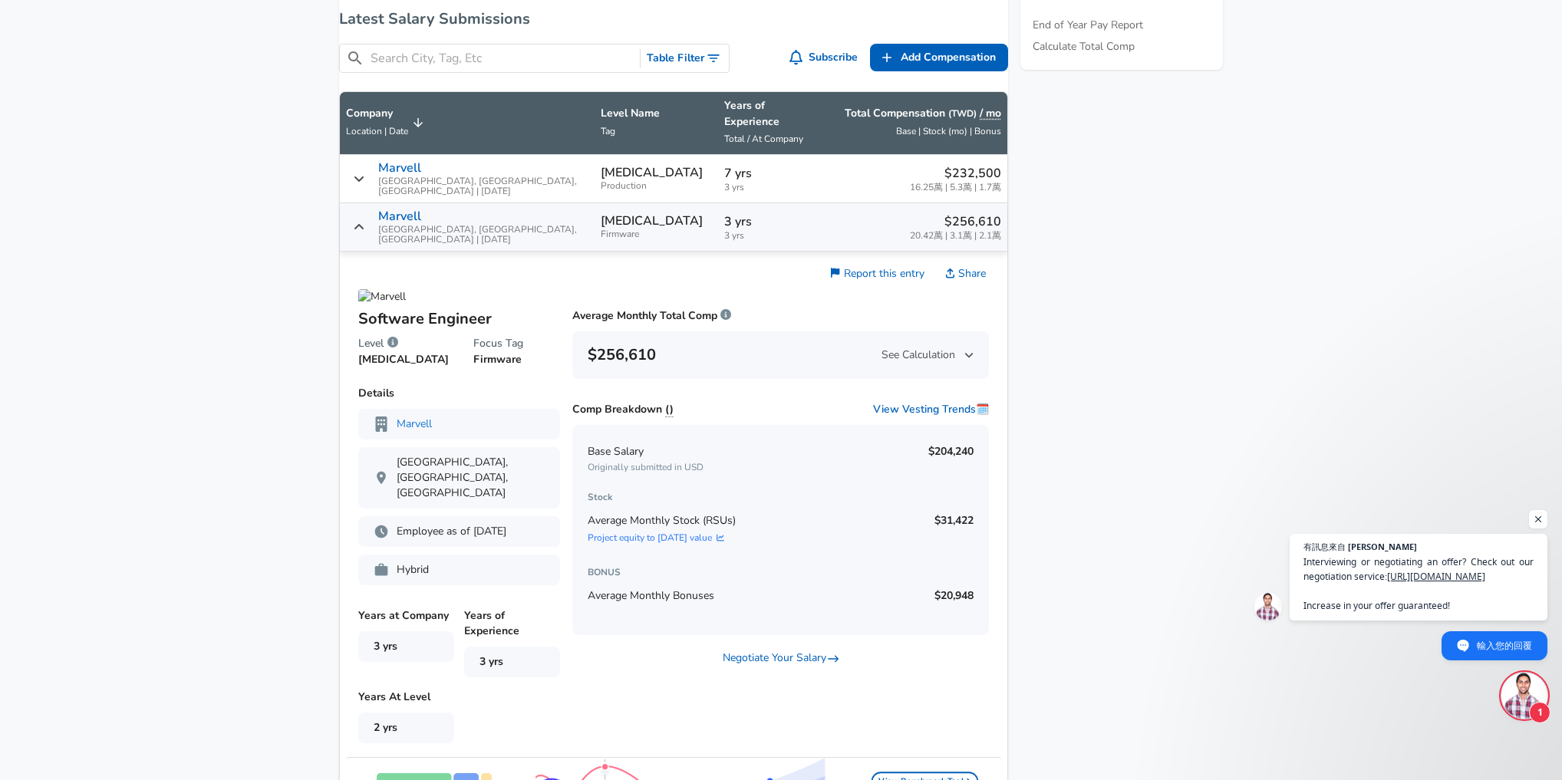
click at [364, 221] on icon "Salary Submissions" at bounding box center [359, 227] width 11 height 12
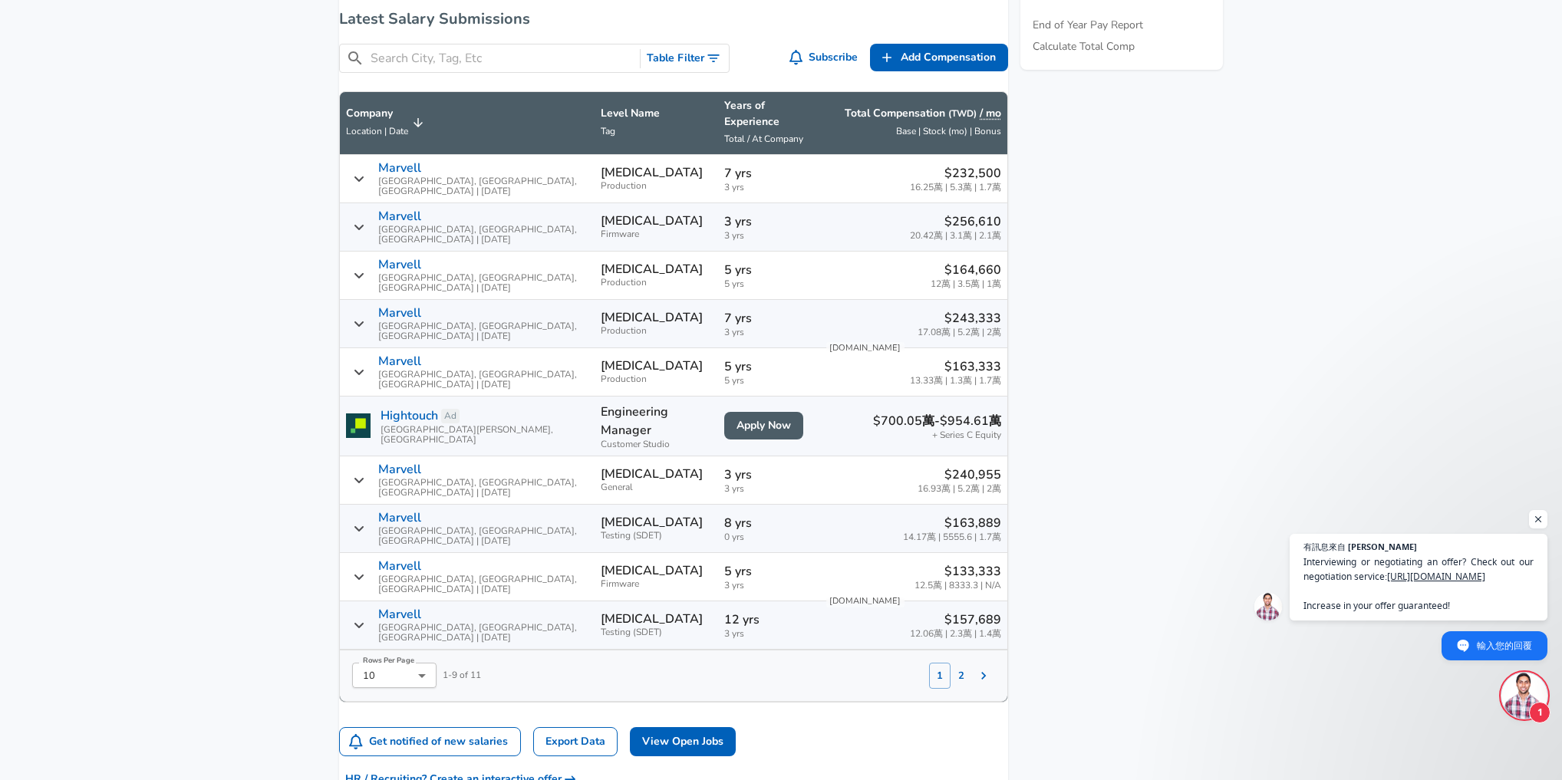
click at [364, 269] on icon "Salary Submissions" at bounding box center [359, 275] width 11 height 12
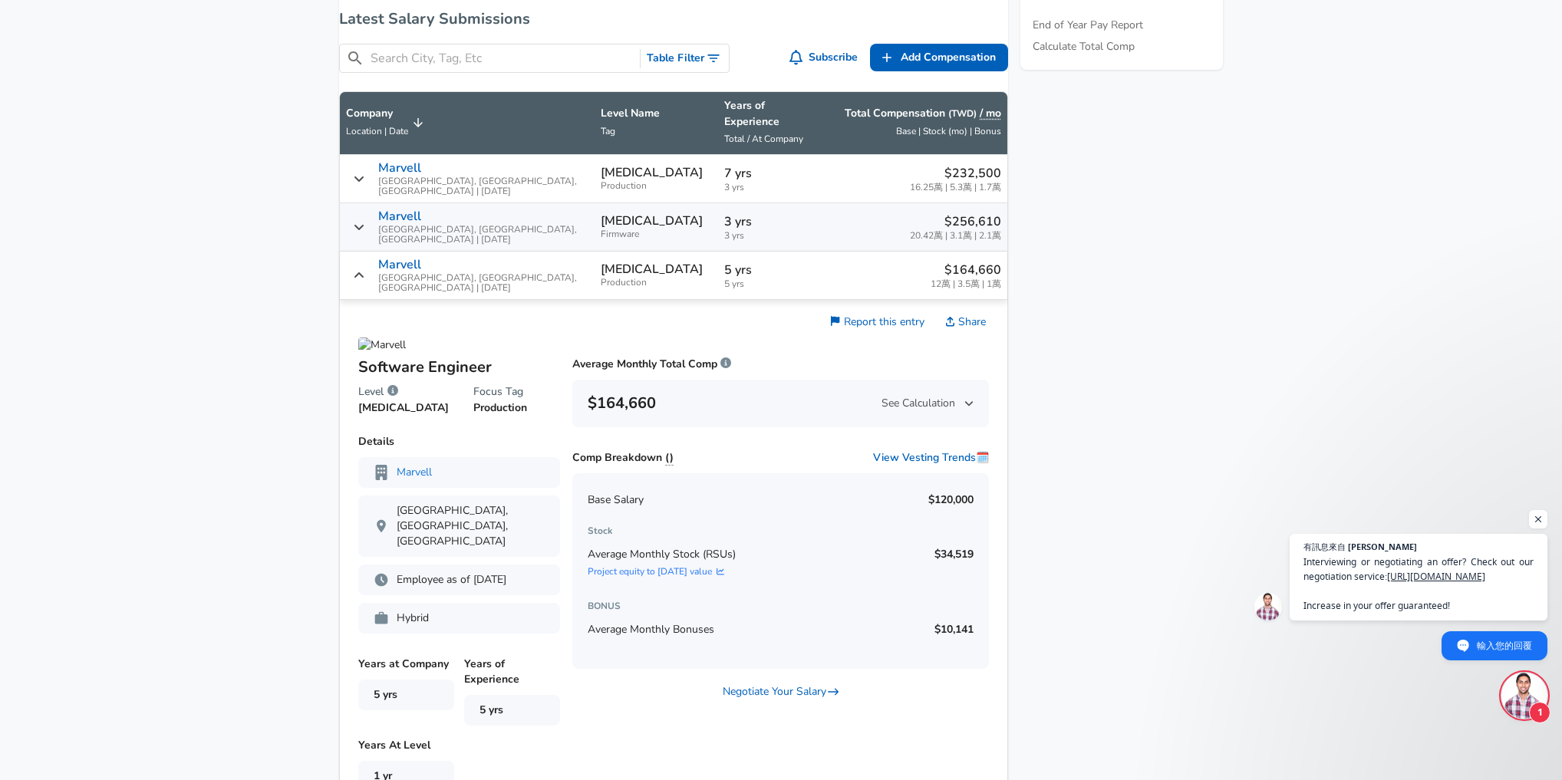
click at [364, 269] on icon "Salary Submissions" at bounding box center [359, 275] width 11 height 12
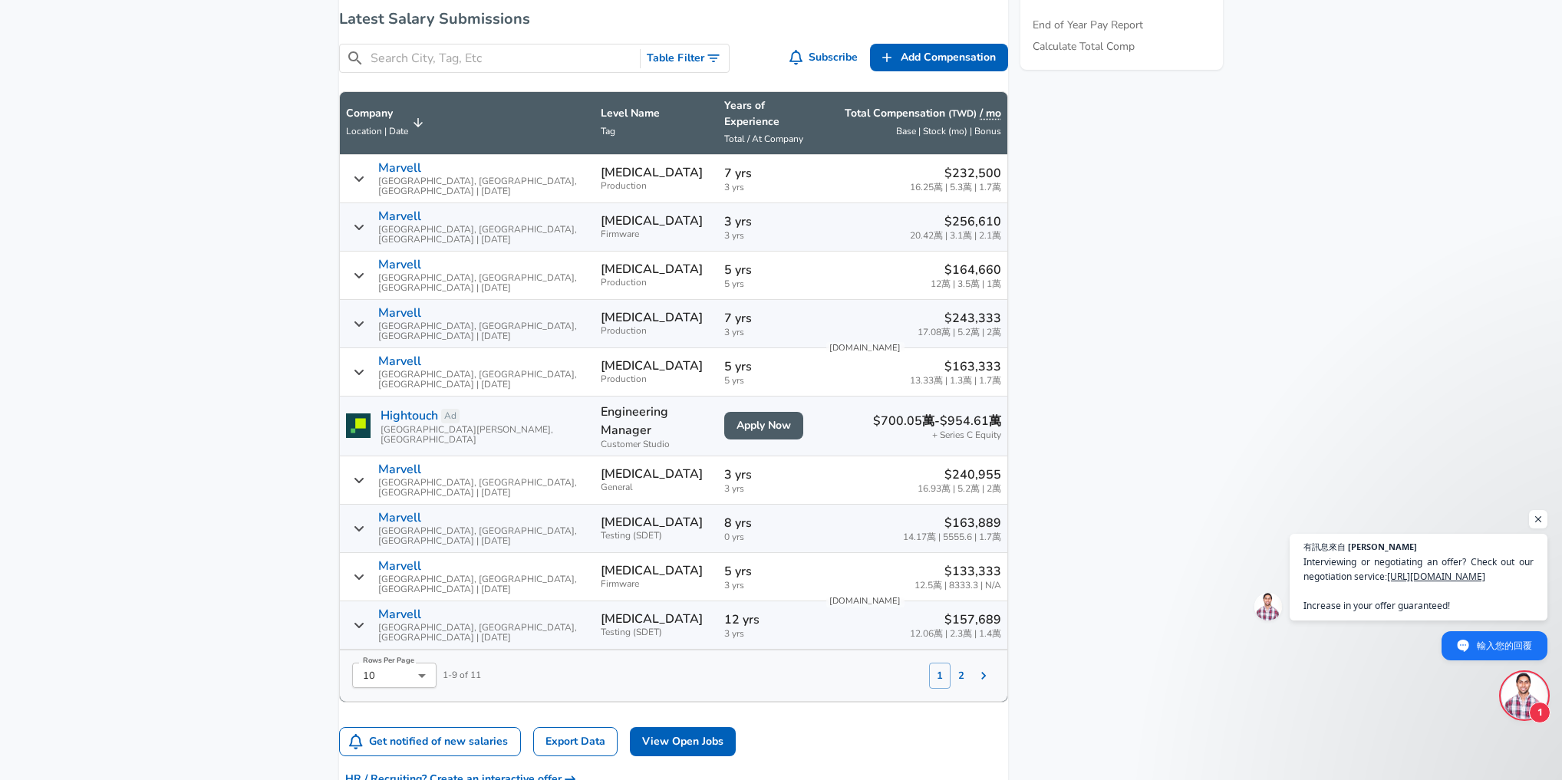
click at [364, 318] on icon "Salary Submissions" at bounding box center [359, 324] width 11 height 12
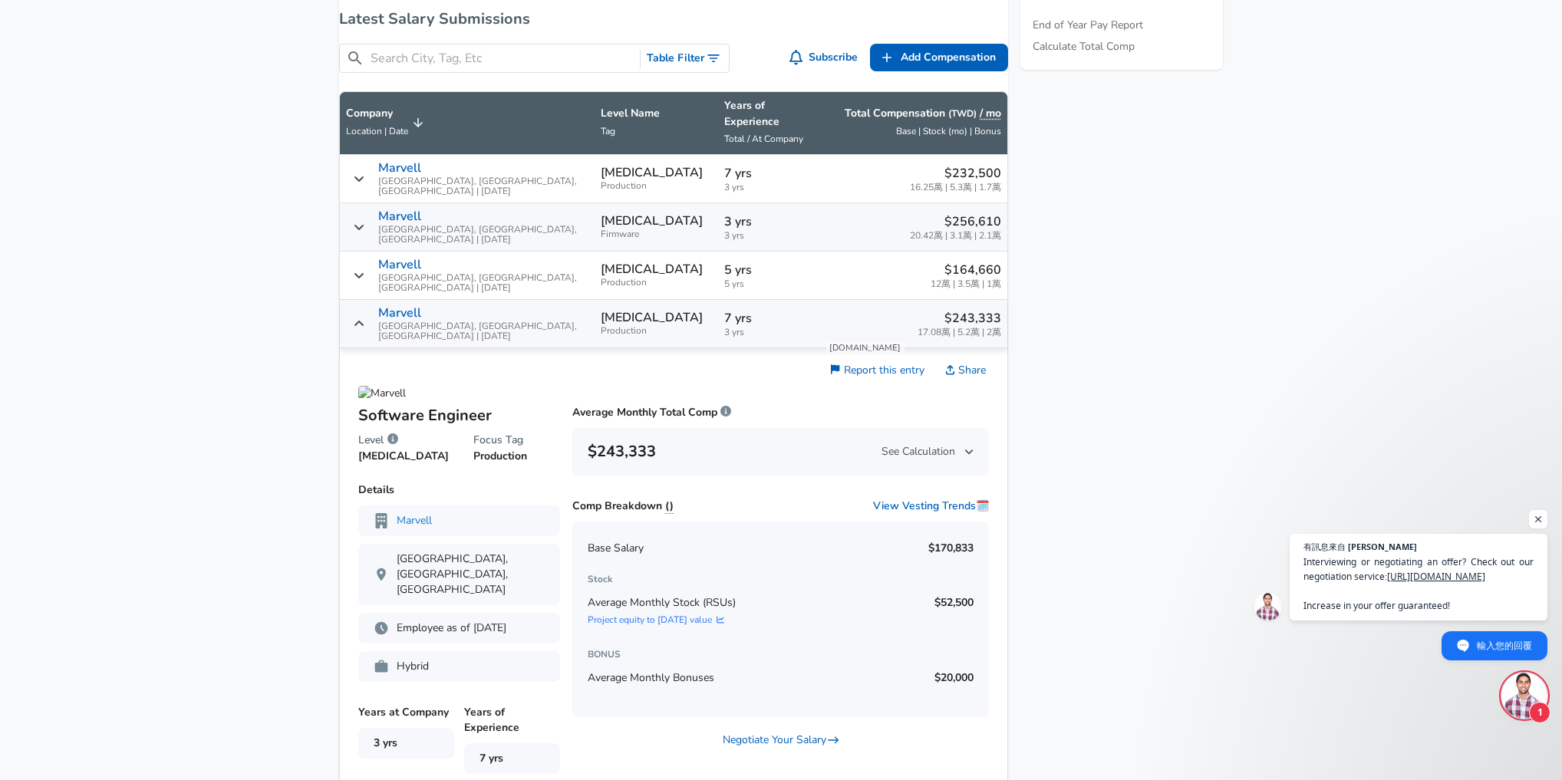
click at [364, 318] on icon "Salary Submissions" at bounding box center [359, 324] width 11 height 12
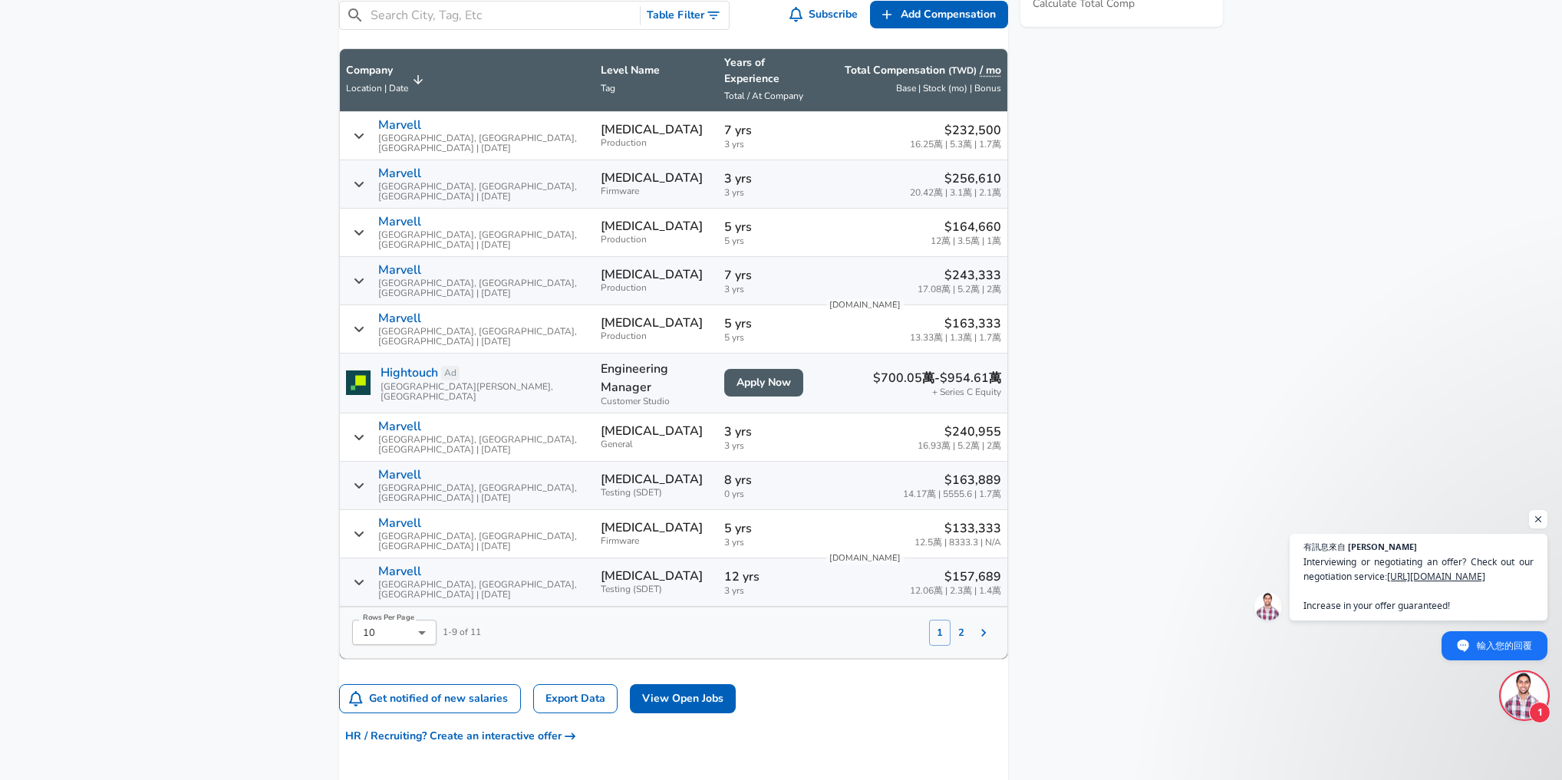
scroll to position [936, 0]
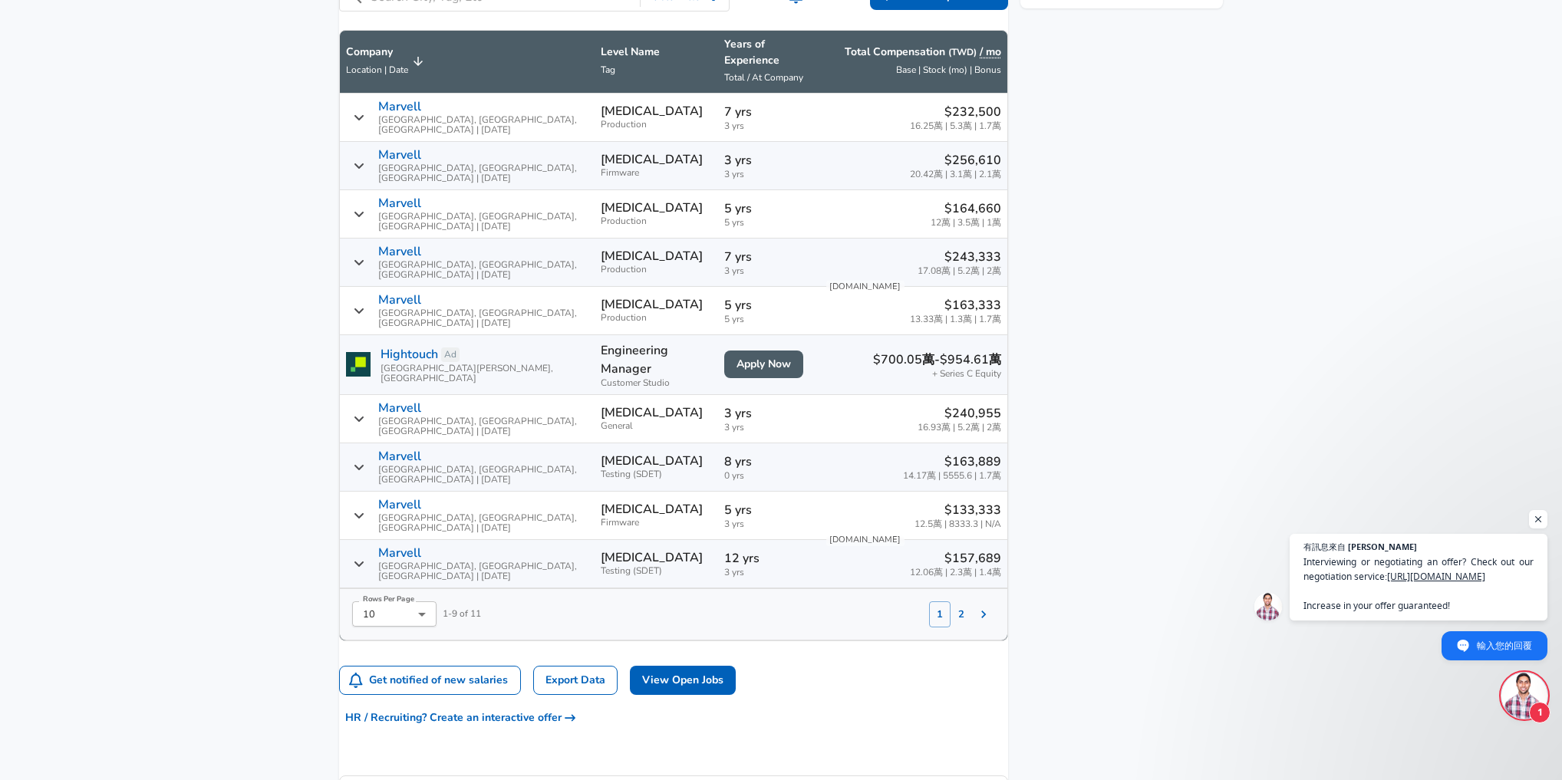
click at [364, 308] on icon "Salary Submissions" at bounding box center [359, 310] width 9 height 5
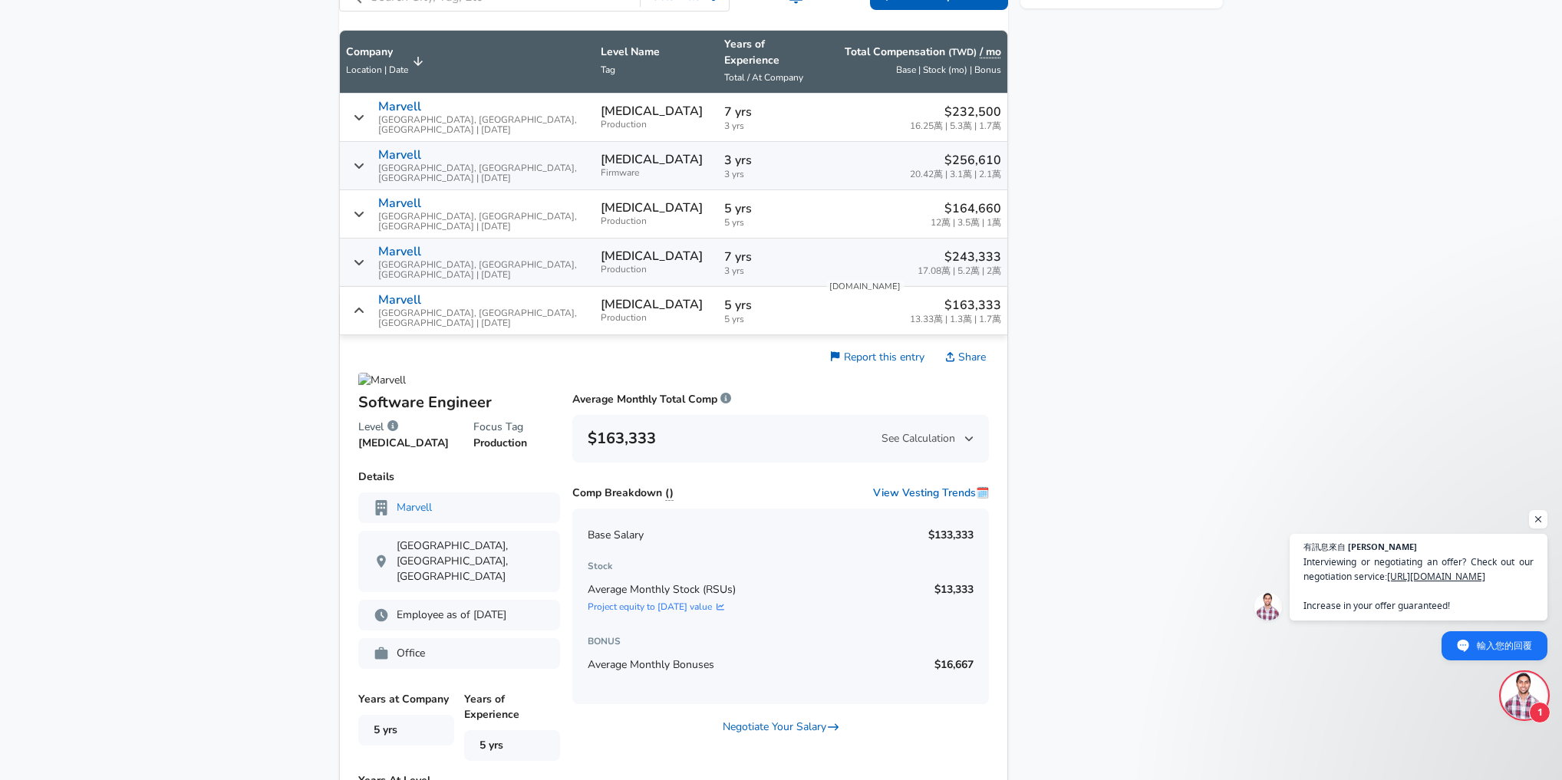
click at [364, 308] on icon "Salary Submissions" at bounding box center [359, 310] width 9 height 5
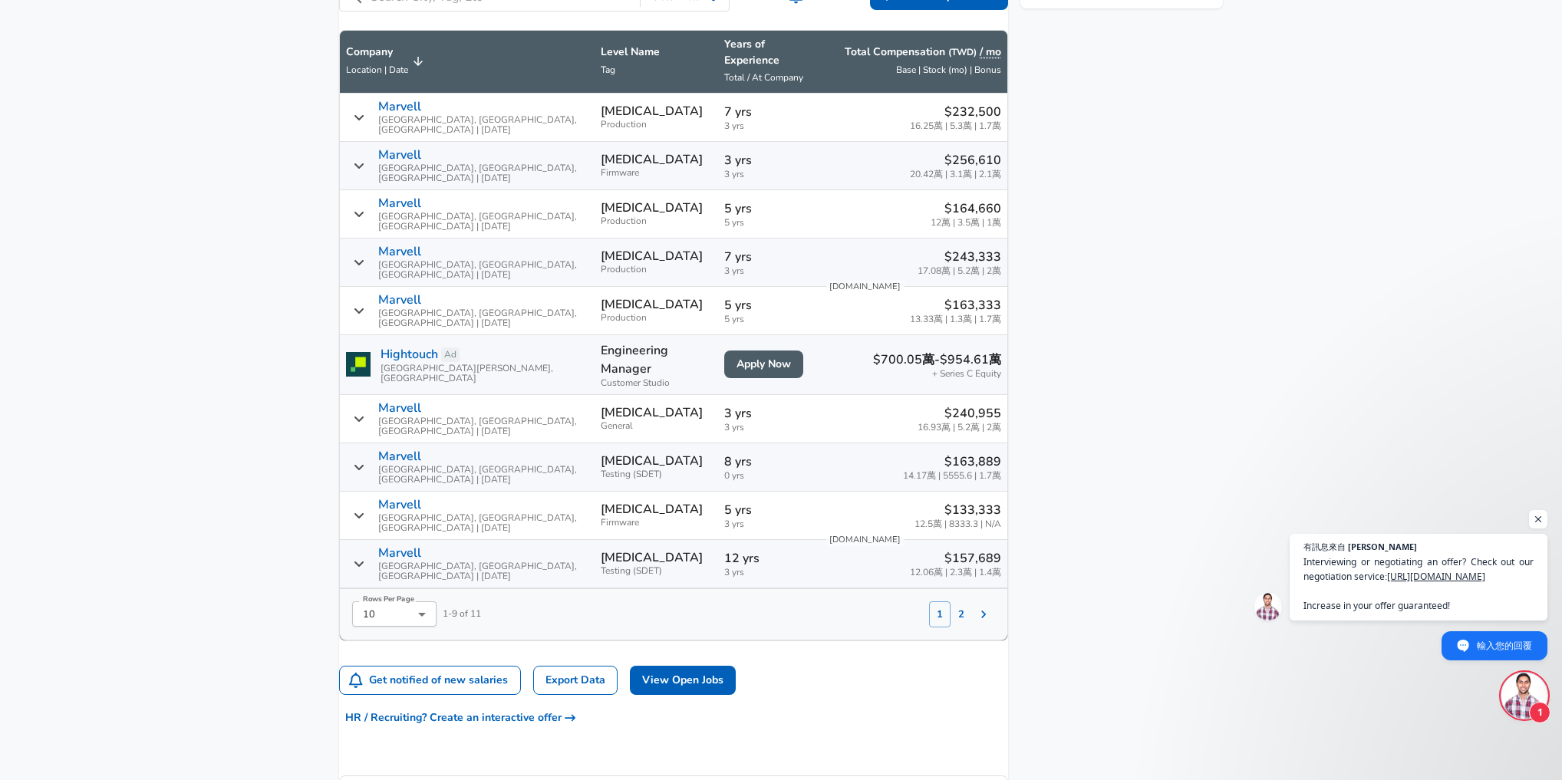
click at [377, 401] on div "Marvell [GEOGRAPHIC_DATA], [GEOGRAPHIC_DATA], [GEOGRAPHIC_DATA] | [DATE]" at bounding box center [467, 418] width 242 height 35
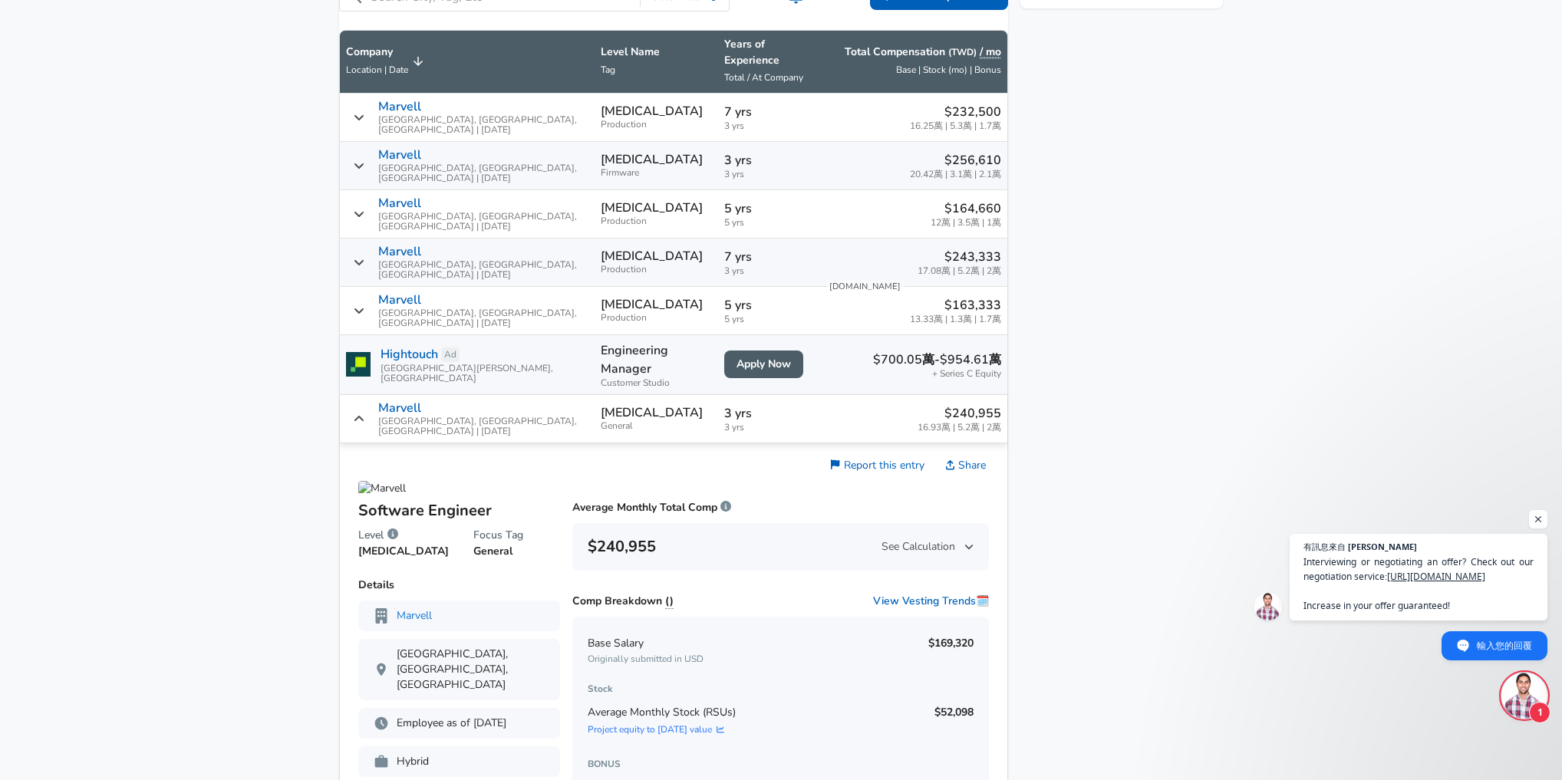
click at [377, 401] on div "Marvell [GEOGRAPHIC_DATA], [GEOGRAPHIC_DATA], [GEOGRAPHIC_DATA] | [DATE]" at bounding box center [467, 418] width 242 height 35
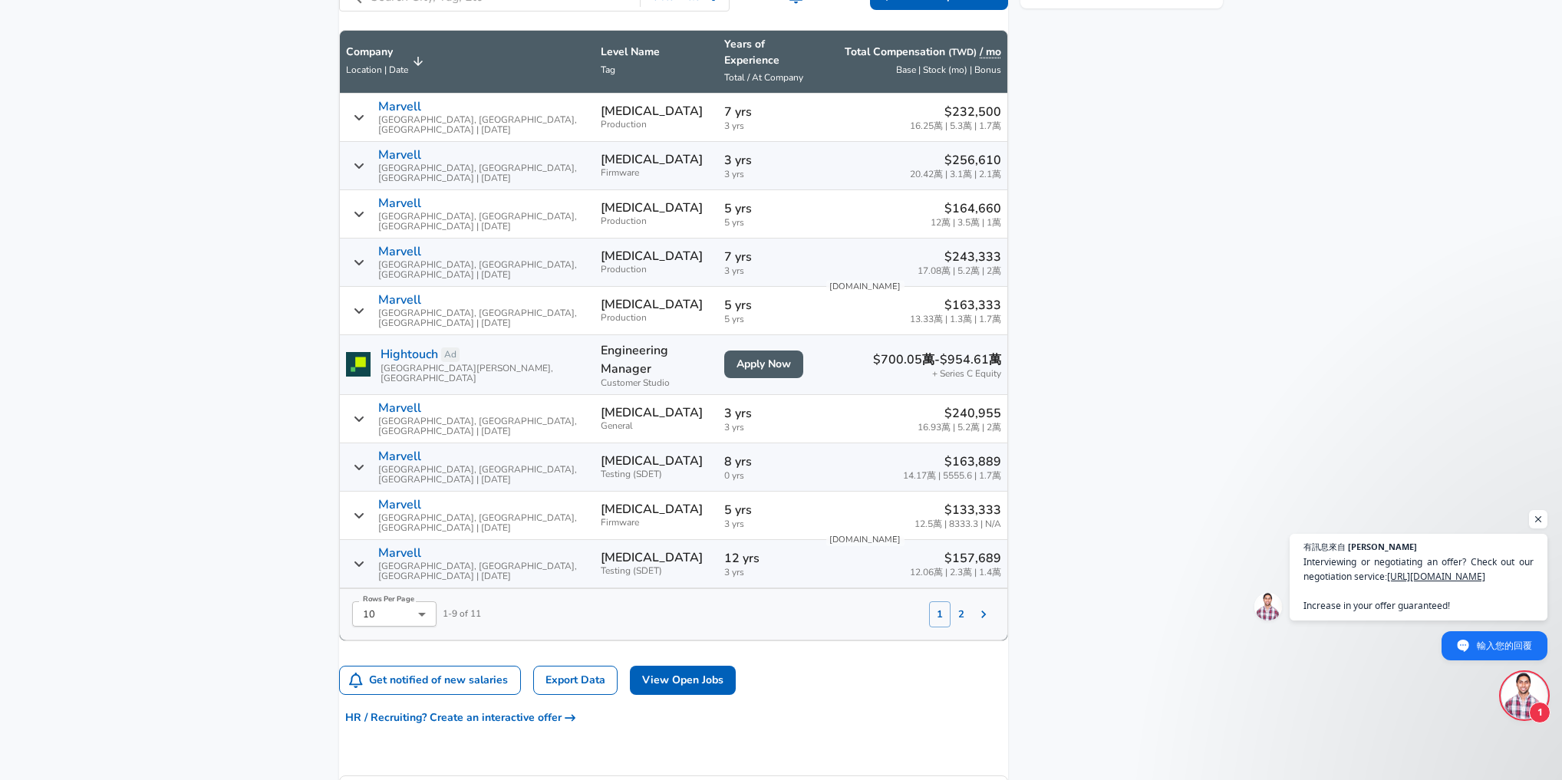
click at [380, 444] on td "Marvell [GEOGRAPHIC_DATA], [GEOGRAPHIC_DATA], [GEOGRAPHIC_DATA] | [DATE]" at bounding box center [467, 468] width 255 height 48
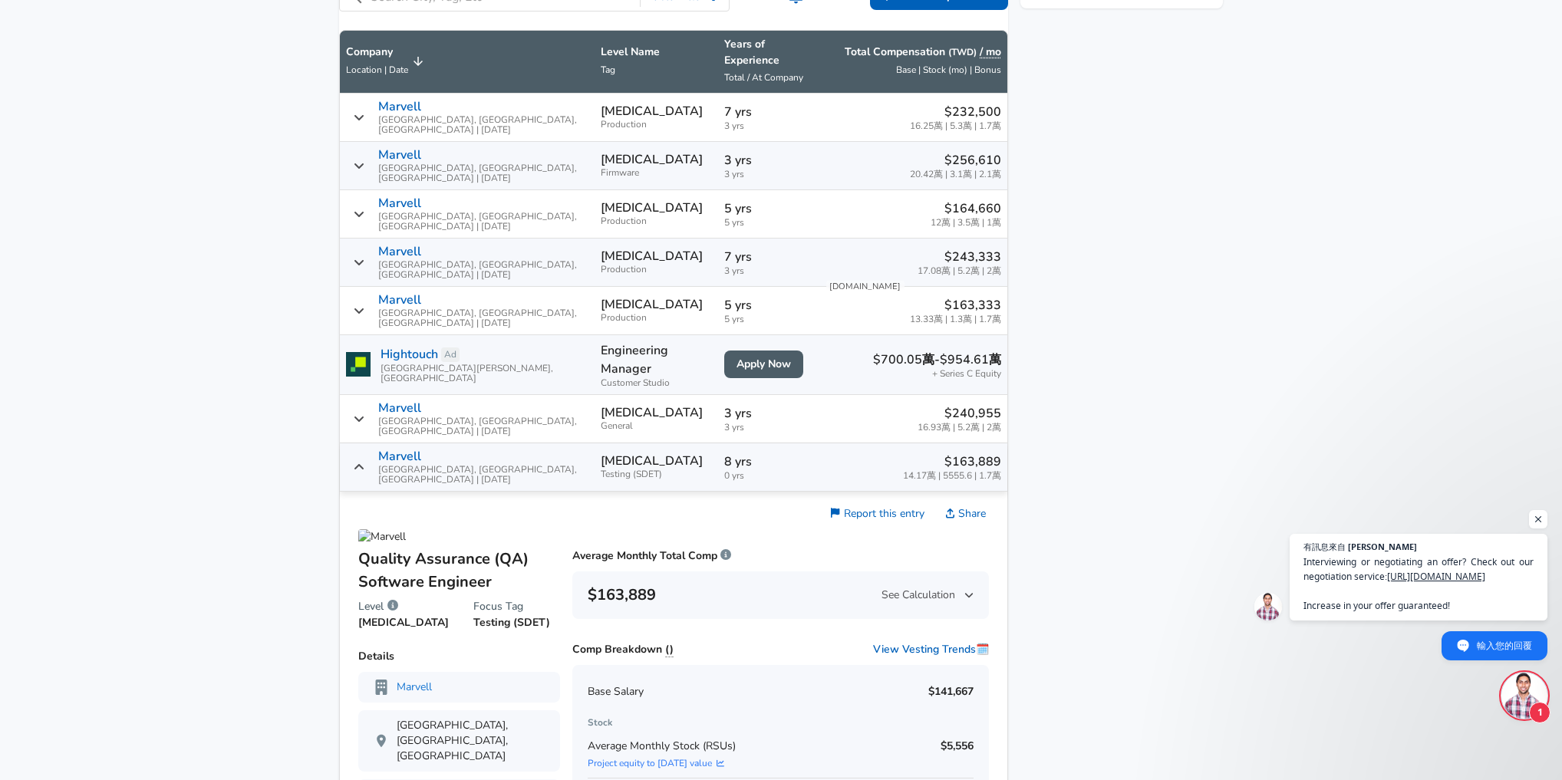
click at [364, 461] on icon "Salary Submissions" at bounding box center [359, 467] width 11 height 12
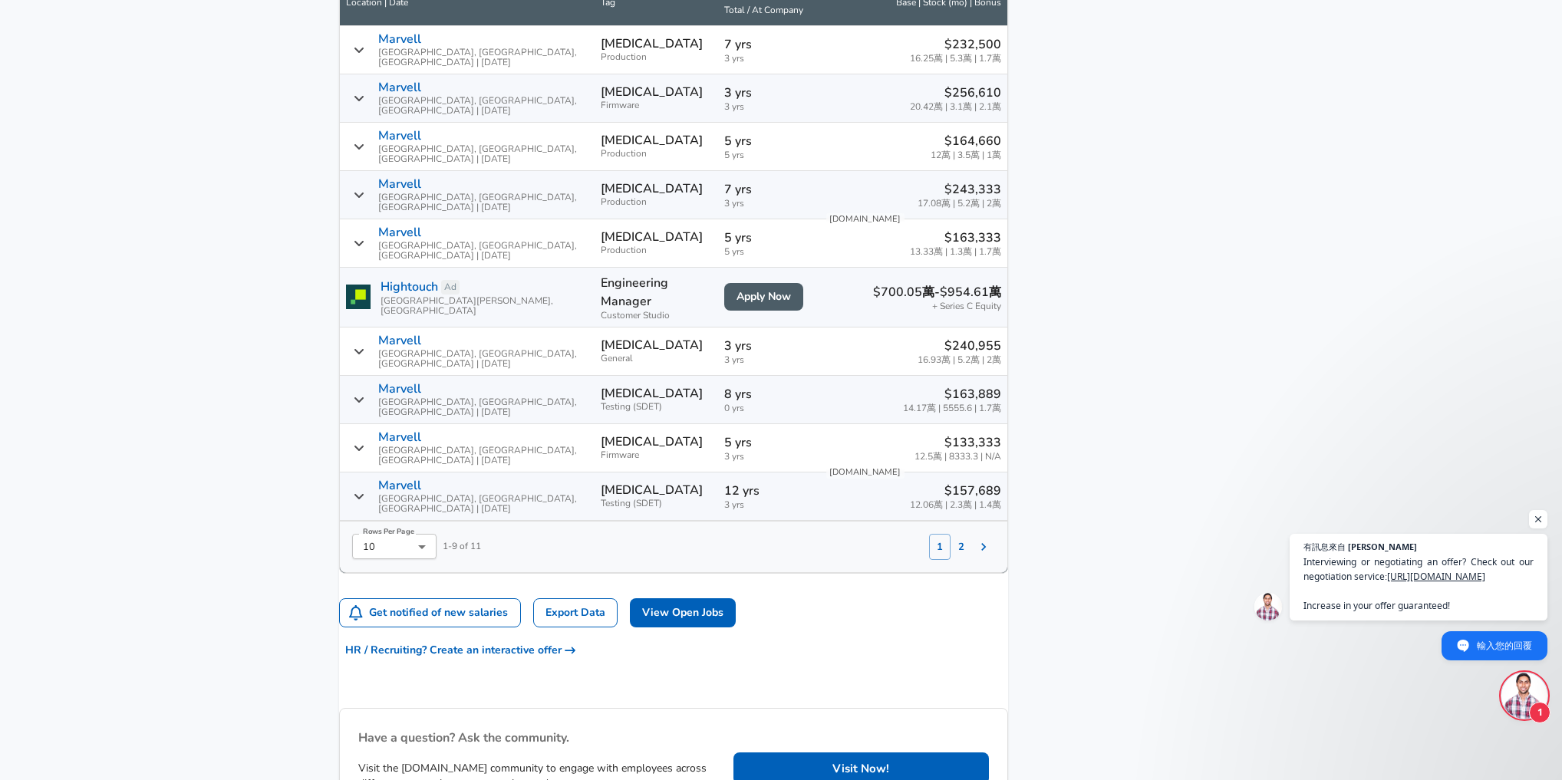
scroll to position [1059, 0]
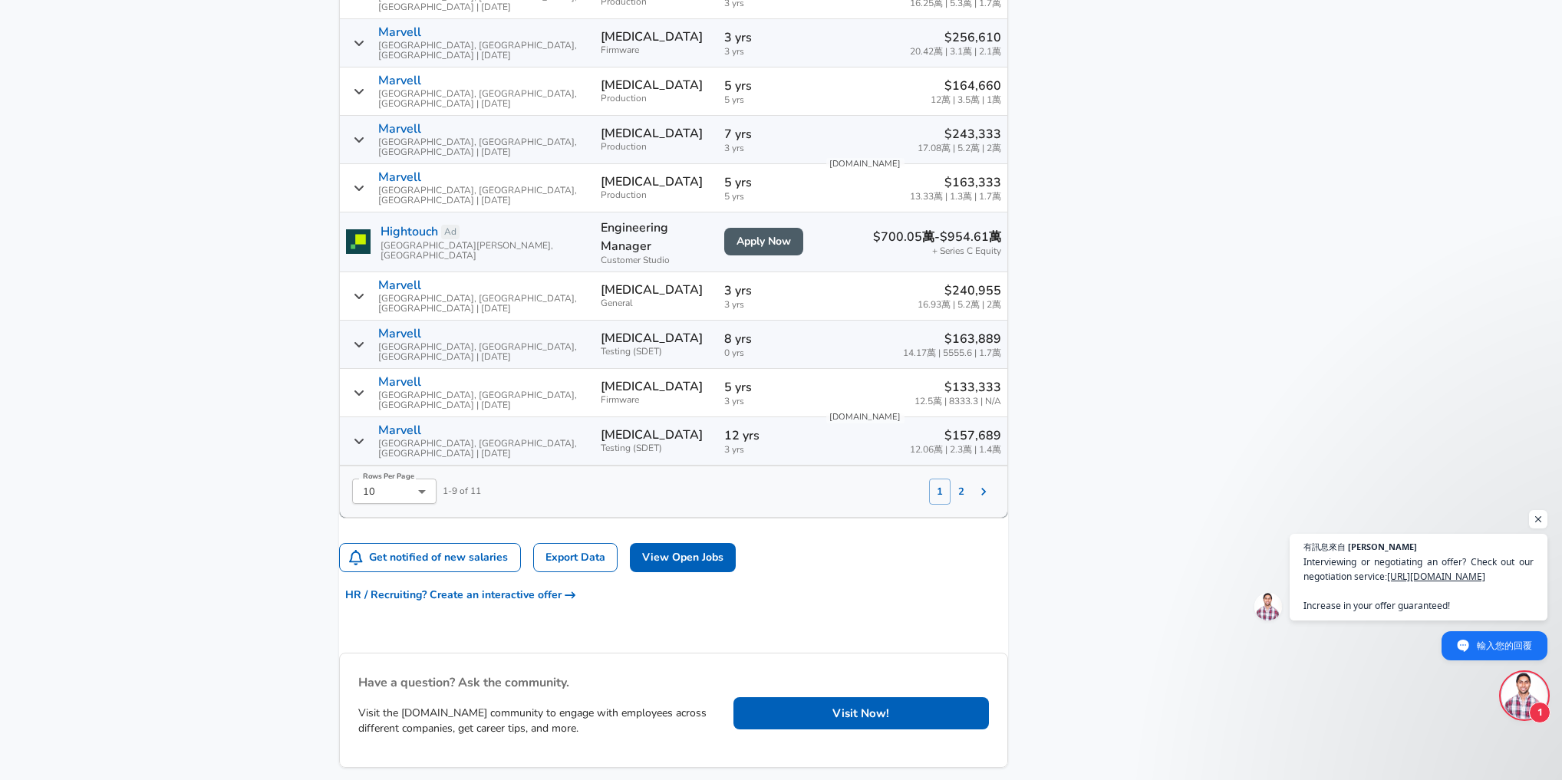
click at [364, 387] on icon "Salary Submissions" at bounding box center [359, 393] width 11 height 12
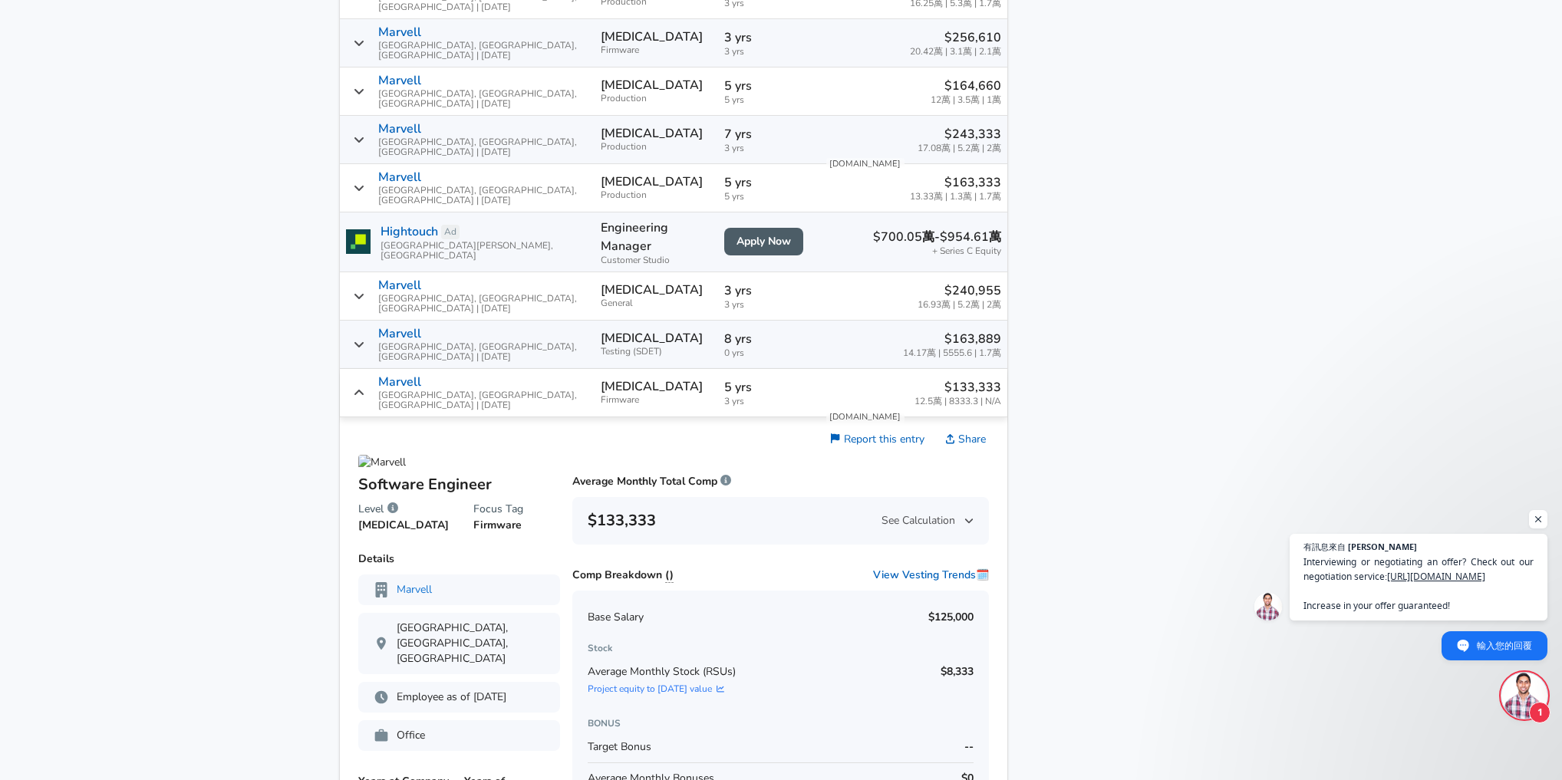
click at [364, 387] on icon "Salary Submissions" at bounding box center [359, 393] width 11 height 12
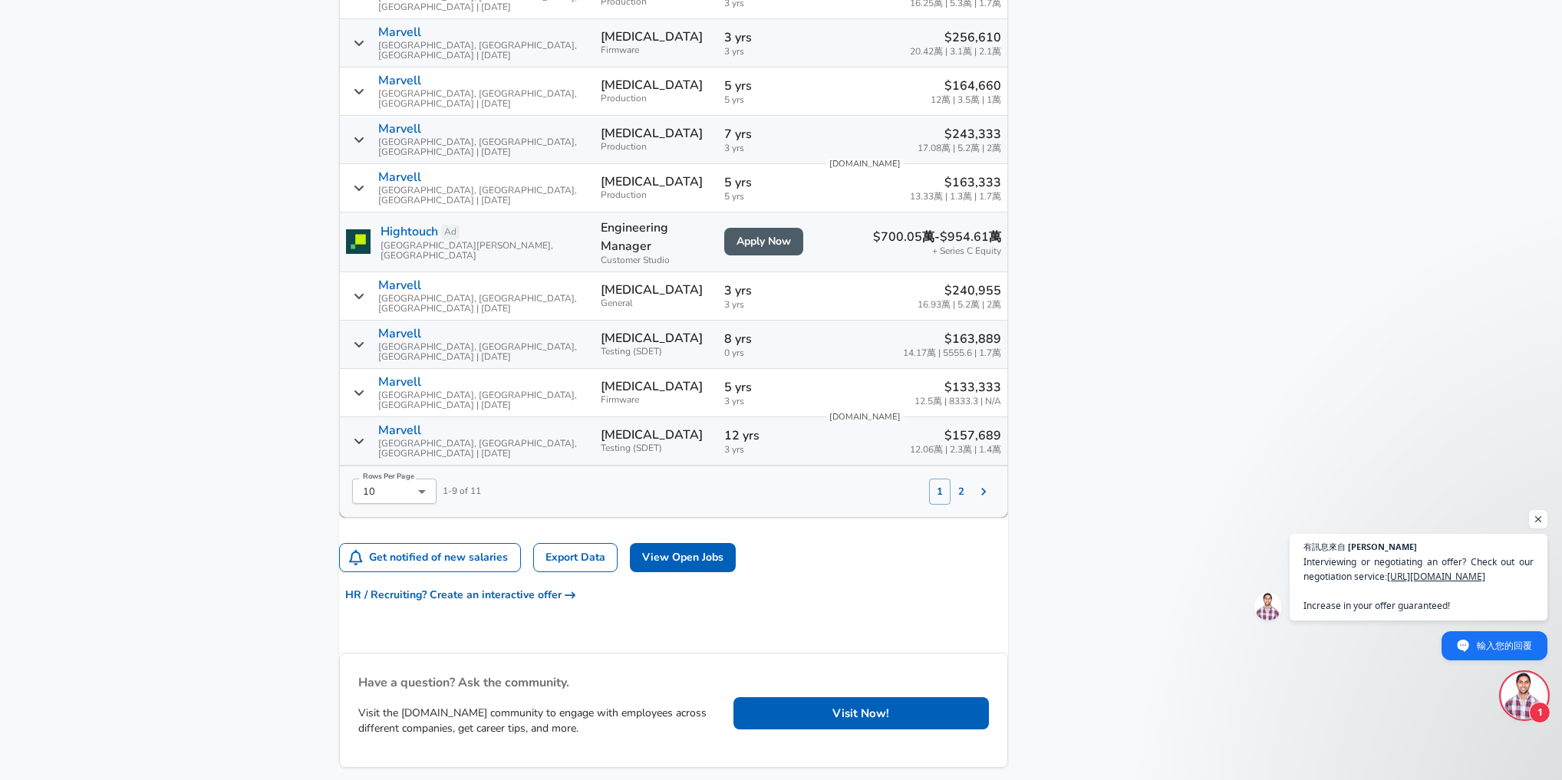
click at [377, 424] on div "Marvell [GEOGRAPHIC_DATA], [GEOGRAPHIC_DATA], [GEOGRAPHIC_DATA] | [DATE]" at bounding box center [467, 441] width 242 height 35
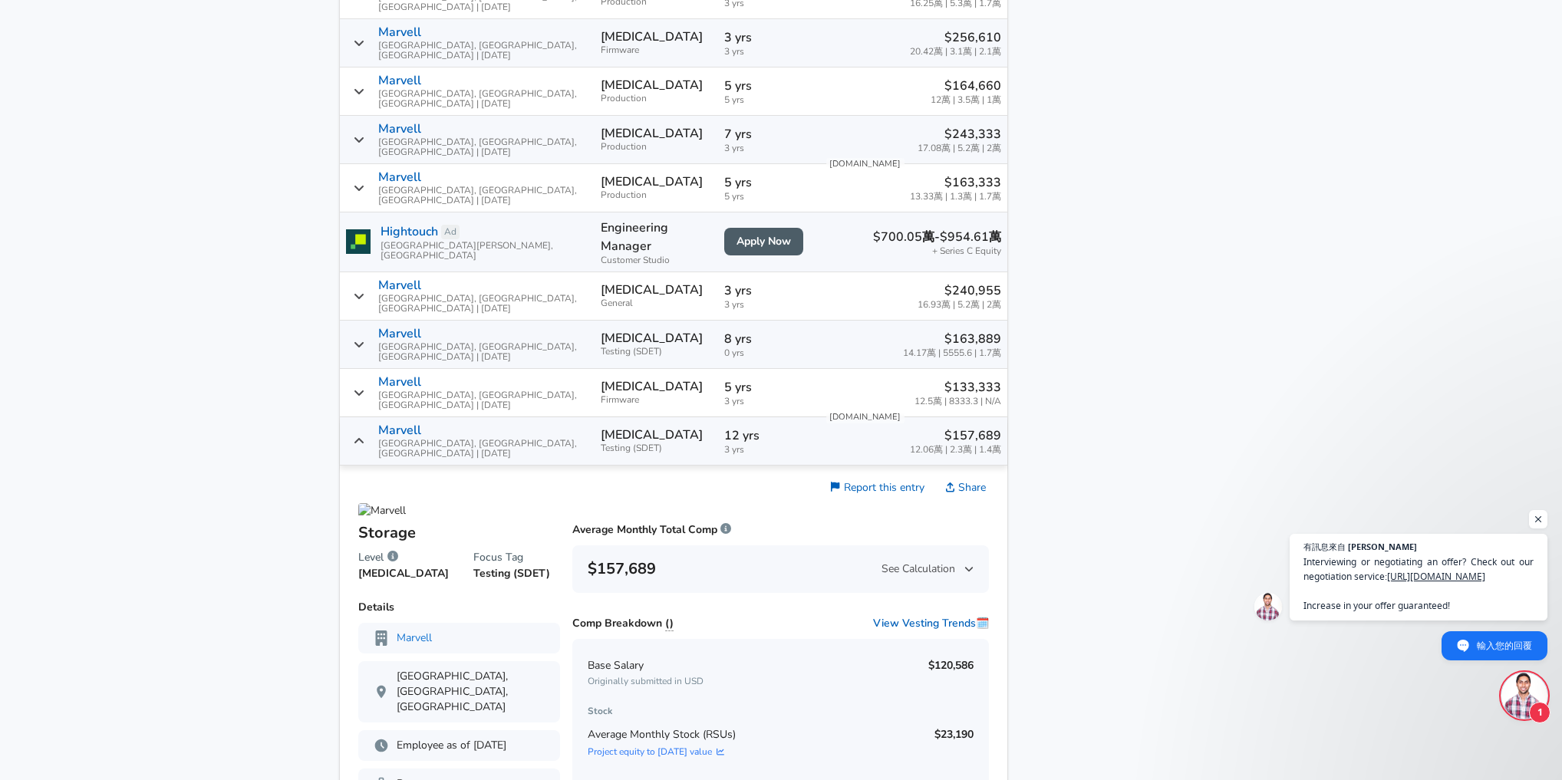
click at [377, 424] on div "Marvell [GEOGRAPHIC_DATA], [GEOGRAPHIC_DATA], [GEOGRAPHIC_DATA] | [DATE]" at bounding box center [467, 441] width 242 height 35
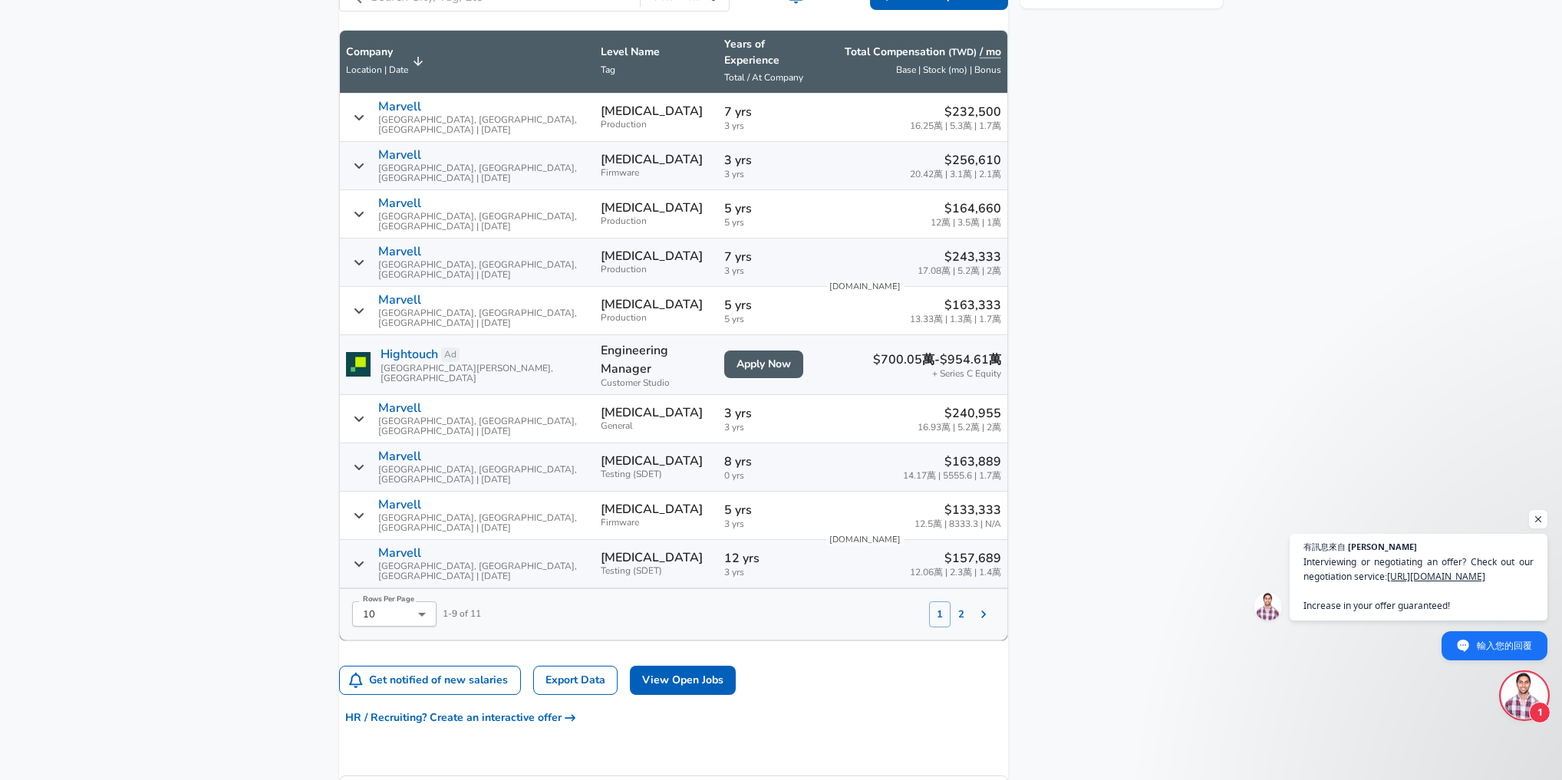
scroll to position [875, 0]
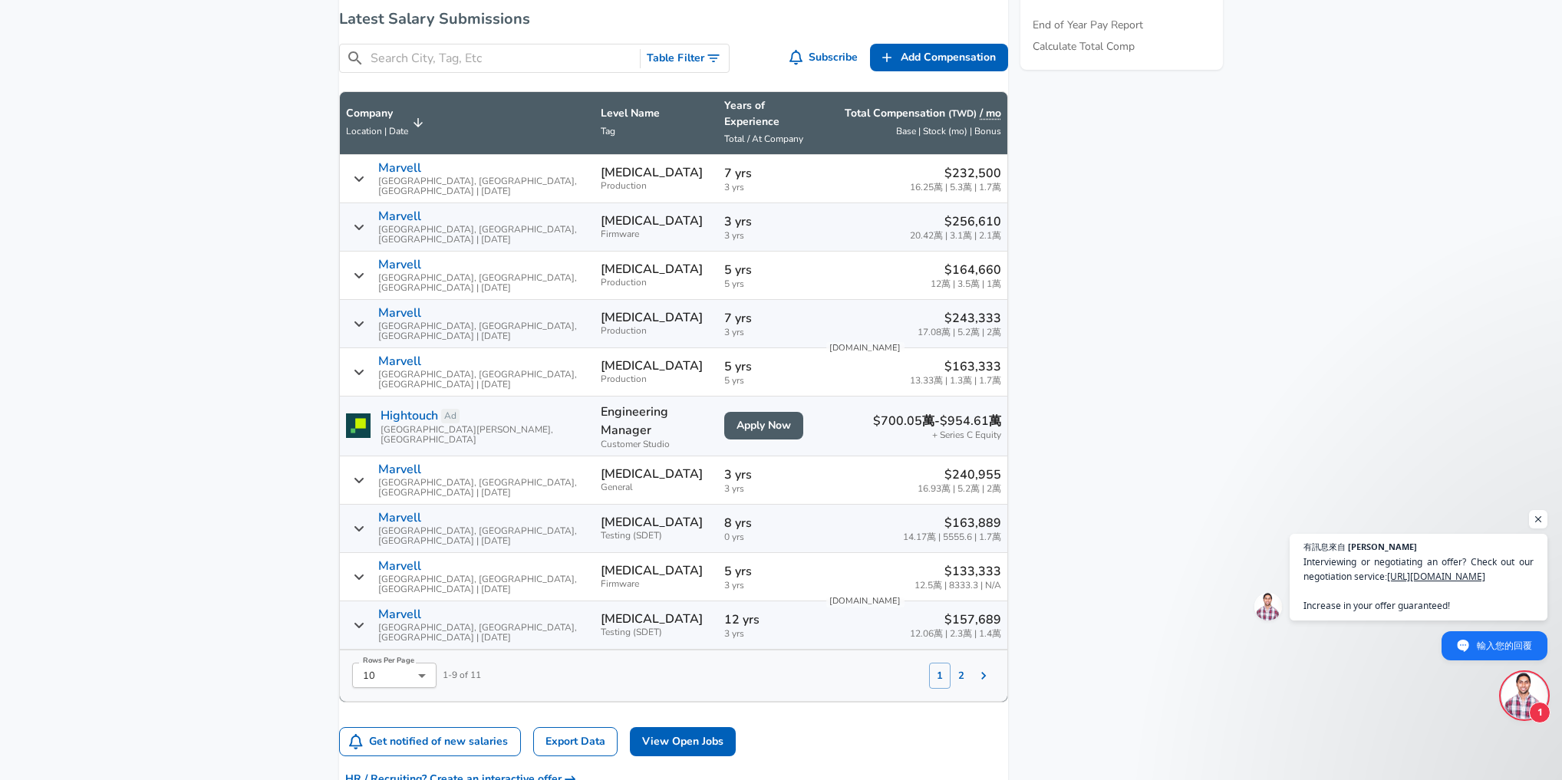
click at [364, 173] on icon "Salary Submissions" at bounding box center [359, 179] width 11 height 12
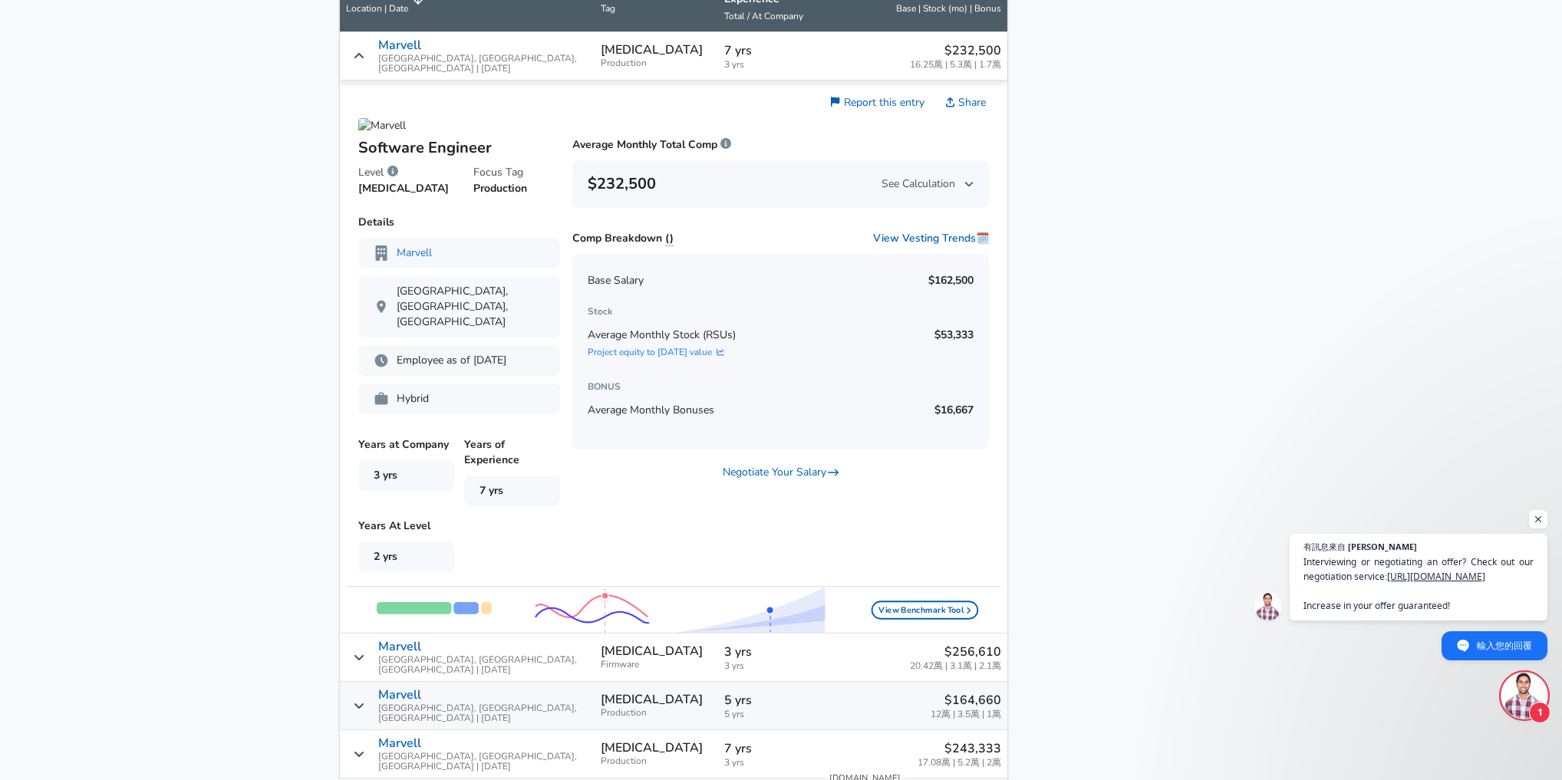
scroll to position [1059, 0]
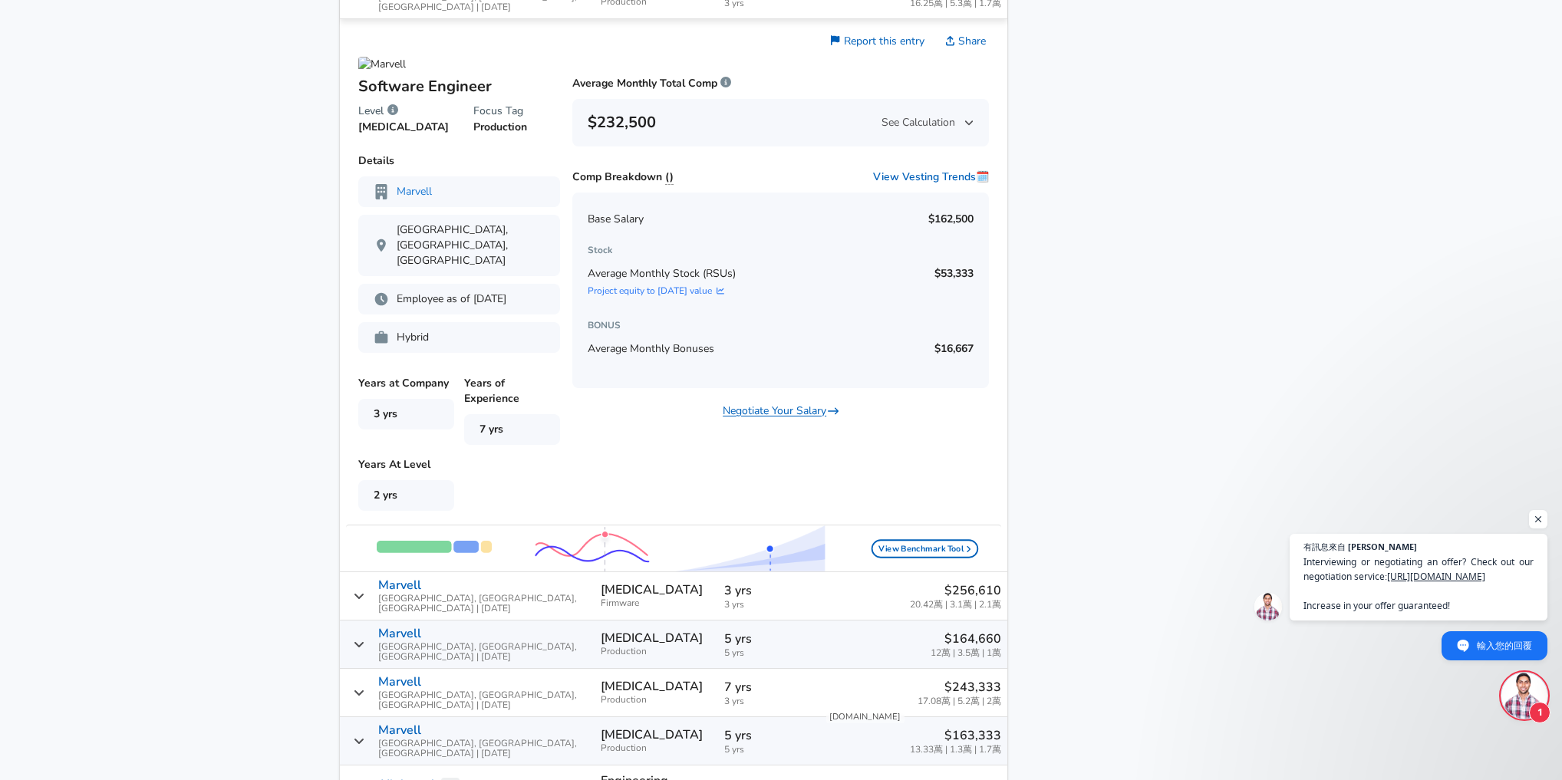
click at [749, 405] on link "Negotiate Your Salary" at bounding box center [781, 411] width 116 height 15
click at [1535, 523] on span "打開聊天" at bounding box center [1538, 519] width 19 height 19
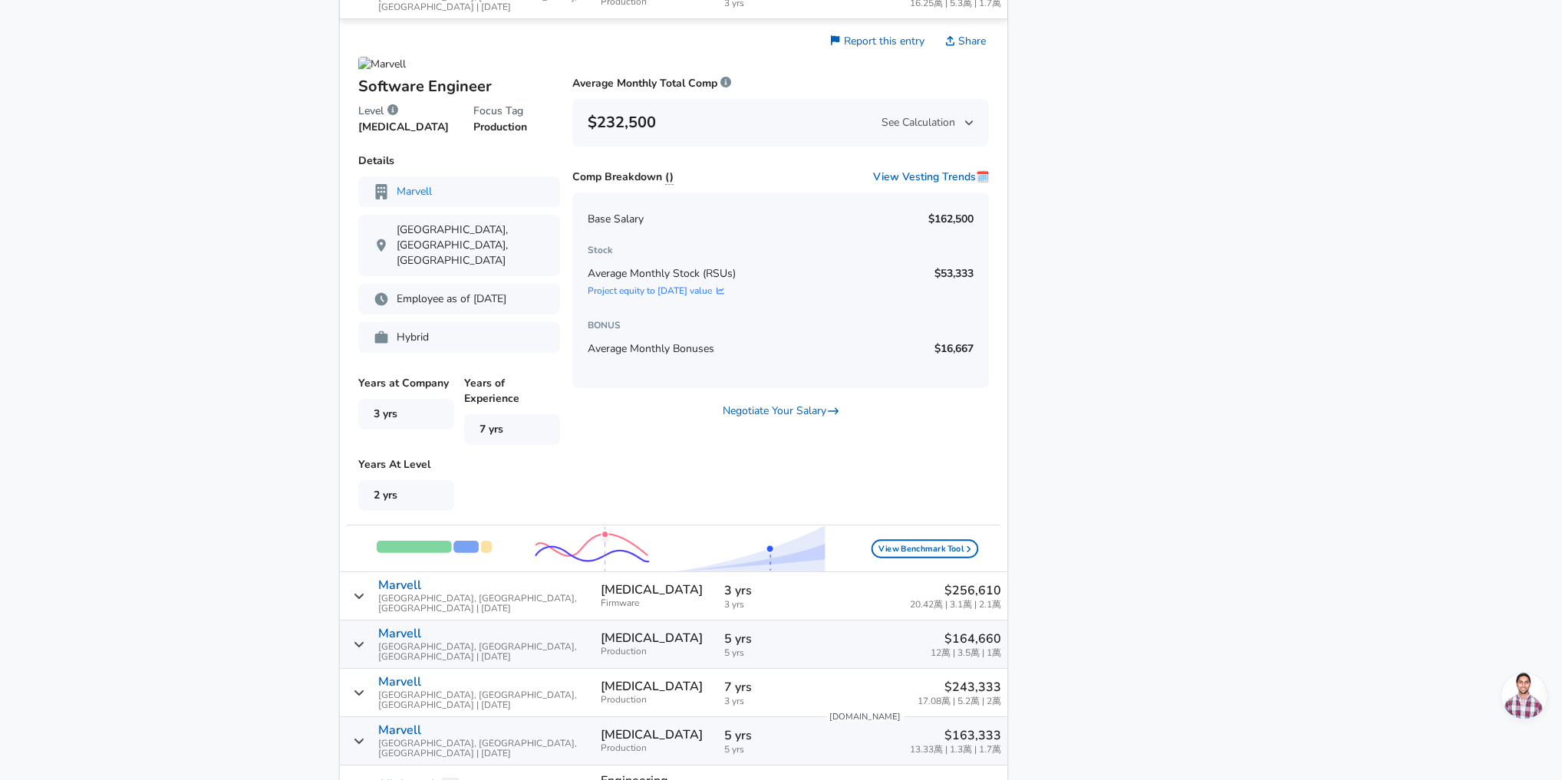
click at [1524, 696] on span "打開聊天" at bounding box center [1525, 696] width 46 height 46
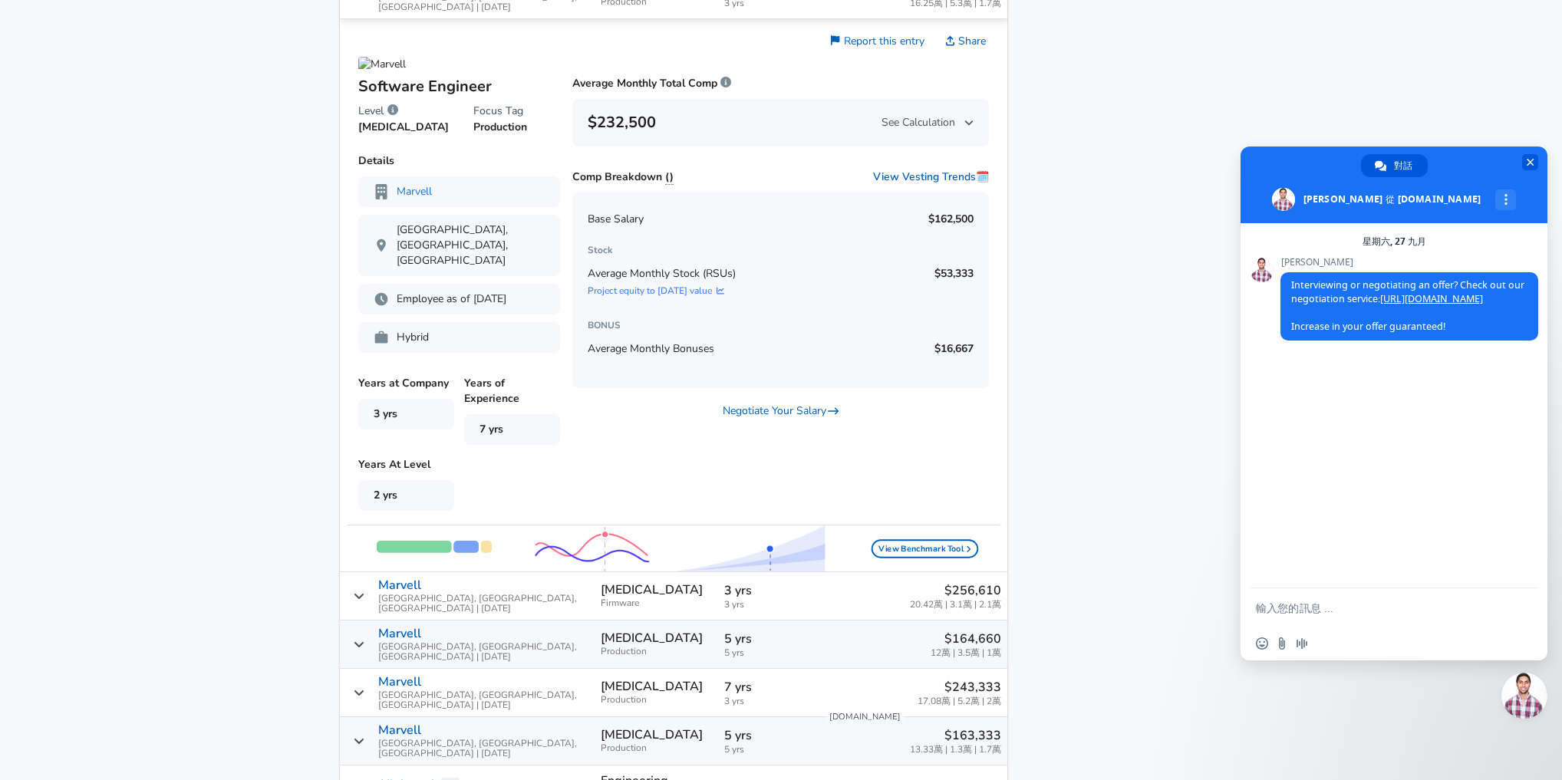
click at [1528, 163] on span "關閉聊天" at bounding box center [1531, 163] width 8 height 8
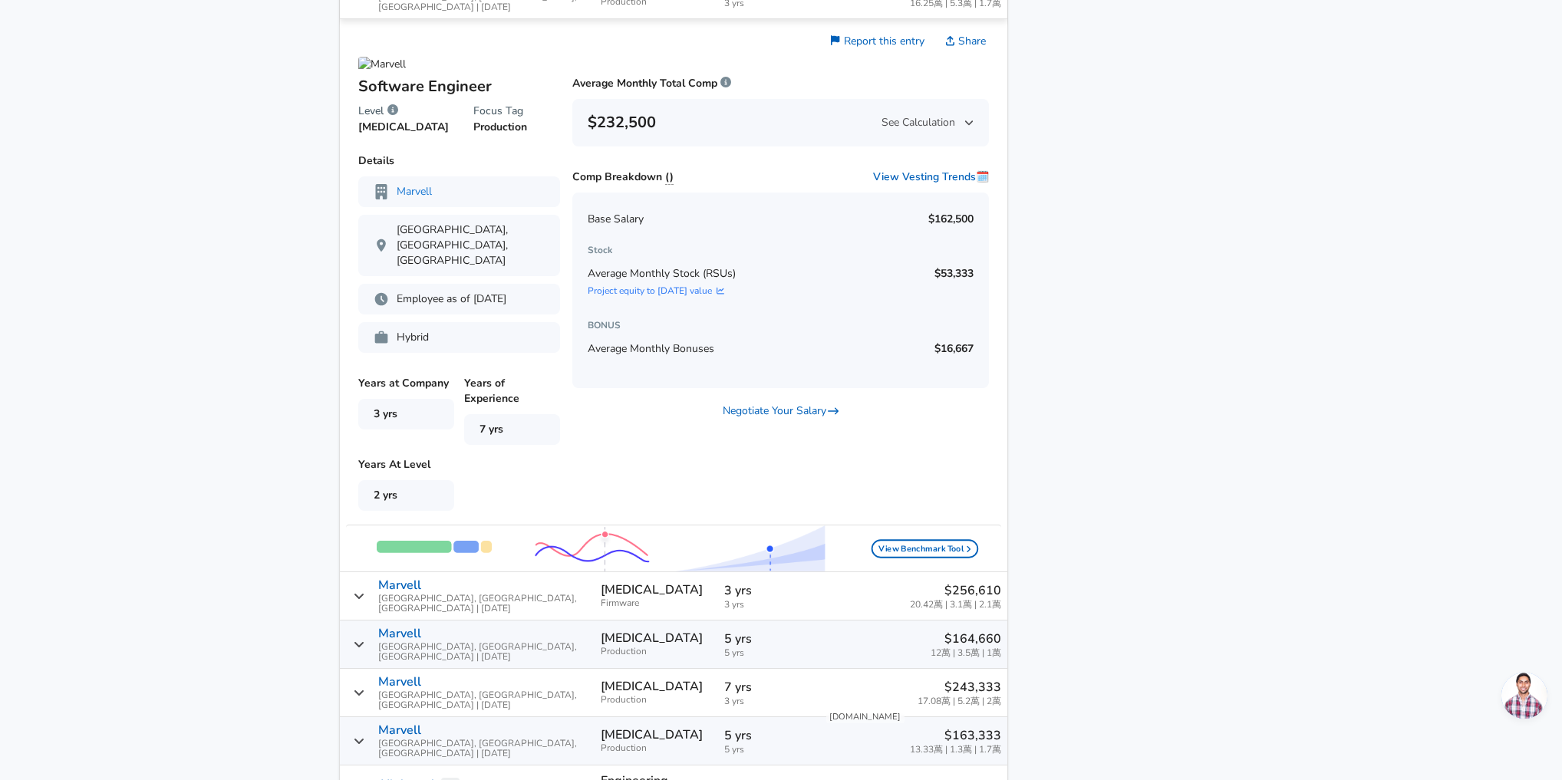
click at [1216, 355] on aside "Featured Jobs Software Engineer Manager, Modem Systems Software Google • [GEOGR…" at bounding box center [1115, 239] width 215 height 2182
click at [422, 541] on img "Salary Submissions" at bounding box center [434, 547] width 115 height 12
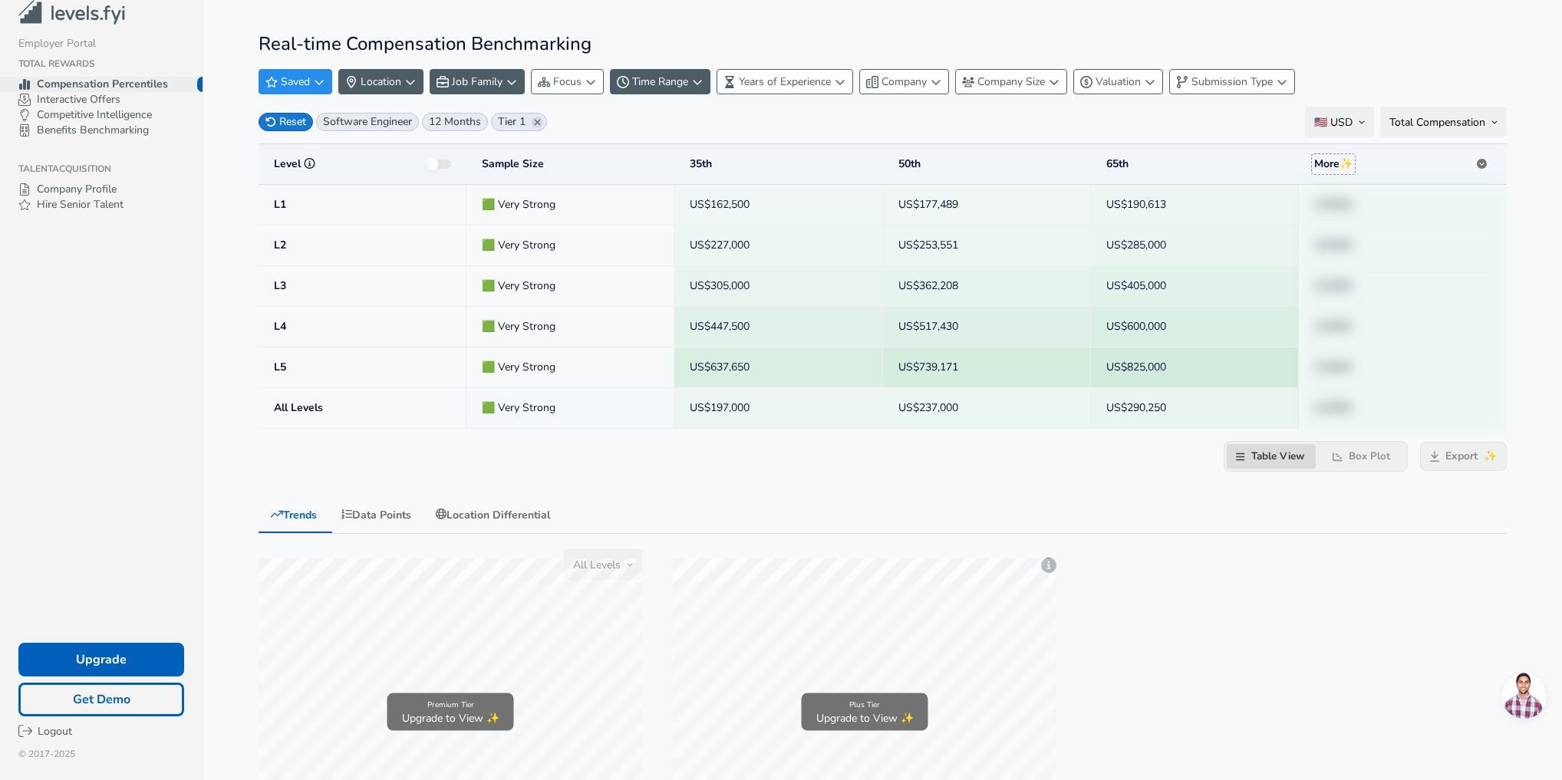
scroll to position [157, 0]
